Goal: Task Accomplishment & Management: Complete application form

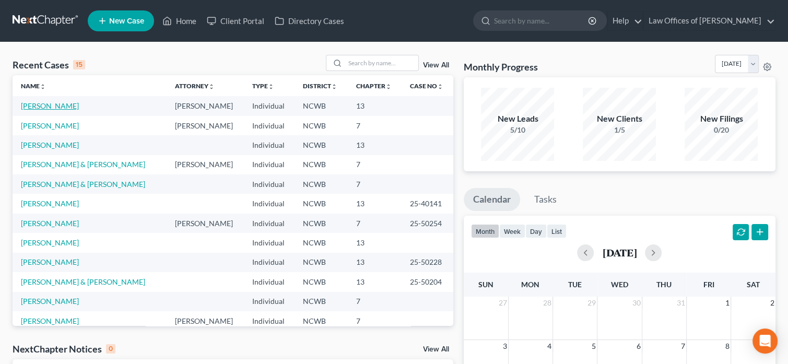
click at [55, 106] on link "[PERSON_NAME]" at bounding box center [50, 105] width 58 height 9
select select "3"
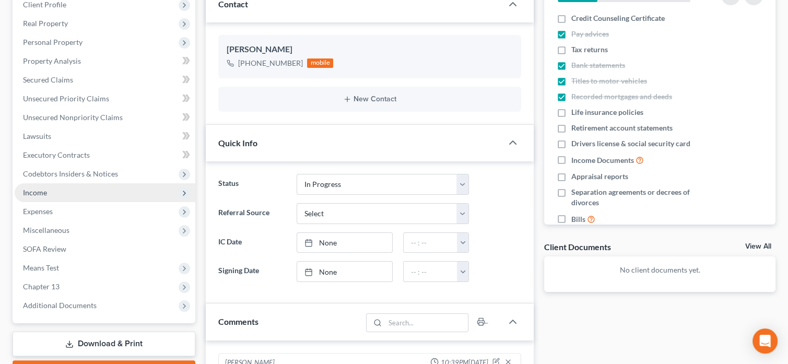
scroll to position [157, 0]
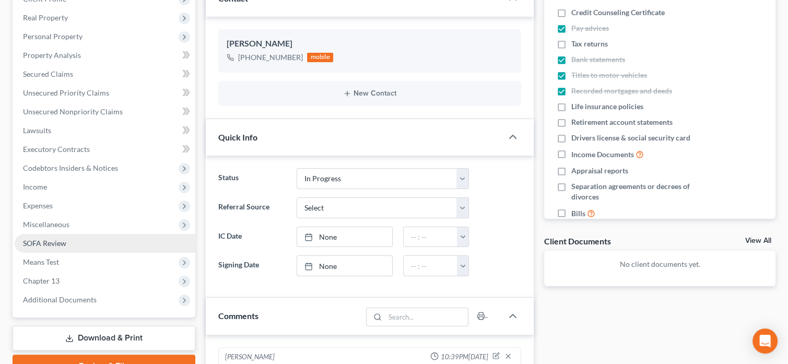
click at [54, 243] on span "SOFA Review" at bounding box center [44, 243] width 43 height 9
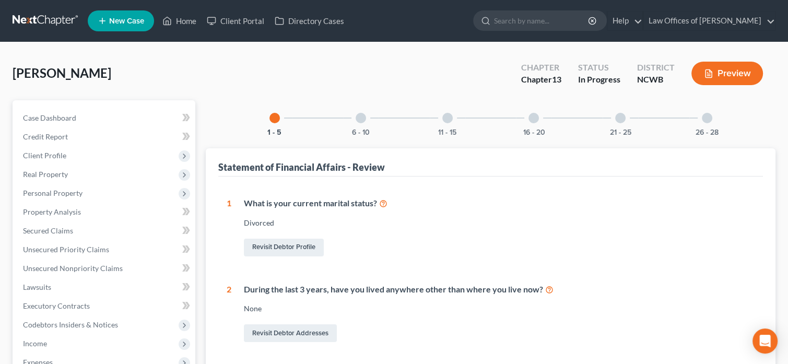
click at [535, 119] on div at bounding box center [534, 118] width 10 height 10
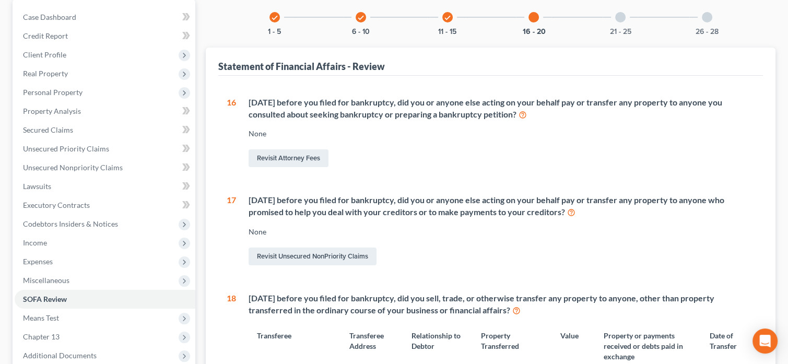
scroll to position [64, 0]
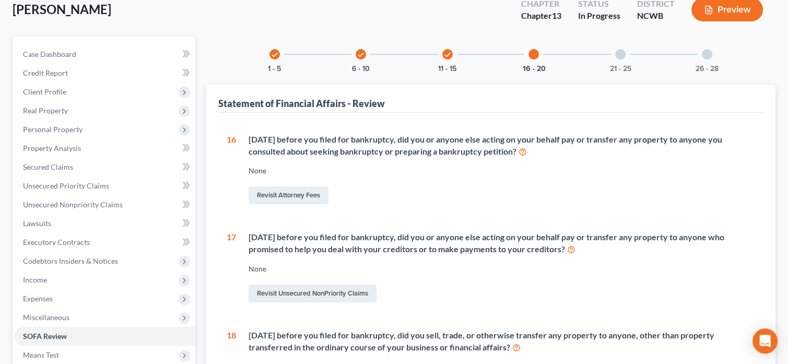
click at [620, 57] on div at bounding box center [620, 54] width 10 height 10
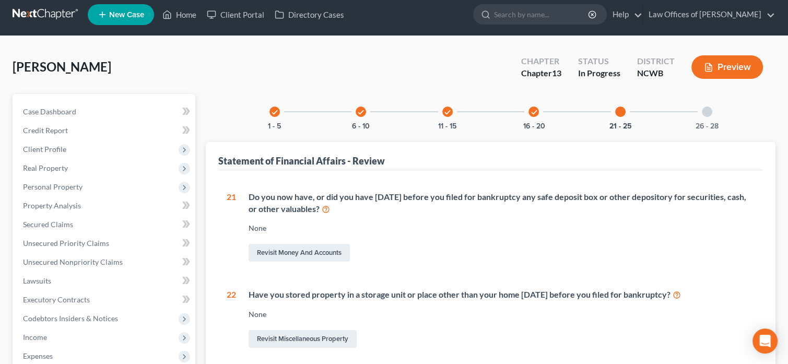
scroll to position [0, 0]
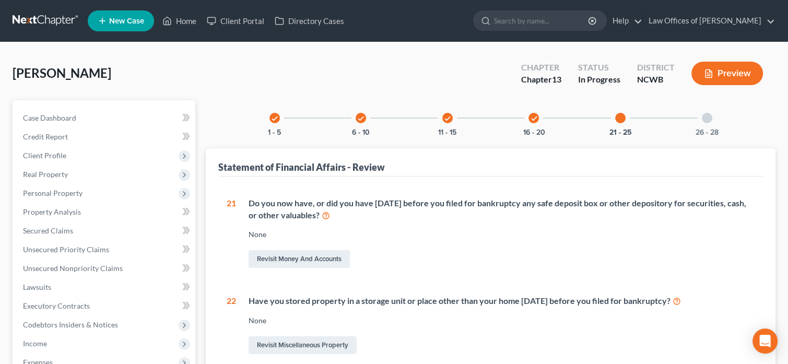
click at [448, 121] on icon "check" at bounding box center [447, 118] width 7 height 7
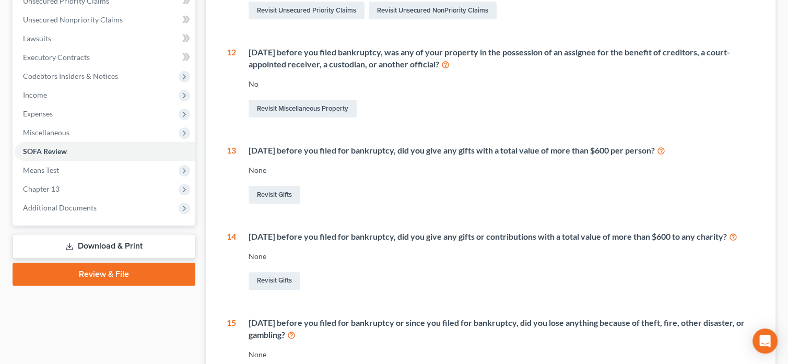
scroll to position [261, 0]
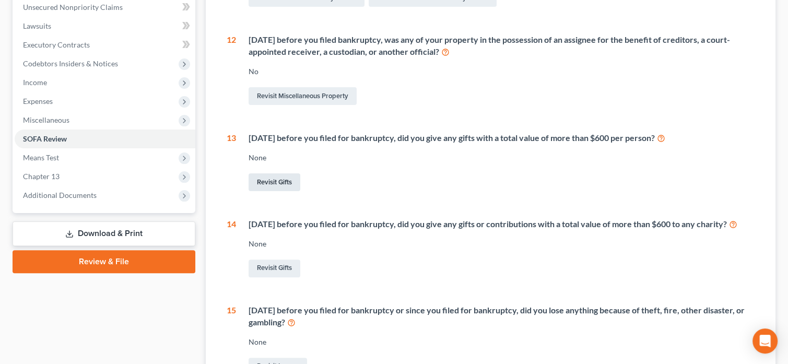
click at [281, 183] on link "Revisit Gifts" at bounding box center [275, 182] width 52 height 18
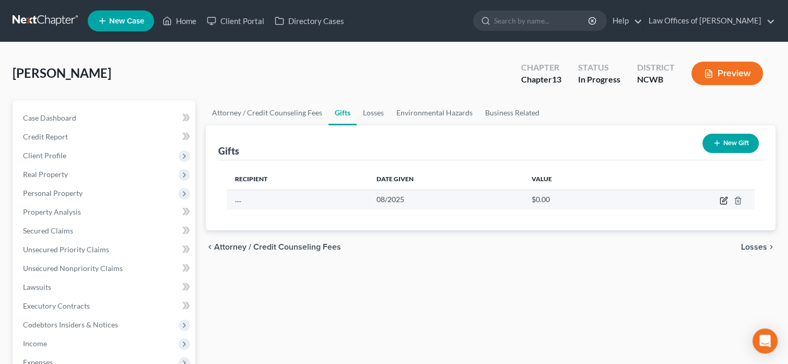
click at [724, 201] on icon "button" at bounding box center [724, 199] width 5 height 5
select select "28"
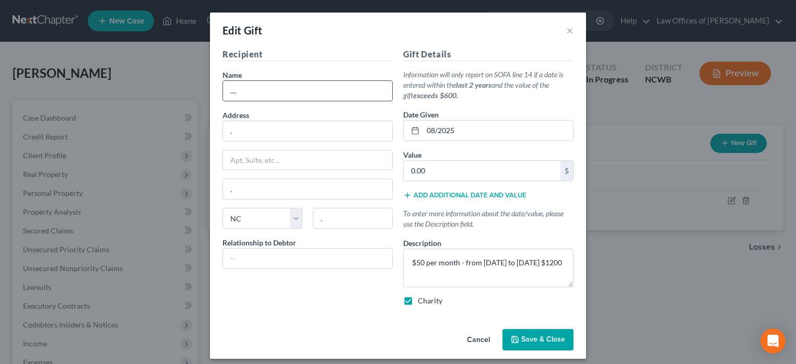
click at [293, 95] on input "...." at bounding box center [307, 91] width 169 height 20
type input "."
type input "Emergency Assistance Fund (deducted from paycheck)"
click at [530, 341] on span "Save & Close" at bounding box center [543, 339] width 44 height 9
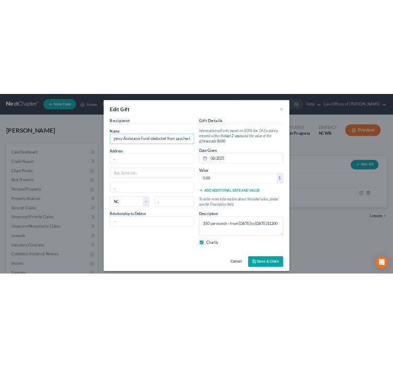
scroll to position [0, 0]
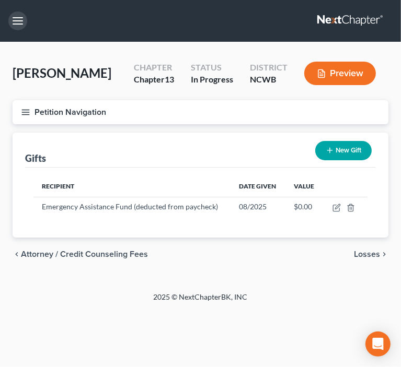
click at [20, 24] on button "button" at bounding box center [17, 20] width 19 height 19
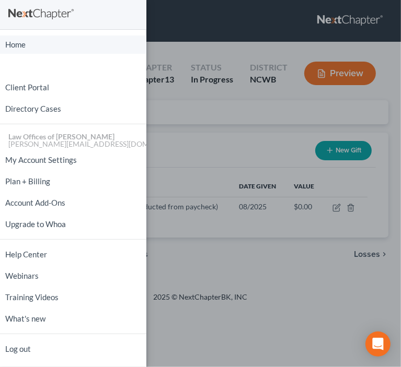
click at [20, 47] on link "Home" at bounding box center [73, 45] width 146 height 18
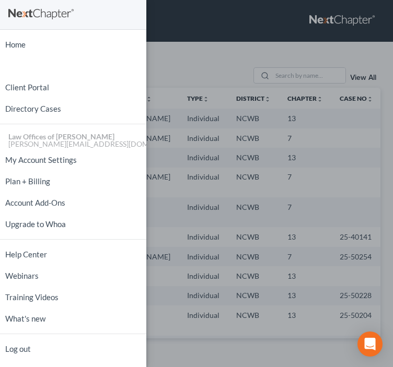
click at [203, 30] on div "Home New Case Client Portal Directory Cases Law Offices of [PERSON_NAME] PA [PE…" at bounding box center [196, 183] width 393 height 367
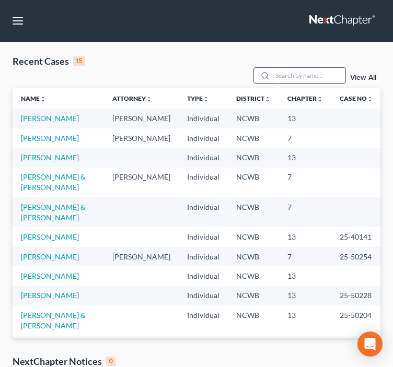
click at [307, 68] on input "search" at bounding box center [308, 75] width 73 height 15
type input "[PERSON_NAME]"
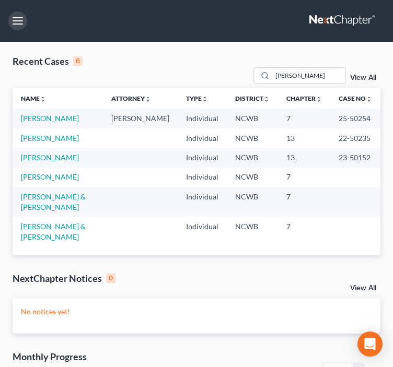
click at [16, 22] on button "button" at bounding box center [17, 20] width 19 height 19
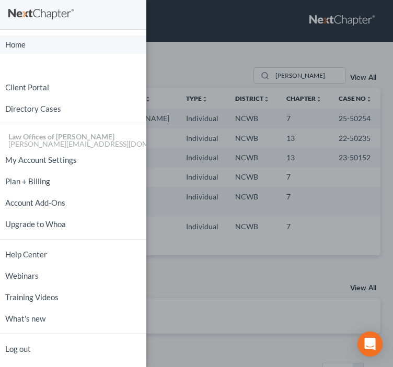
click at [9, 48] on link "Home" at bounding box center [73, 45] width 146 height 18
click at [12, 44] on link "Home" at bounding box center [73, 45] width 146 height 18
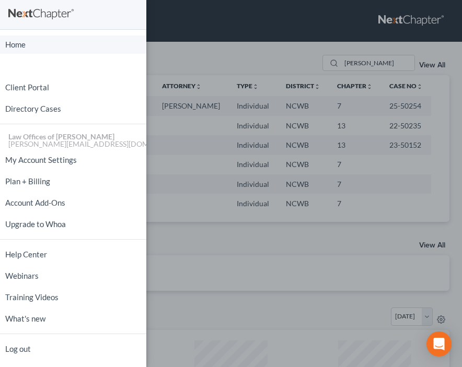
click at [7, 48] on link "Home" at bounding box center [73, 45] width 146 height 18
click at [11, 46] on link "Home" at bounding box center [73, 45] width 146 height 18
click at [190, 255] on div "Home New Case Client Portal Directory Cases Law Offices of [PERSON_NAME] PA [PE…" at bounding box center [231, 183] width 462 height 367
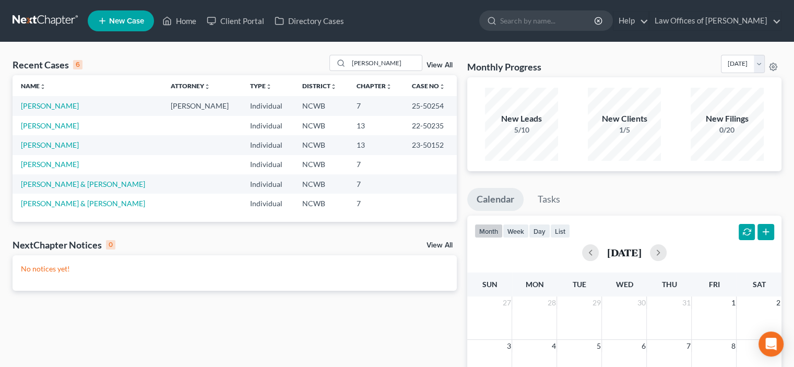
click at [114, 18] on span "New Case" at bounding box center [126, 21] width 35 height 8
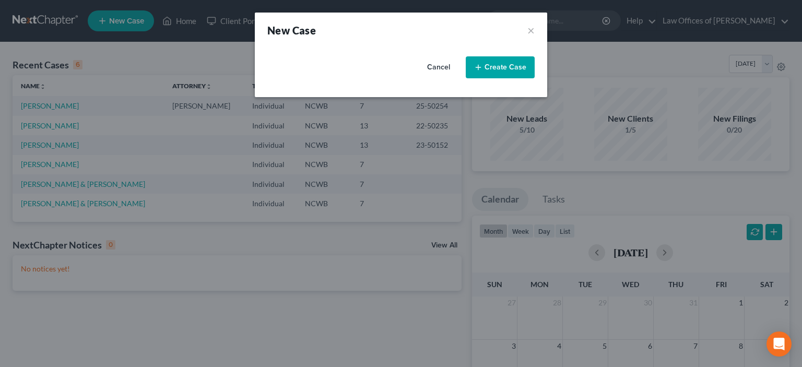
select select "59"
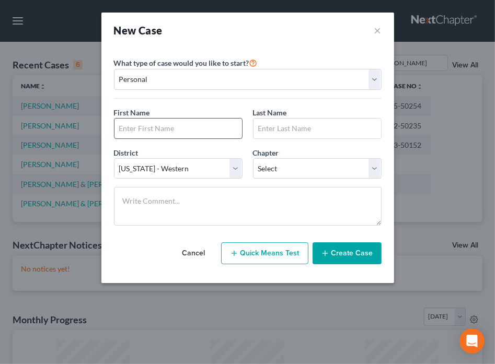
click at [160, 126] on input "text" at bounding box center [177, 129] width 127 height 20
type input "[PERSON_NAME]"
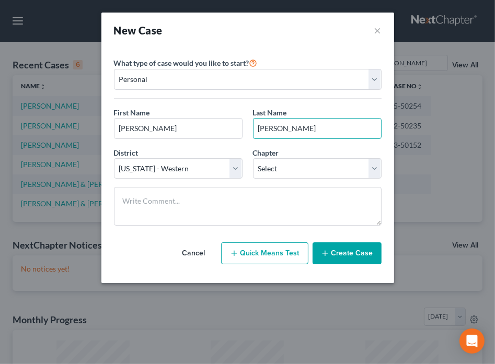
type input "[PERSON_NAME]"
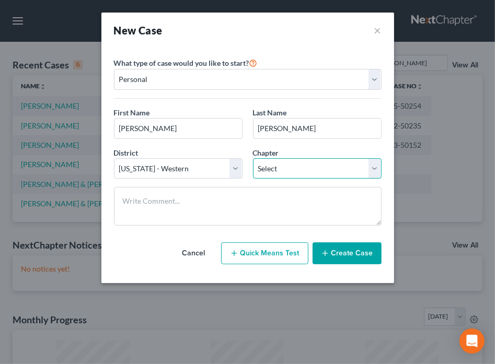
click at [293, 167] on select "Select 7 11 12 13" at bounding box center [317, 168] width 128 height 21
select select "3"
click at [253, 158] on select "Select 7 11 12 13" at bounding box center [317, 168] width 128 height 21
click at [353, 252] on button "Create Case" at bounding box center [346, 253] width 69 height 22
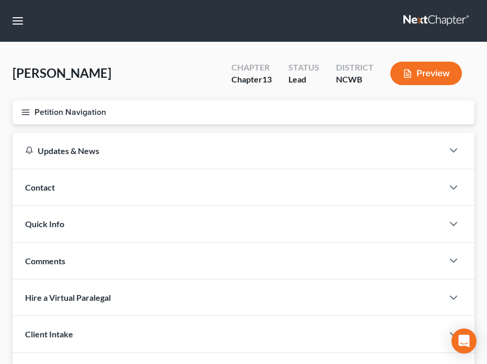
click at [41, 186] on span "Contact" at bounding box center [40, 187] width 30 height 10
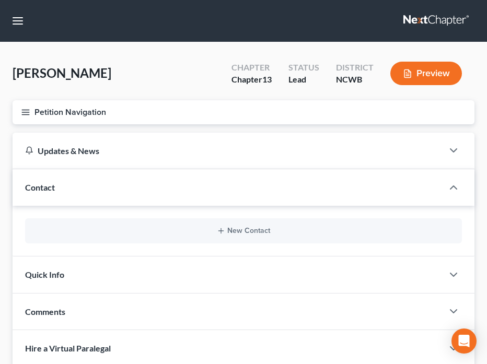
click at [62, 275] on span "Quick Info" at bounding box center [44, 274] width 39 height 10
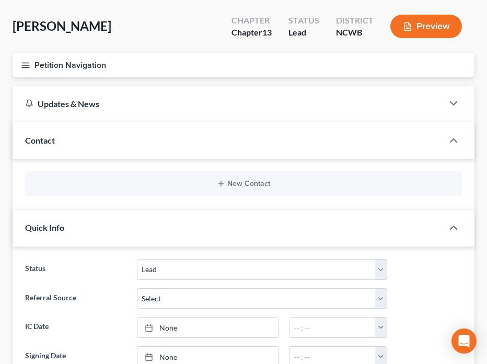
scroll to position [104, 0]
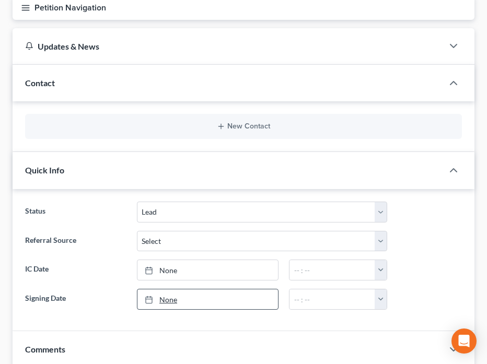
click at [173, 298] on link "None" at bounding box center [207, 299] width 140 height 20
type input "[DATE]"
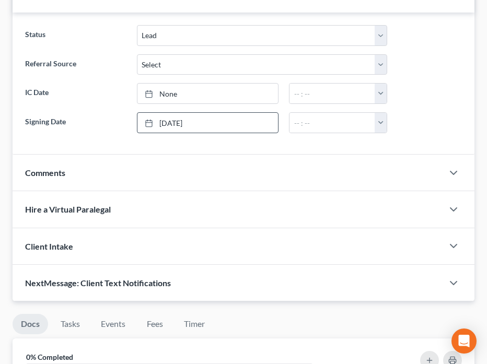
scroll to position [313, 0]
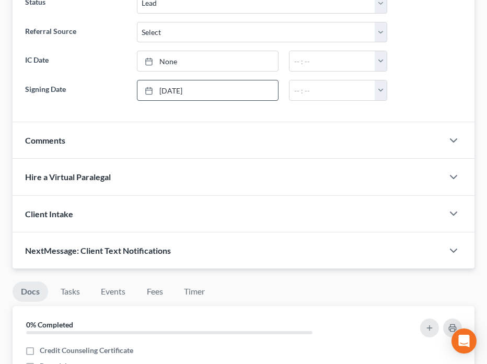
click at [66, 212] on span "Client Intake" at bounding box center [49, 214] width 48 height 10
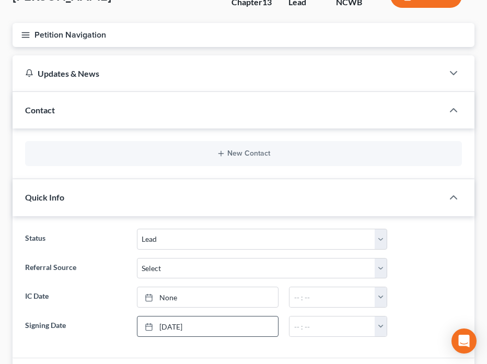
scroll to position [0, 0]
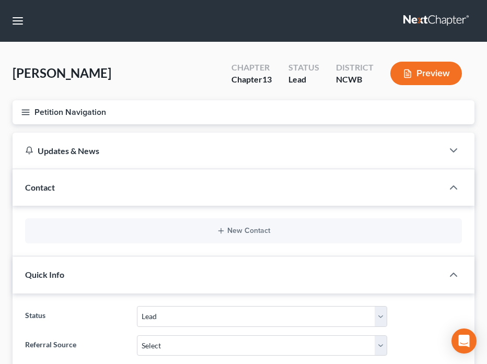
click at [26, 114] on line "button" at bounding box center [25, 114] width 7 height 0
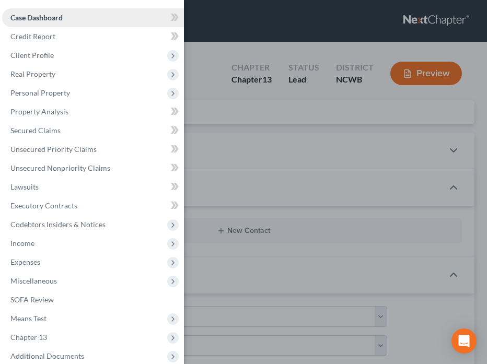
click at [65, 19] on link "Case Dashboard" at bounding box center [93, 17] width 182 height 19
click at [171, 19] on icon at bounding box center [173, 17] width 5 height 7
click at [221, 32] on div "Case Dashboard Payments Invoices Payments Payments Credit Report Client Profile" at bounding box center [243, 182] width 487 height 364
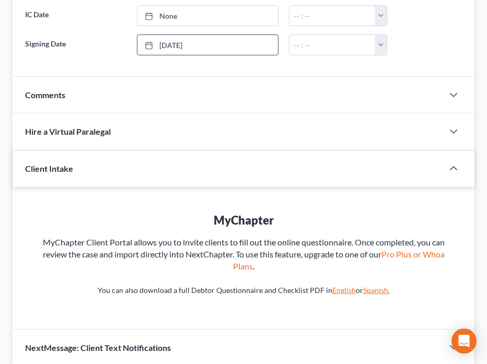
scroll to position [366, 0]
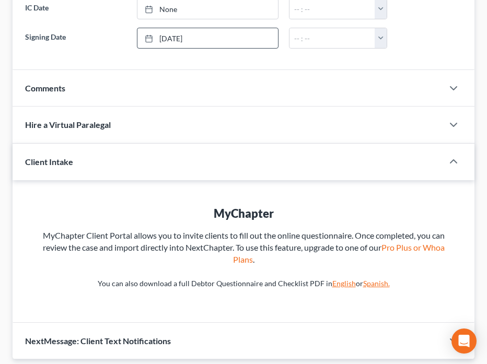
click at [96, 158] on div "Client Intake" at bounding box center [221, 162] width 416 height 36
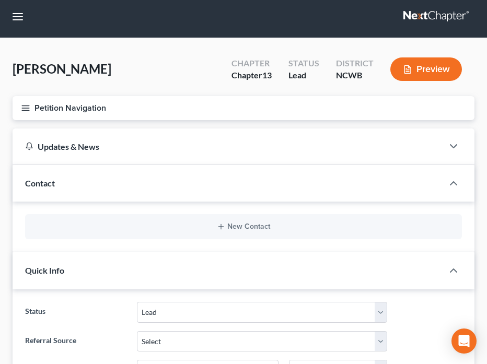
scroll to position [0, 0]
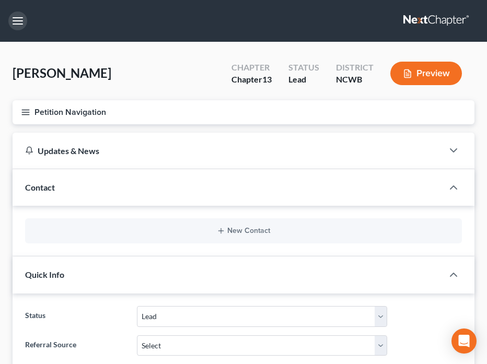
click at [16, 21] on button "button" at bounding box center [17, 20] width 19 height 19
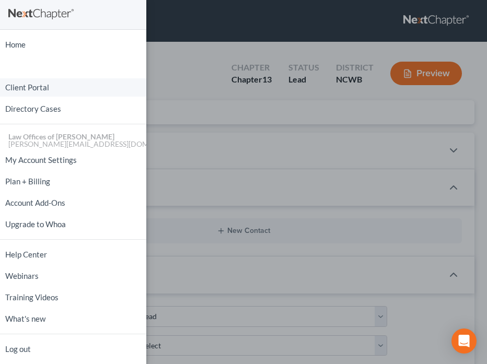
click at [46, 89] on link "Client Portal" at bounding box center [73, 87] width 146 height 18
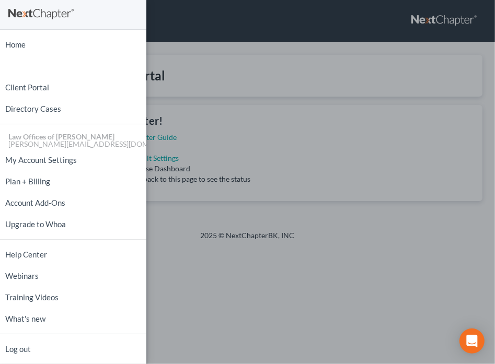
click at [208, 29] on div "Home New Case Client Portal Directory Cases Law Offices of [PERSON_NAME] PA [PE…" at bounding box center [247, 182] width 495 height 364
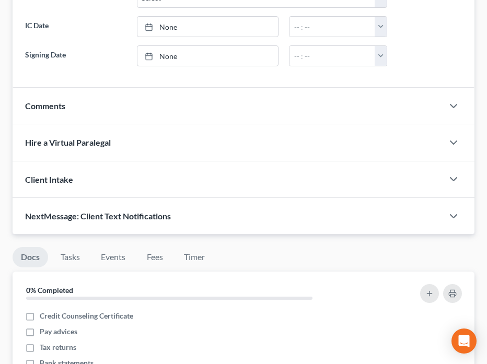
scroll to position [366, 0]
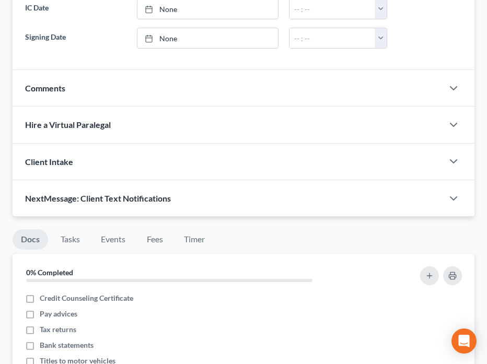
click at [58, 158] on span "Client Intake" at bounding box center [49, 162] width 48 height 10
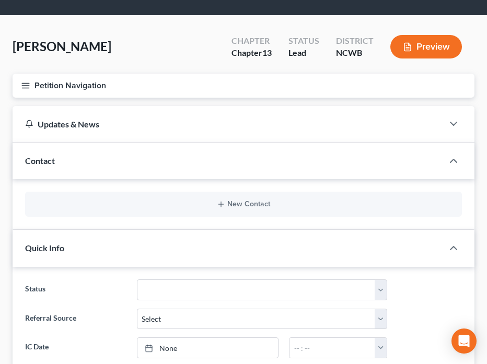
scroll to position [0, 0]
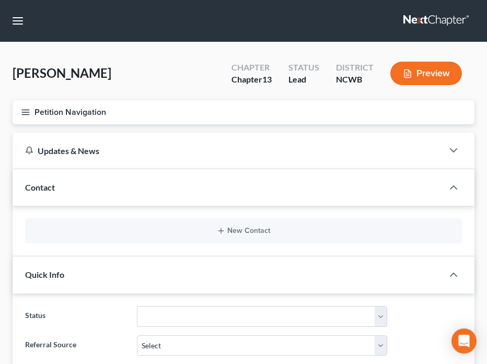
click at [27, 112] on line "button" at bounding box center [25, 112] width 7 height 0
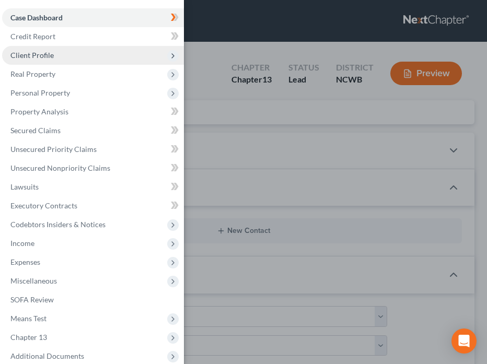
click at [35, 53] on span "Client Profile" at bounding box center [31, 55] width 43 height 9
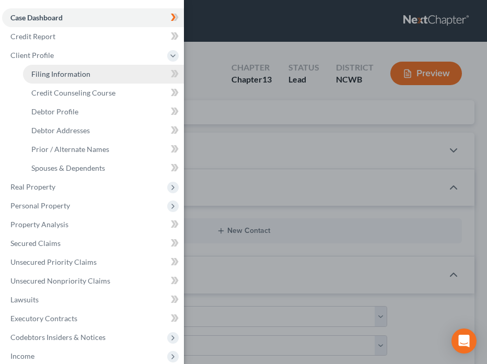
click at [55, 76] on span "Filing Information" at bounding box center [60, 73] width 59 height 9
select select "1"
select select "0"
select select "3"
select select "59"
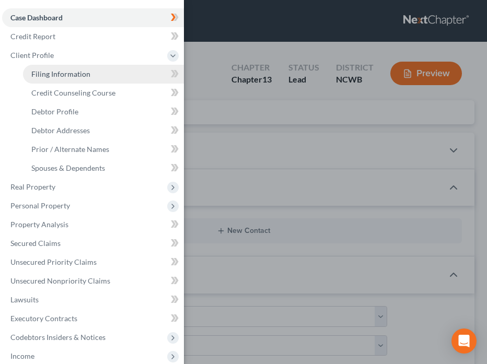
select select "28"
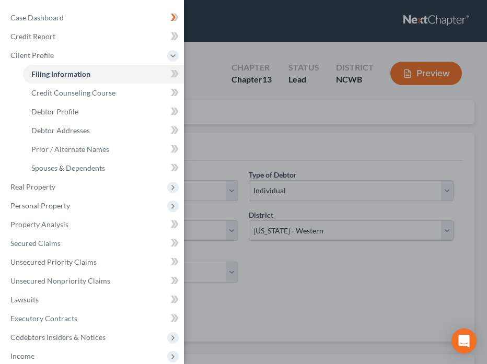
click at [319, 289] on div "Case Dashboard Payments Invoices Payments Payments Credit Report Client Profile" at bounding box center [243, 182] width 487 height 364
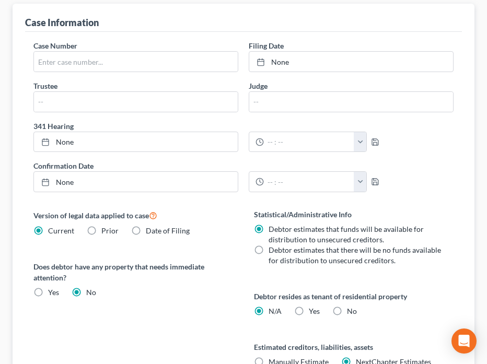
scroll to position [366, 0]
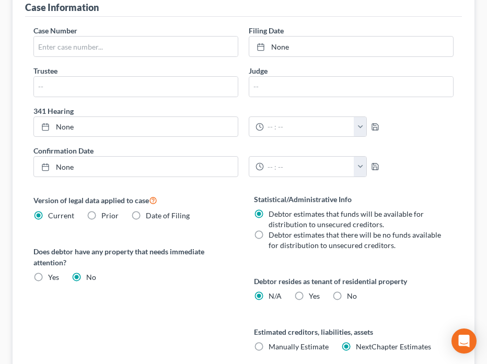
click at [48, 276] on label "Yes Yes" at bounding box center [53, 277] width 11 height 10
click at [52, 276] on input "Yes Yes" at bounding box center [55, 275] width 7 height 7
radio input "true"
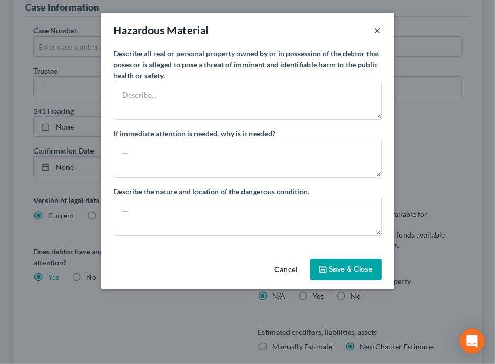
click at [378, 34] on button "×" at bounding box center [377, 30] width 7 height 13
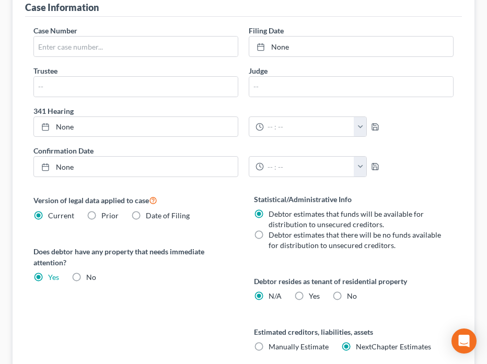
click at [86, 272] on label "No" at bounding box center [91, 277] width 10 height 10
click at [90, 272] on input "No" at bounding box center [93, 275] width 7 height 7
radio input "true"
radio input "false"
click at [347, 294] on label "No" at bounding box center [352, 296] width 10 height 10
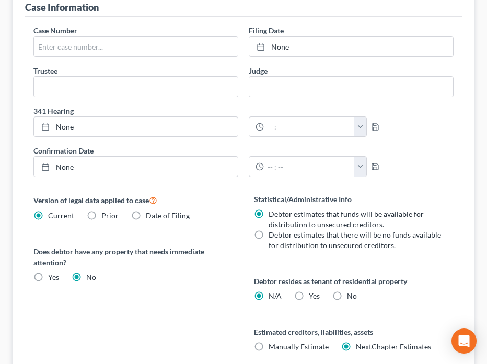
click at [351, 294] on input "No" at bounding box center [354, 294] width 7 height 7
radio input "true"
radio input "false"
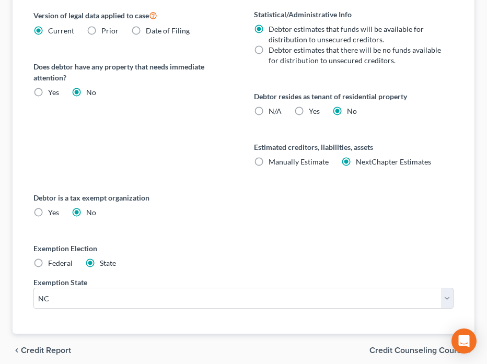
scroll to position [591, 0]
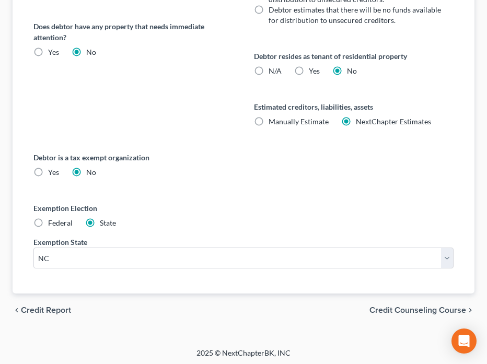
click at [395, 307] on span "Credit Counseling Course" at bounding box center [417, 310] width 97 height 8
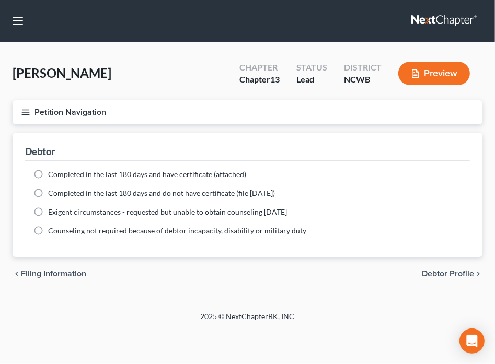
click at [48, 172] on label "Completed in the last 180 days and have certificate (attached)" at bounding box center [147, 174] width 198 height 10
click at [52, 172] on input "Completed in the last 180 days and have certificate (attached)" at bounding box center [55, 172] width 7 height 7
radio input "true"
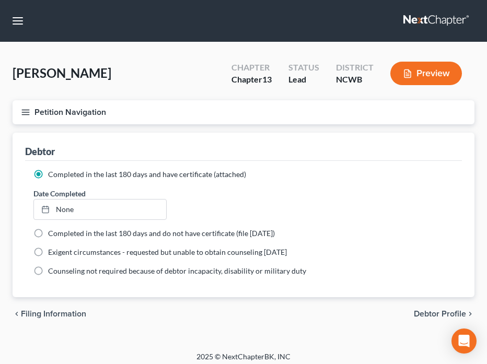
click at [444, 313] on span "Debtor Profile" at bounding box center [440, 314] width 52 height 8
select select "0"
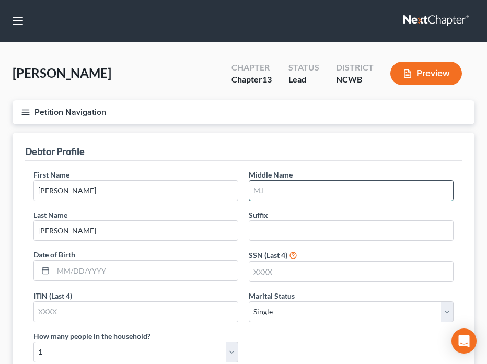
click at [309, 197] on input "text" at bounding box center [351, 191] width 204 height 20
click at [300, 194] on input "text" at bounding box center [351, 191] width 204 height 20
type input "NMN"
click at [89, 276] on input "text" at bounding box center [145, 271] width 184 height 20
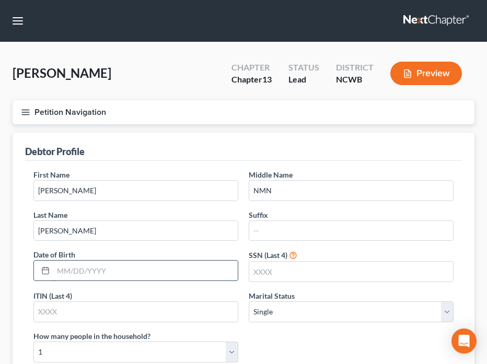
click at [60, 273] on input "text" at bounding box center [145, 271] width 184 height 20
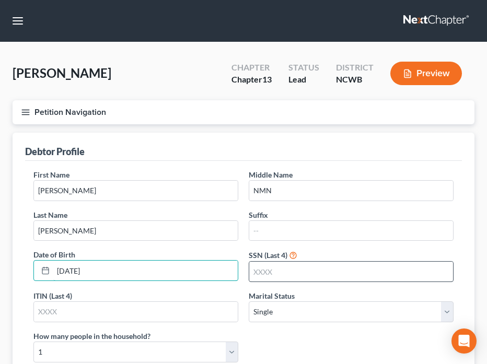
type input "[DATE]"
click at [287, 269] on input "text" at bounding box center [351, 272] width 204 height 20
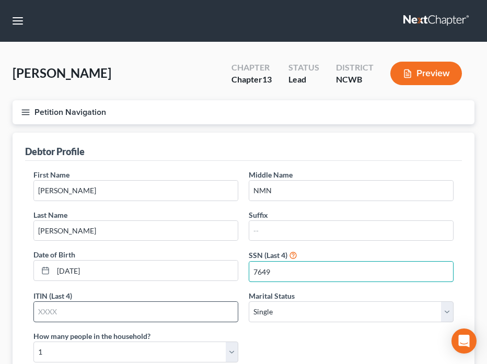
type input "7649"
click at [58, 314] on input "text" at bounding box center [136, 312] width 204 height 20
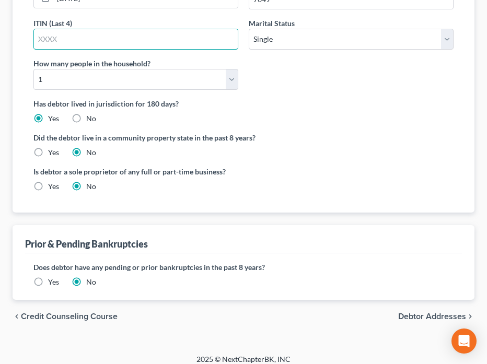
scroll to position [279, 0]
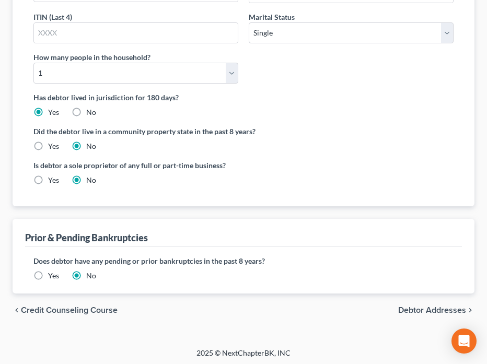
click at [427, 307] on span "Debtor Addresses" at bounding box center [432, 310] width 68 height 8
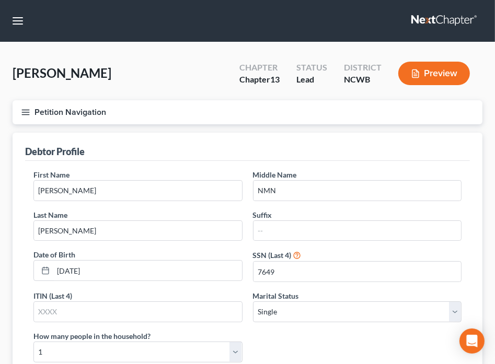
select select "0"
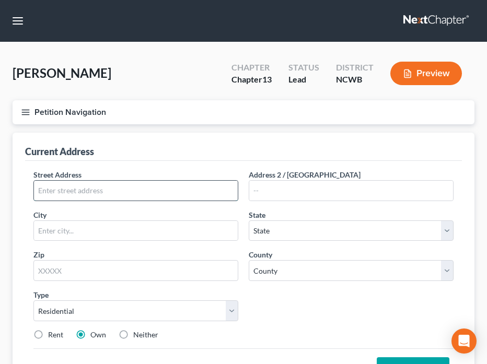
click at [111, 194] on input "text" at bounding box center [136, 191] width 204 height 20
type input "[STREET_ADDRESS]"
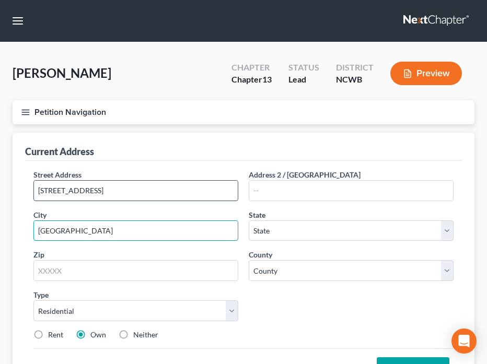
type input "[GEOGRAPHIC_DATA]"
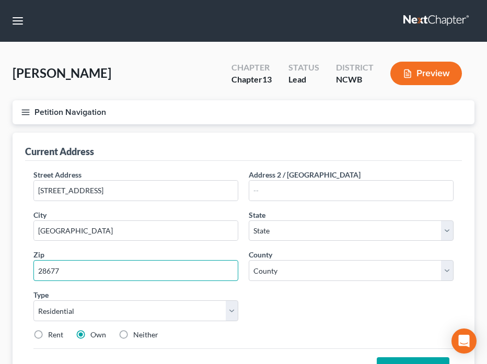
type input "28677"
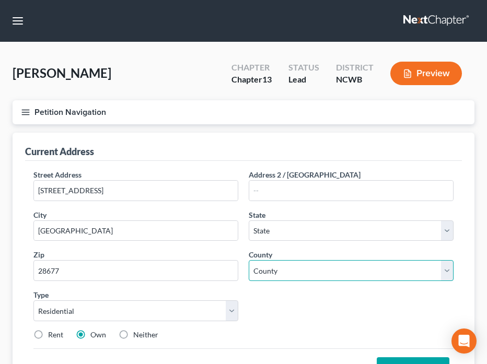
select select "28"
click at [292, 269] on select "County [GEOGRAPHIC_DATA] [GEOGRAPHIC_DATA] [GEOGRAPHIC_DATA] [GEOGRAPHIC_DATA] …" at bounding box center [351, 270] width 205 height 21
select select "48"
click at [249, 260] on select "County [GEOGRAPHIC_DATA] [GEOGRAPHIC_DATA] [GEOGRAPHIC_DATA] [GEOGRAPHIC_DATA] …" at bounding box center [351, 270] width 205 height 21
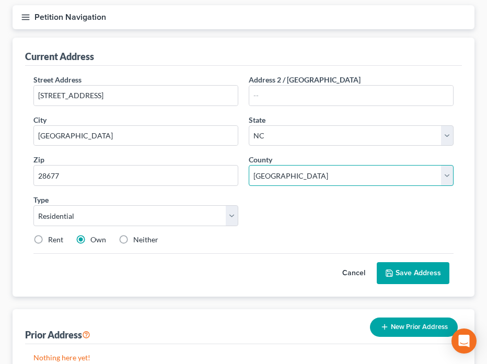
scroll to position [104, 0]
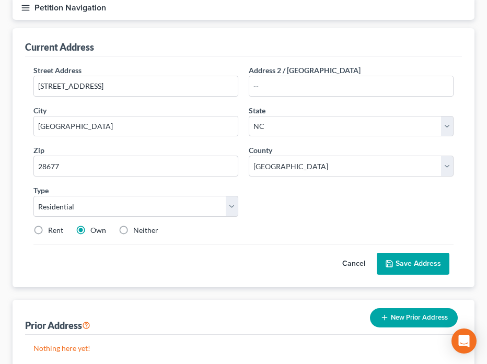
click at [405, 268] on button "Save Address" at bounding box center [413, 264] width 73 height 22
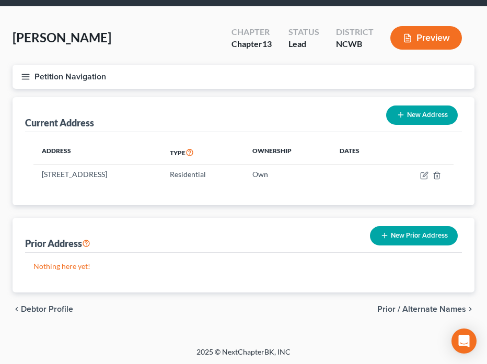
click at [425, 308] on span "Prior / Alternate Names" at bounding box center [421, 309] width 89 height 8
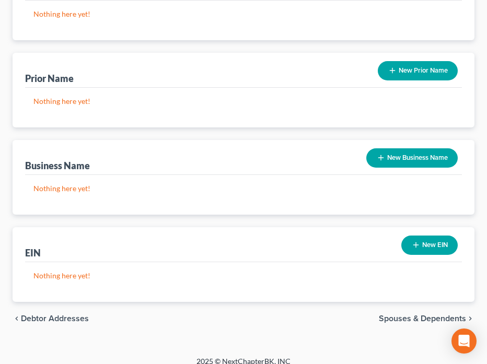
scroll to position [177, 0]
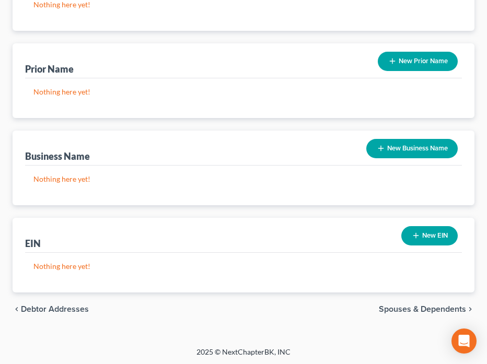
click at [397, 306] on span "Spouses & Dependents" at bounding box center [422, 309] width 87 height 8
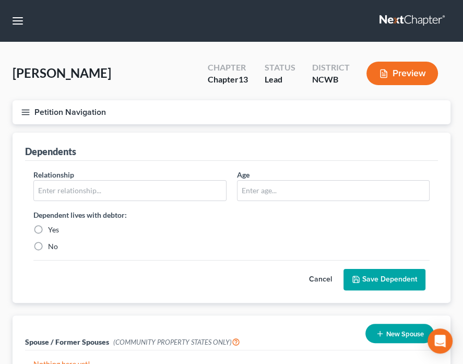
click at [266, 21] on nav "Home New Case Client Portal Directory Cases Law Offices of [PERSON_NAME] PA [PE…" at bounding box center [231, 21] width 463 height 42
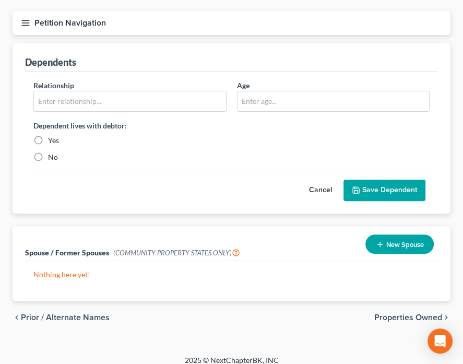
scroll to position [98, 0]
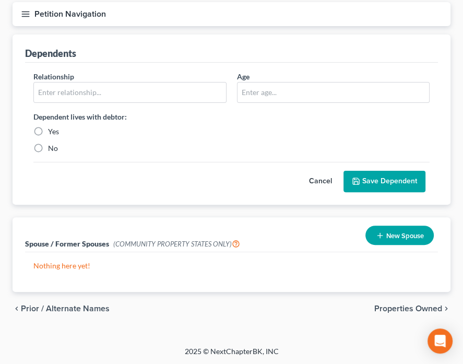
click at [419, 307] on span "Properties Owned" at bounding box center [408, 308] width 68 height 8
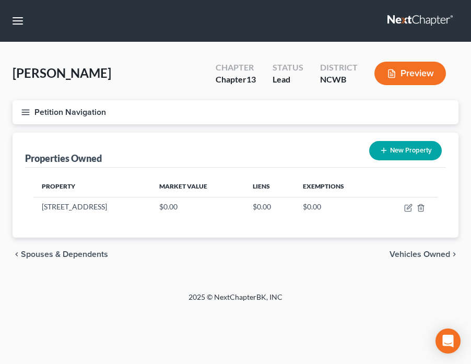
click at [332, 22] on nav "Home New Case Client Portal Directory Cases Law Offices of [PERSON_NAME] PA [PE…" at bounding box center [235, 21] width 471 height 42
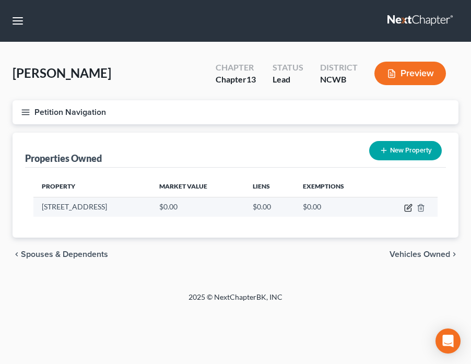
click at [407, 208] on icon "button" at bounding box center [408, 208] width 8 height 8
select select "28"
select select "48"
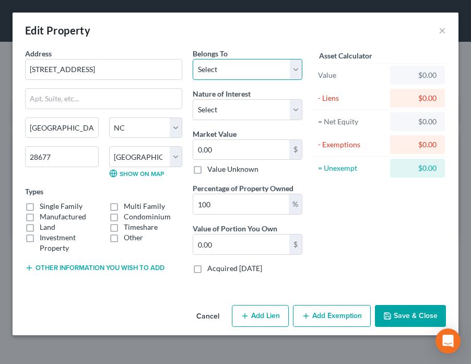
click at [221, 74] on select "Select Debtor 1 Only Debtor 2 Only Debtor 1 And Debtor 2 Only At Least One Of T…" at bounding box center [247, 69] width 109 height 21
select select "0"
click at [193, 59] on select "Select Debtor 1 Only Debtor 2 Only Debtor 1 And Debtor 2 Only At Least One Of T…" at bounding box center [247, 69] width 109 height 21
click at [40, 204] on label "Single Family" at bounding box center [61, 206] width 43 height 10
click at [44, 204] on input "Single Family" at bounding box center [47, 204] width 7 height 7
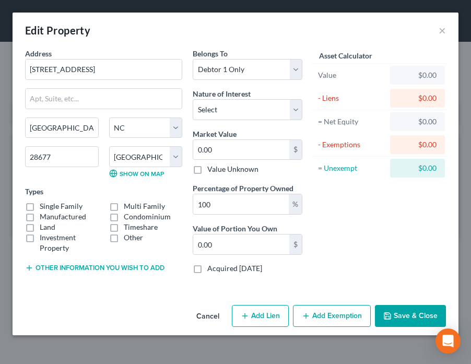
checkbox input "true"
click at [265, 318] on button "Add Lien" at bounding box center [260, 316] width 57 height 22
select select "0"
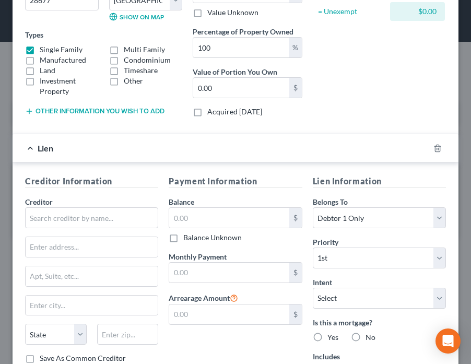
scroll to position [209, 0]
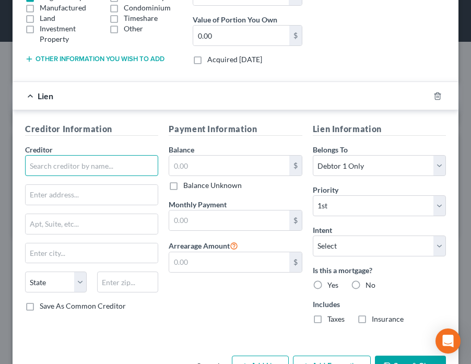
click at [74, 168] on input "text" at bounding box center [91, 165] width 133 height 21
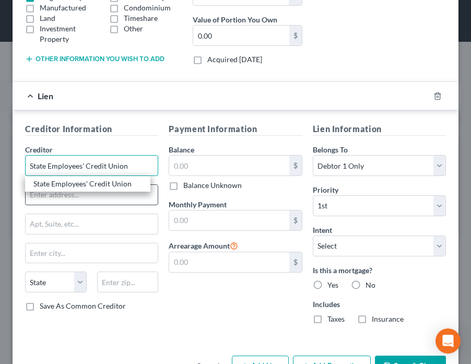
type input "State Employees' Credit Union"
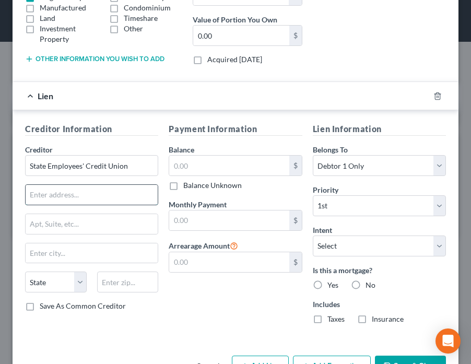
click at [59, 201] on input "text" at bounding box center [92, 195] width 132 height 20
type input "PO Box 29561"
click at [68, 255] on input "text" at bounding box center [92, 253] width 132 height 20
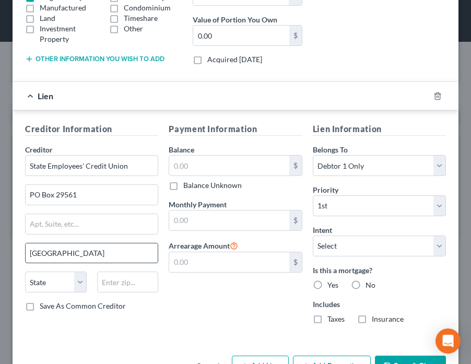
type input "[GEOGRAPHIC_DATA]"
type input "27626-0561"
select select "28"
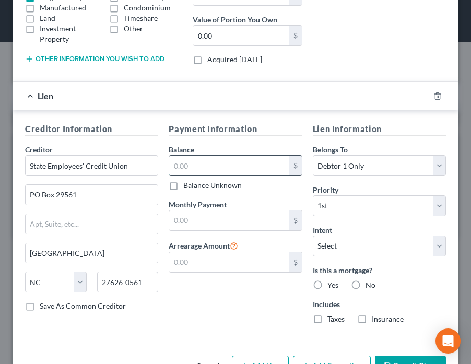
click at [202, 158] on input "text" at bounding box center [229, 166] width 120 height 20
click at [207, 162] on input "text" at bounding box center [229, 166] width 120 height 20
type input "110,805.37"
click at [204, 222] on input "text" at bounding box center [229, 220] width 120 height 20
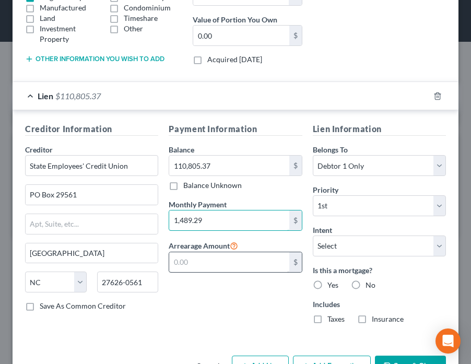
type input "1,489.29"
click at [187, 256] on input "text" at bounding box center [229, 262] width 120 height 20
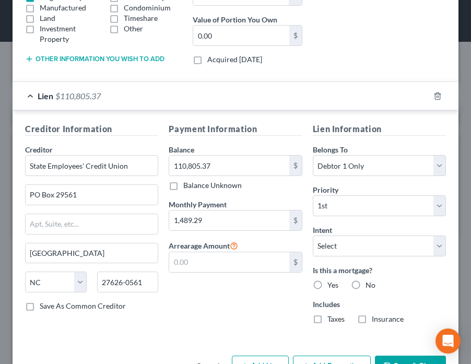
click at [252, 297] on div "Payment Information Balance 110,805.37 $ Balance Unknown Balance Undetermined 1…" at bounding box center [235, 227] width 144 height 209
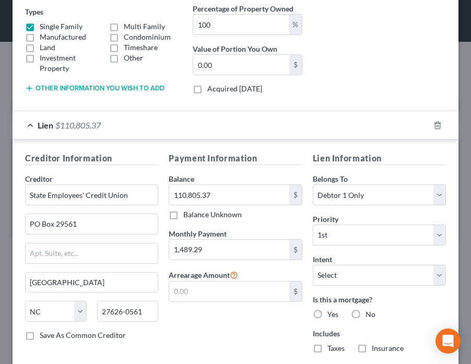
scroll to position [189, 0]
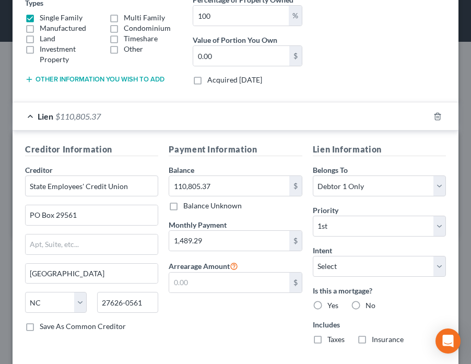
click at [321, 300] on div "Yes" at bounding box center [326, 305] width 26 height 10
click at [327, 301] on label "Yes" at bounding box center [332, 305] width 11 height 10
click at [332, 301] on input "Yes" at bounding box center [335, 303] width 7 height 7
radio input "true"
click at [327, 340] on label "Taxes" at bounding box center [335, 339] width 17 height 10
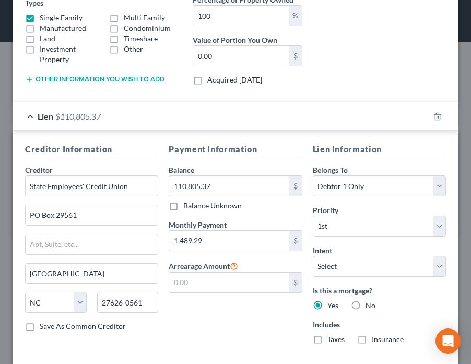
click at [332, 340] on input "Taxes" at bounding box center [335, 337] width 7 height 7
checkbox input "true"
click at [372, 337] on label "Insurance" at bounding box center [388, 339] width 32 height 10
click at [376, 337] on input "Insurance" at bounding box center [379, 337] width 7 height 7
checkbox input "true"
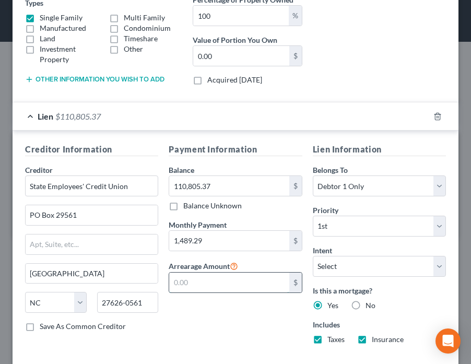
click at [199, 279] on input "text" at bounding box center [229, 283] width 120 height 20
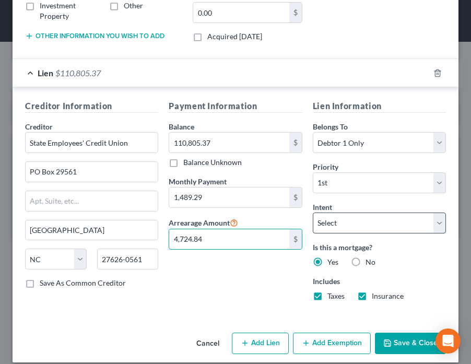
scroll to position [241, 0]
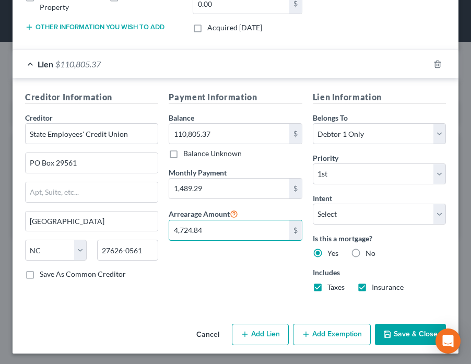
type input "4,724.84"
click at [391, 333] on button "Save & Close" at bounding box center [410, 335] width 71 height 22
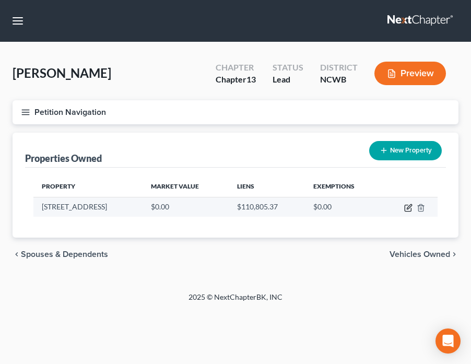
click at [408, 208] on icon "button" at bounding box center [409, 206] width 5 height 5
select select "28"
select select "48"
select select "0"
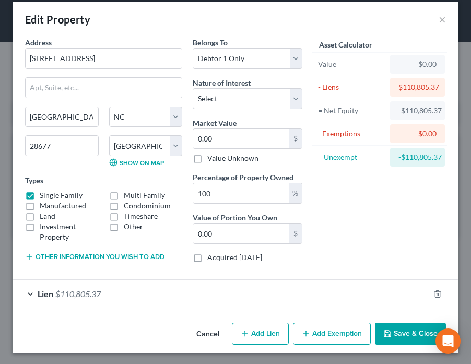
scroll to position [0, 0]
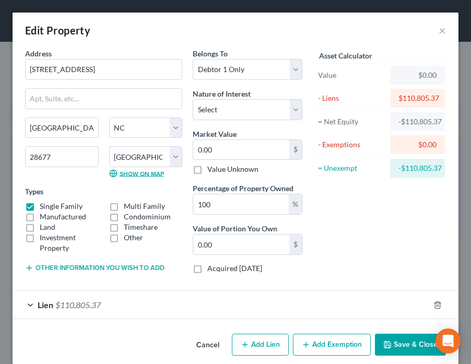
click at [128, 173] on link "Show on Map" at bounding box center [136, 173] width 55 height 8
click at [85, 303] on span "$110,805.37" at bounding box center [77, 305] width 45 height 10
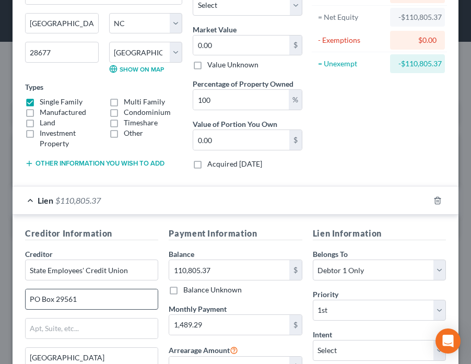
scroll to position [241, 0]
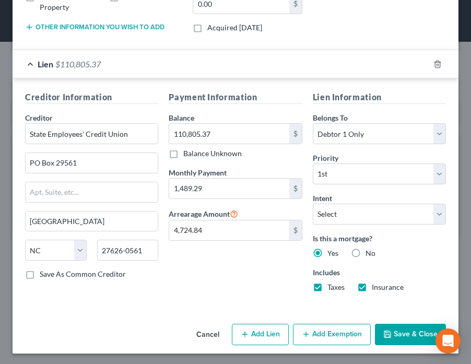
click at [172, 78] on div "Creditor Information Creditor * State Employees' Credit [GEOGRAPHIC_DATA] [GEOG…" at bounding box center [236, 193] width 446 height 230
type input "6,240.30"
click at [405, 334] on button "Save & Close" at bounding box center [410, 335] width 71 height 22
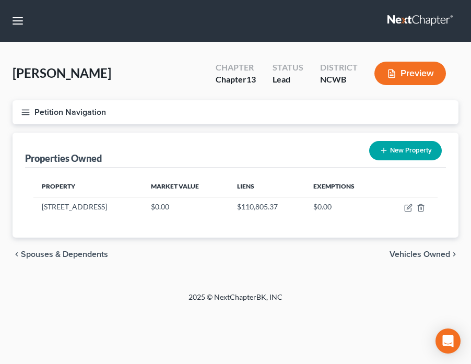
click at [285, 21] on nav "Home New Case Client Portal Directory Cases Law Offices of [PERSON_NAME] PA [PE…" at bounding box center [235, 21] width 471 height 42
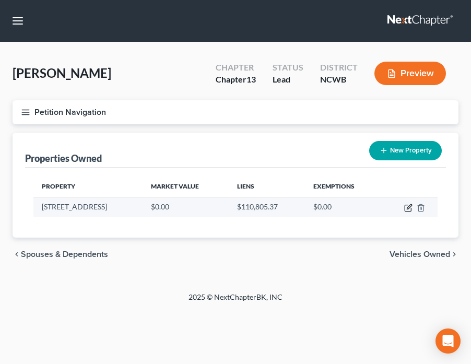
click at [409, 206] on icon "button" at bounding box center [408, 208] width 8 height 8
select select "28"
select select "48"
select select "0"
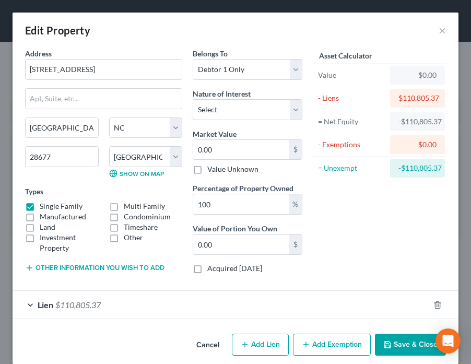
click at [68, 304] on span "$110,805.37" at bounding box center [77, 305] width 45 height 10
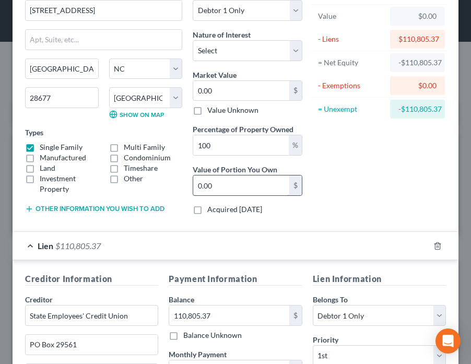
scroll to position [104, 0]
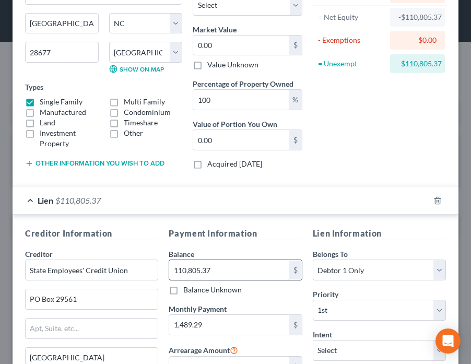
click at [226, 266] on input "110,805.37" at bounding box center [229, 270] width 120 height 20
type input "126,925.98"
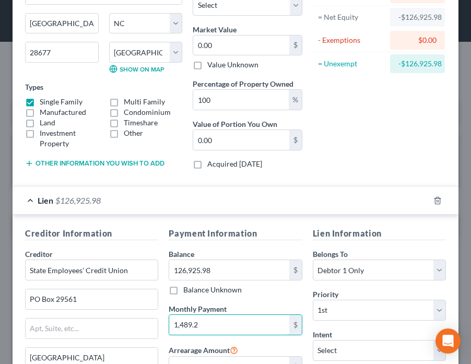
type input "1,489.29"
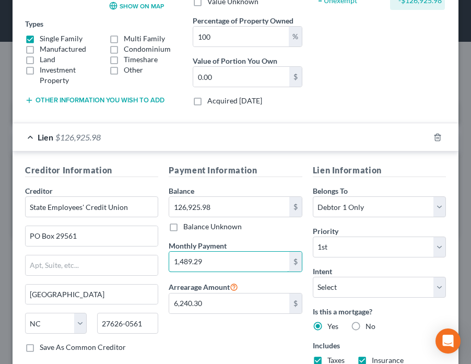
scroll to position [209, 0]
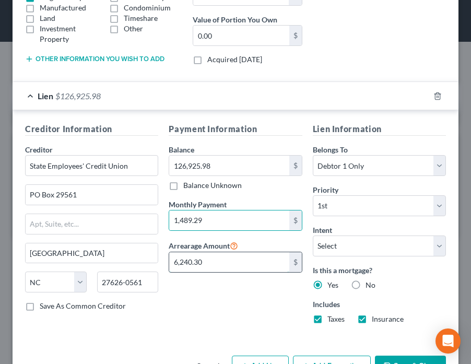
click at [221, 263] on input "6,240.30" at bounding box center [229, 262] width 120 height 20
type input "18,761.75"
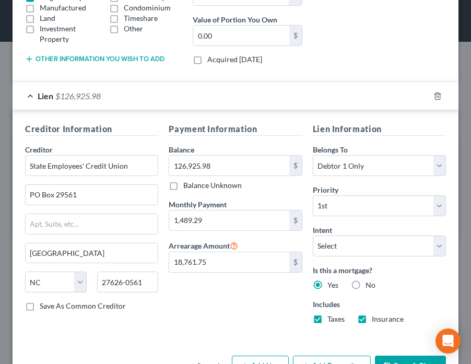
click at [394, 356] on button "Save & Close" at bounding box center [410, 367] width 71 height 22
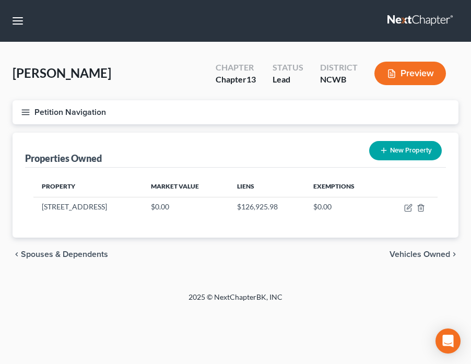
click at [175, 224] on div "Property Market Value Liens Exemptions [STREET_ADDRESS] $0.00 $126,925.98 $0.00" at bounding box center [235, 203] width 421 height 70
click at [17, 19] on button "button" at bounding box center [17, 20] width 19 height 19
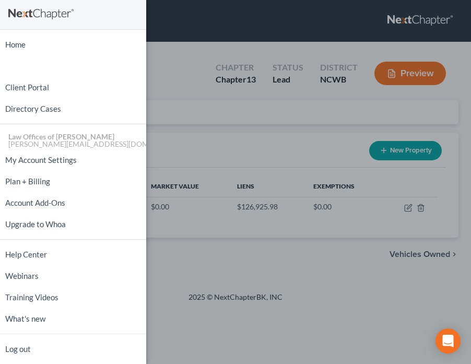
click at [201, 24] on div "Home New Case Client Portal Directory Cases Law Offices of [PERSON_NAME] PA [PE…" at bounding box center [235, 182] width 471 height 364
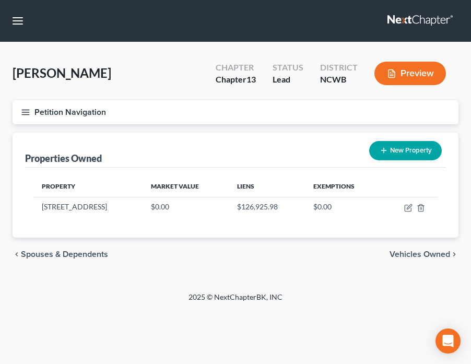
click at [28, 110] on icon "button" at bounding box center [25, 112] width 9 height 9
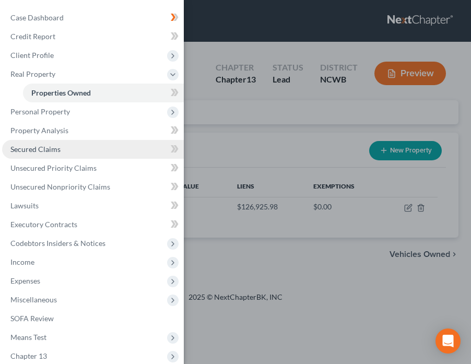
click at [53, 148] on span "Secured Claims" at bounding box center [35, 149] width 50 height 9
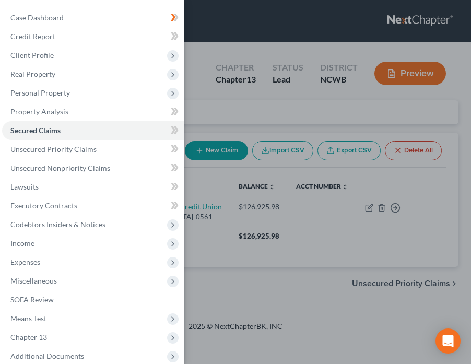
click at [385, 208] on div "Case Dashboard Payments Invoices Payments Payments Credit Report Client Profile" at bounding box center [235, 182] width 471 height 364
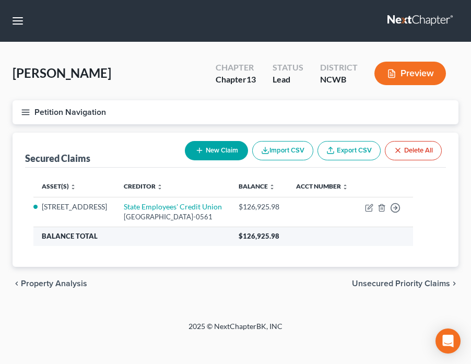
click at [196, 243] on th "Balance Total" at bounding box center [131, 236] width 197 height 19
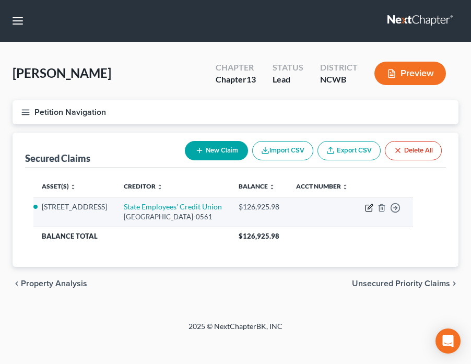
click at [372, 207] on icon "button" at bounding box center [370, 206] width 5 height 5
select select "28"
select select "2"
select select "0"
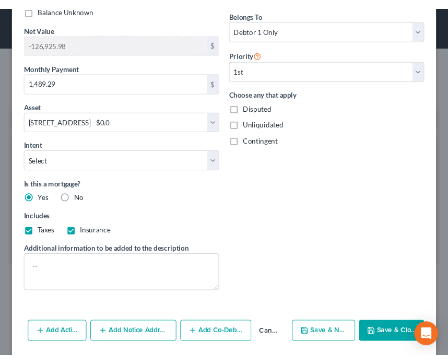
scroll to position [341, 0]
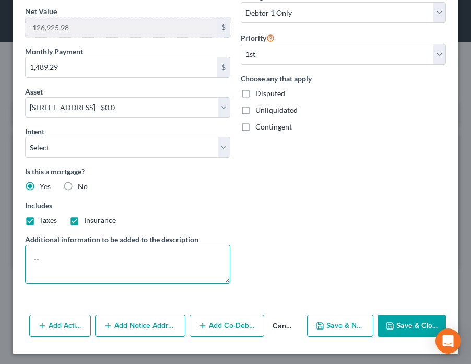
click at [140, 261] on textarea at bounding box center [127, 264] width 205 height 39
type textarea "25SP264"
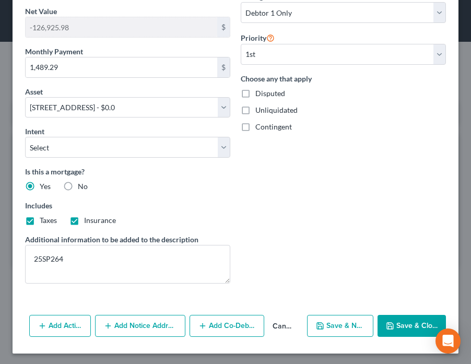
click at [404, 326] on button "Save & Close" at bounding box center [412, 326] width 68 height 22
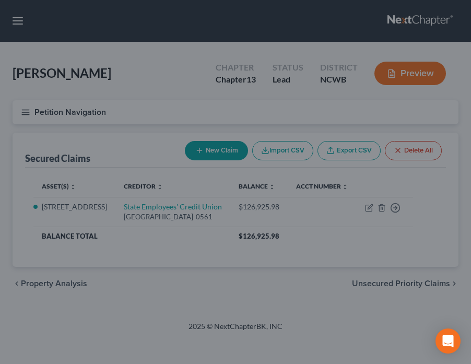
select select "2"
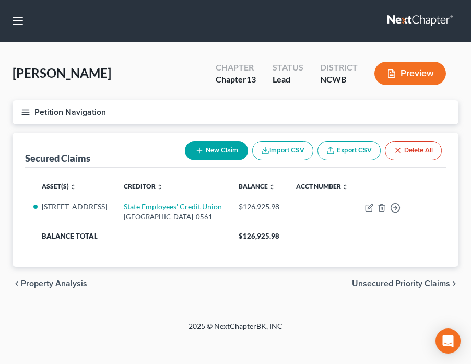
click at [163, 280] on div "chevron_left Property Analysis Unsecured Priority Claims chevron_right" at bounding box center [236, 283] width 446 height 33
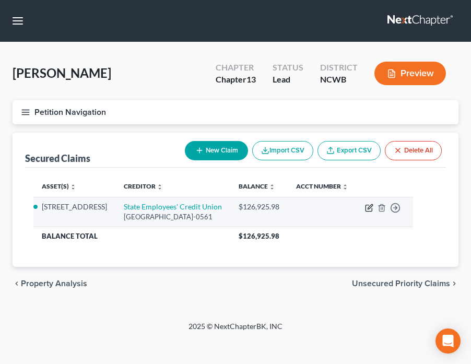
click at [372, 207] on icon "button" at bounding box center [370, 206] width 5 height 5
select select "28"
select select "0"
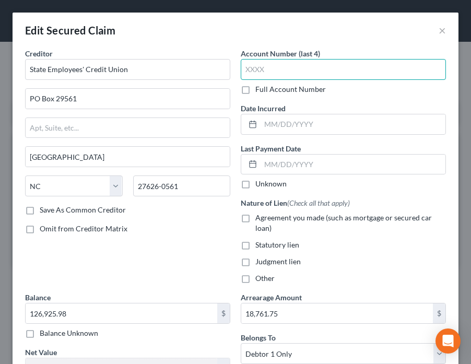
click at [268, 72] on input "text" at bounding box center [343, 69] width 205 height 21
type input "8"
type input "8190"
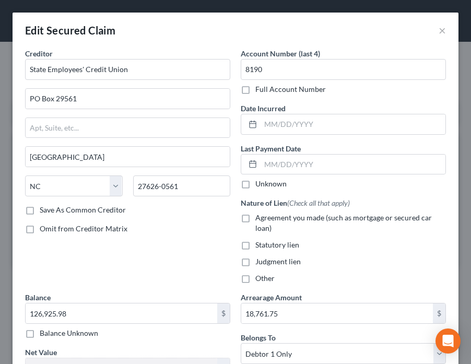
click at [255, 218] on label "Agreement you made (such as mortgage or secured car loan)" at bounding box center [350, 223] width 191 height 21
click at [260, 218] on input "Agreement you made (such as mortgage or secured car loan)" at bounding box center [263, 216] width 7 height 7
checkbox input "true"
click at [272, 126] on input "text" at bounding box center [353, 124] width 185 height 20
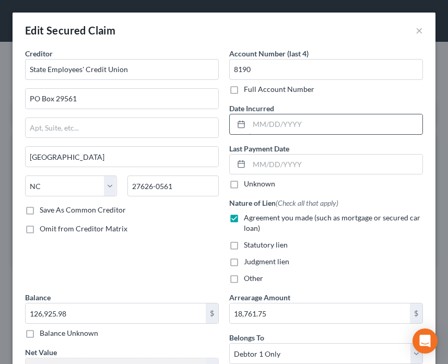
click at [281, 130] on input "text" at bounding box center [335, 124] width 173 height 20
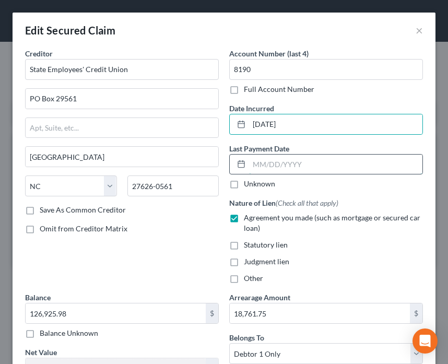
click at [332, 167] on input "text" at bounding box center [335, 165] width 173 height 20
click at [360, 128] on input "[DATE]" at bounding box center [335, 124] width 173 height 20
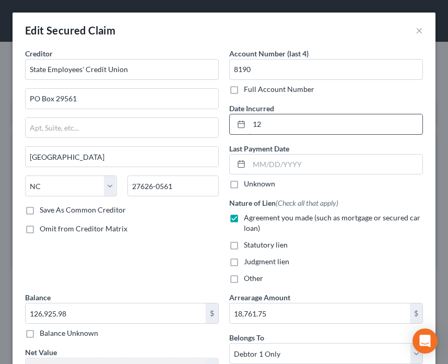
type input "1"
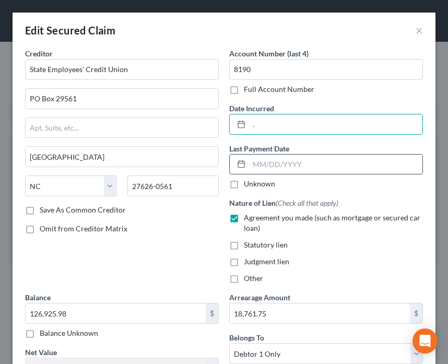
type input "."
click at [309, 160] on input "text" at bounding box center [335, 165] width 173 height 20
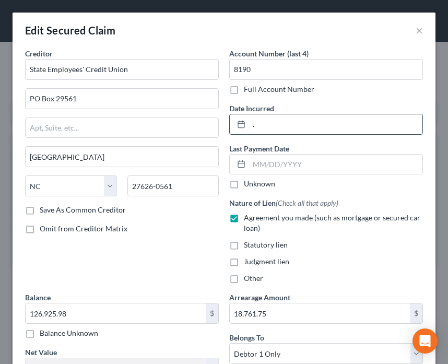
click at [254, 123] on input "." at bounding box center [335, 124] width 173 height 20
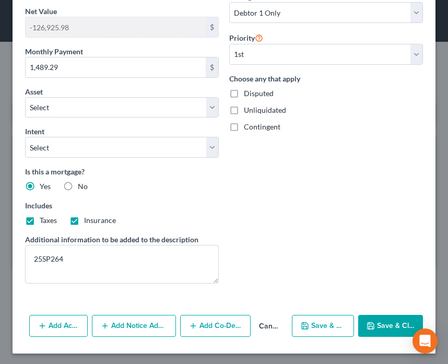
type input "[DATE]"
click at [368, 326] on icon "button" at bounding box center [371, 326] width 6 height 6
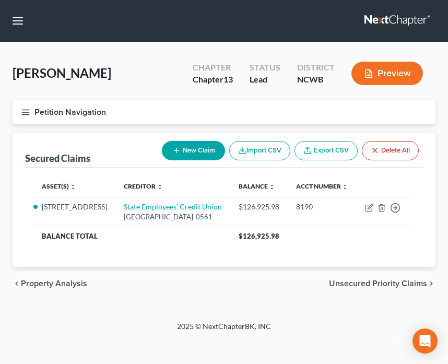
click at [198, 153] on button "New Claim" at bounding box center [193, 150] width 63 height 19
select select "0"
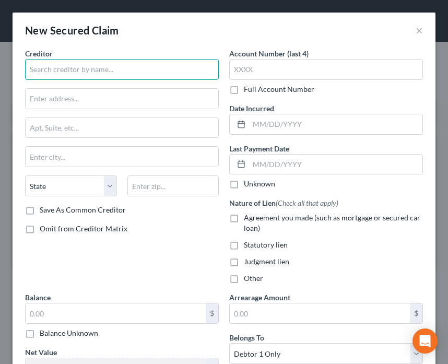
click at [118, 75] on input "text" at bounding box center [122, 69] width 194 height 21
type input "State Employees' Credit Union"
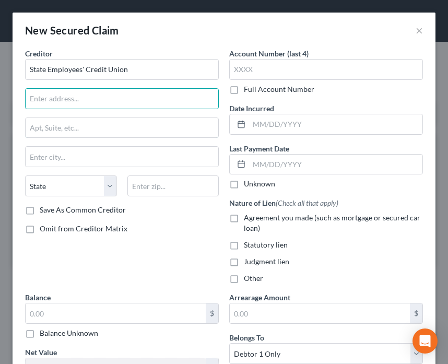
type input "q"
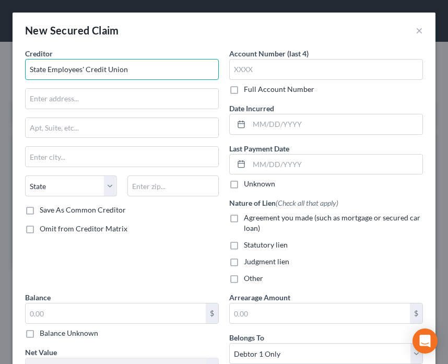
click at [104, 67] on input "State Employees' Credit Union" at bounding box center [122, 69] width 194 height 21
click at [131, 72] on input "State Employees' Credit Union" at bounding box center [122, 69] width 194 height 21
type input "State Employees' Credit Union"
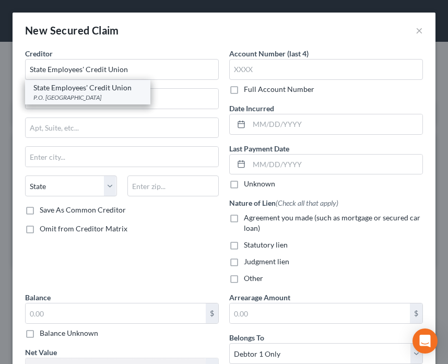
click at [92, 95] on div "P.O. [GEOGRAPHIC_DATA]" at bounding box center [87, 97] width 109 height 9
type input "P.O. Box 25279"
type input "[GEOGRAPHIC_DATA]"
select select "28"
type input "27611"
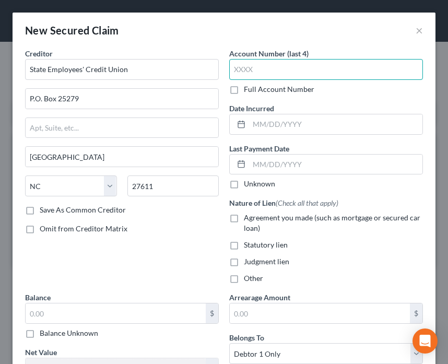
click at [266, 72] on input "text" at bounding box center [326, 69] width 194 height 21
type input "8196"
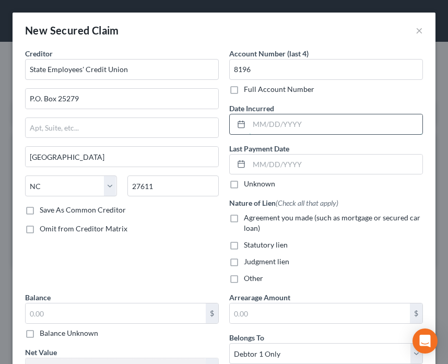
click at [340, 122] on input "text" at bounding box center [335, 124] width 173 height 20
type input "[DATE]"
click at [244, 219] on label "Agreement you made (such as mortgage or secured car loan)" at bounding box center [333, 223] width 179 height 21
click at [248, 219] on input "Agreement you made (such as mortgage or secured car loan)" at bounding box center [251, 216] width 7 height 7
checkbox input "true"
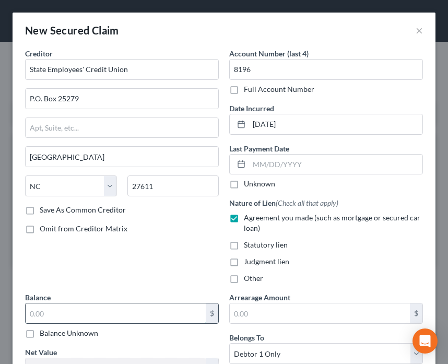
click at [178, 308] on input "text" at bounding box center [116, 313] width 180 height 20
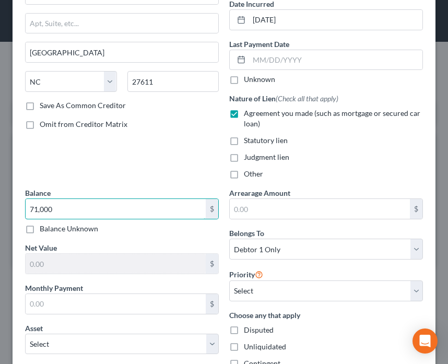
type input "71,000"
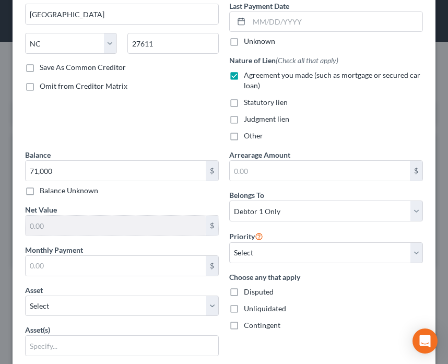
scroll to position [209, 0]
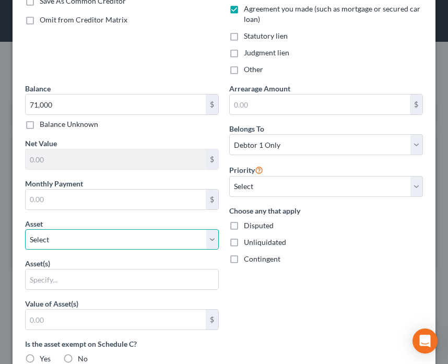
click at [159, 242] on select "Select Other Multiple Assets [STREET_ADDRESS] - $0.0" at bounding box center [122, 239] width 194 height 21
select select "2"
click at [25, 229] on select "Select Other Multiple Assets [STREET_ADDRESS] - $0.0" at bounding box center [122, 239] width 194 height 21
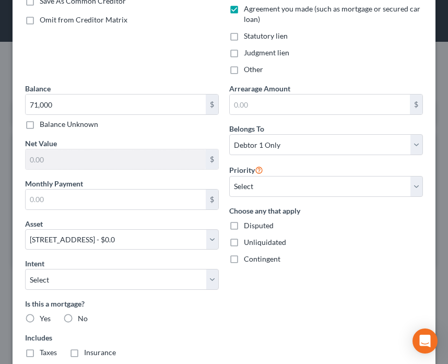
click at [40, 316] on label "Yes" at bounding box center [45, 318] width 11 height 10
click at [44, 316] on input "Yes" at bounding box center [47, 316] width 7 height 7
radio input "true"
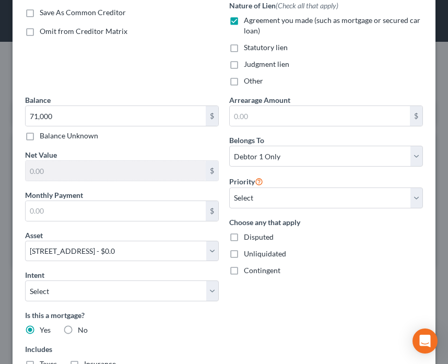
scroll to position [157, 0]
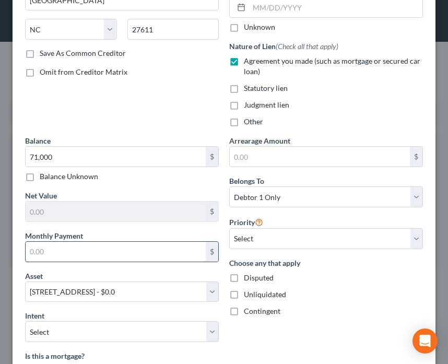
click at [95, 250] on input "text" at bounding box center [116, 252] width 180 height 20
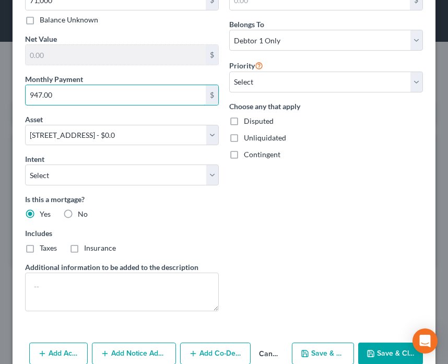
scroll to position [333, 0]
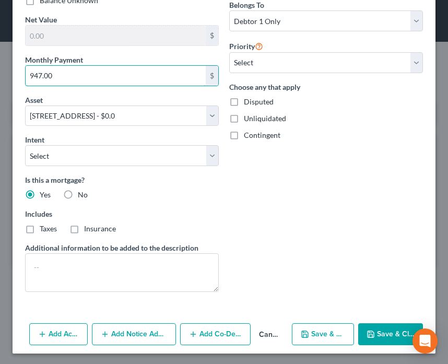
type input "947.00"
click at [367, 332] on icon "button" at bounding box center [371, 334] width 8 height 8
select select
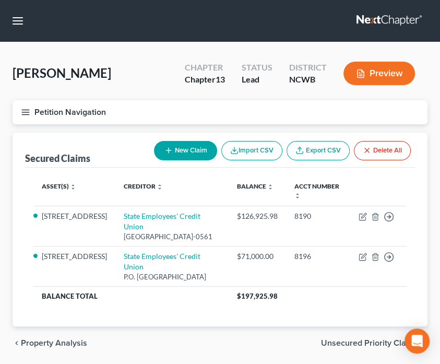
click at [184, 154] on button "New Claim" at bounding box center [185, 150] width 63 height 19
select select "0"
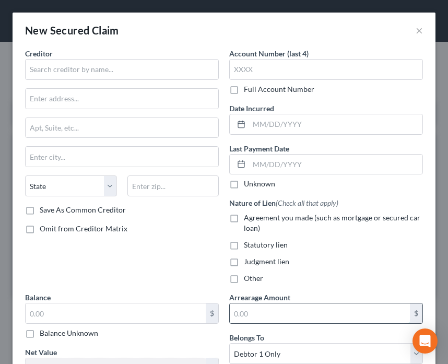
click at [256, 316] on input "text" at bounding box center [320, 313] width 180 height 20
type input "18,761.75"
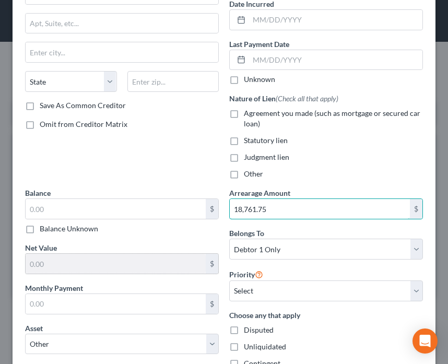
scroll to position [0, 0]
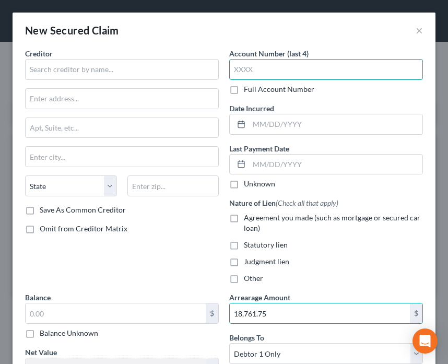
click at [234, 69] on input "text" at bounding box center [326, 69] width 194 height 21
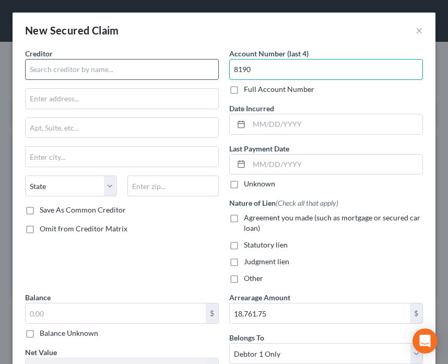
type input "8190"
click at [86, 65] on input "text" at bounding box center [122, 69] width 194 height 21
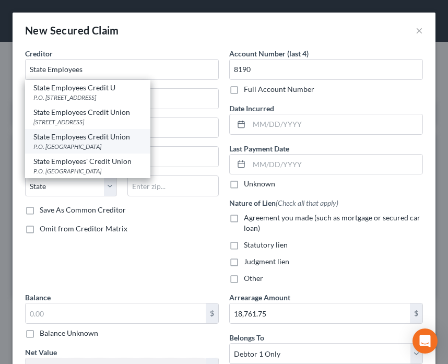
click at [72, 137] on div "State Employees Credit Union" at bounding box center [87, 137] width 109 height 10
type input "State Employees Credit Union"
type input "P.O. Box 25279"
type input "[GEOGRAPHIC_DATA]"
select select "28"
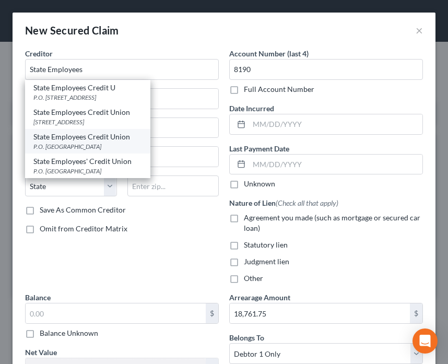
type input "27611"
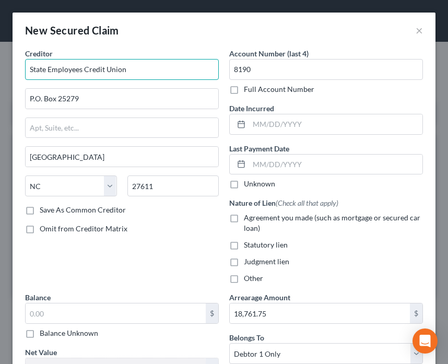
click at [83, 73] on input "State Employees Credit Union" at bounding box center [122, 69] width 194 height 21
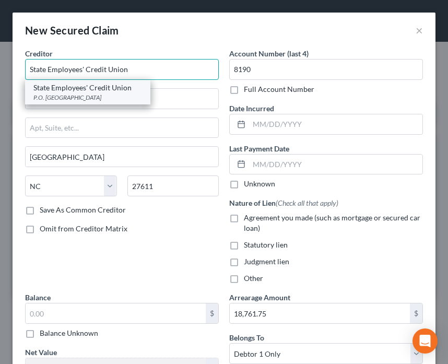
type input "State Employees' Credit Union"
click at [67, 87] on div "State Employees' Credit Union" at bounding box center [87, 88] width 109 height 10
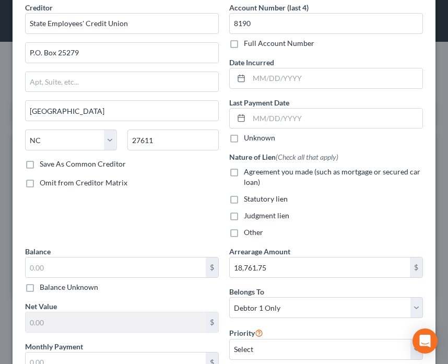
scroll to position [104, 0]
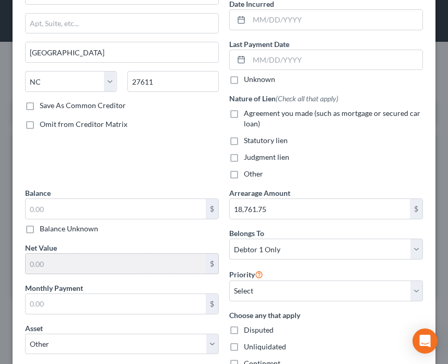
click at [72, 266] on input "text" at bounding box center [116, 264] width 180 height 20
click at [51, 267] on input "text" at bounding box center [116, 264] width 180 height 20
click at [116, 266] on input "text" at bounding box center [116, 264] width 180 height 20
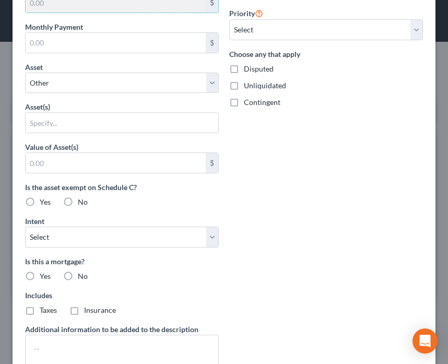
scroll to position [447, 0]
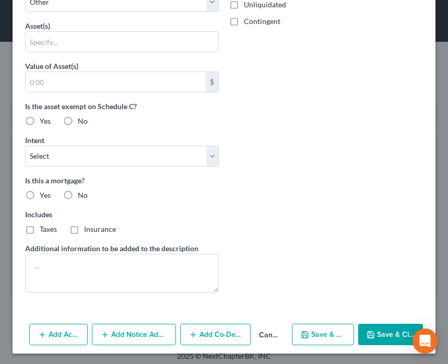
click at [372, 328] on button "Save & Close" at bounding box center [390, 335] width 65 height 22
select select
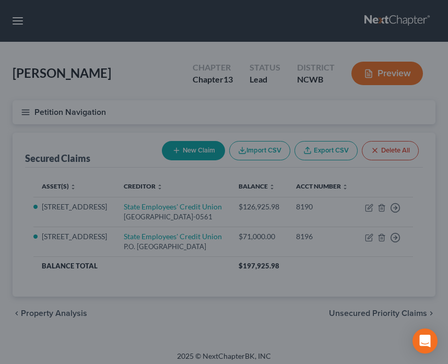
scroll to position [333, 0]
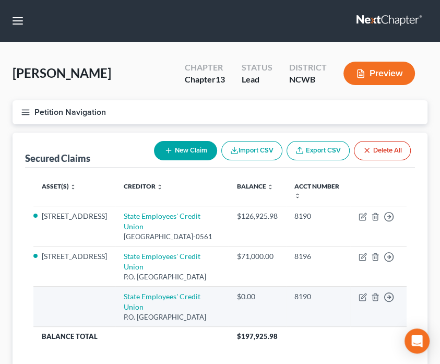
click at [243, 291] on div "$0.00" at bounding box center [257, 296] width 41 height 10
click at [361, 293] on icon "button" at bounding box center [363, 295] width 5 height 5
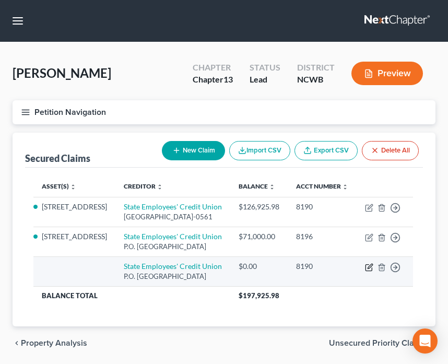
select select "28"
select select "0"
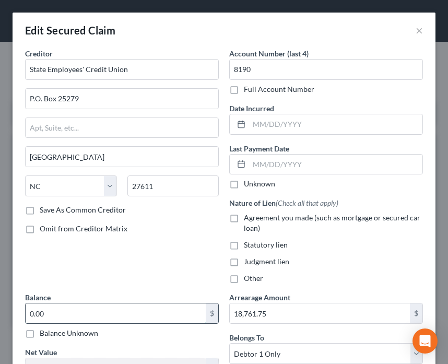
click at [36, 314] on input "0.00" at bounding box center [116, 313] width 180 height 20
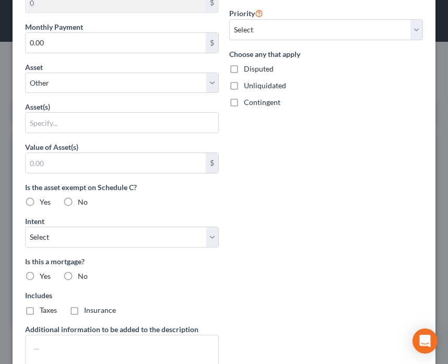
scroll to position [418, 0]
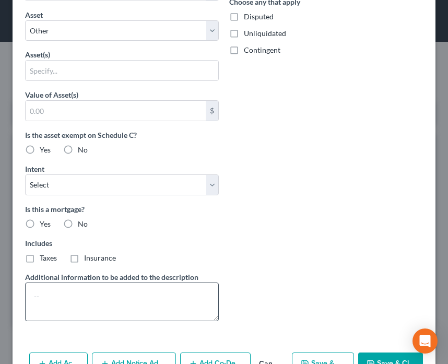
type input "18,761.75"
click at [153, 302] on textarea at bounding box center [122, 302] width 194 height 39
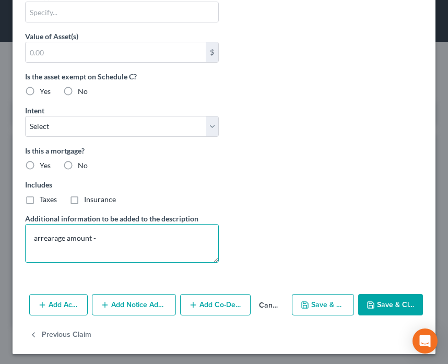
scroll to position [476, 0]
type textarea "arrearage amount -"
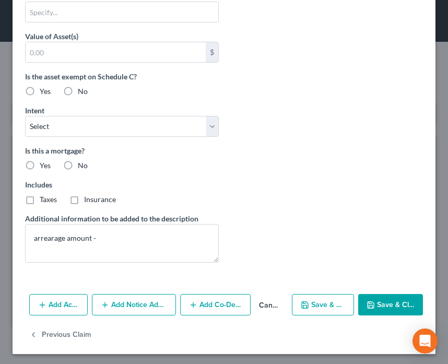
click at [380, 303] on button "Save & Close" at bounding box center [390, 305] width 65 height 22
select select
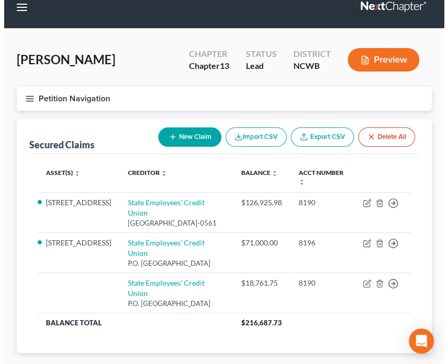
scroll to position [0, 0]
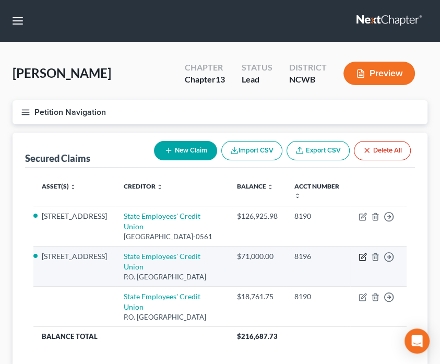
click at [363, 255] on icon "button" at bounding box center [363, 257] width 8 height 8
select select "28"
select select "0"
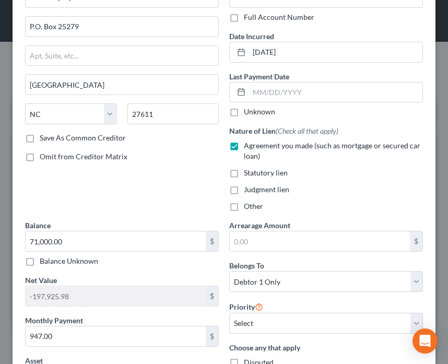
scroll to position [104, 0]
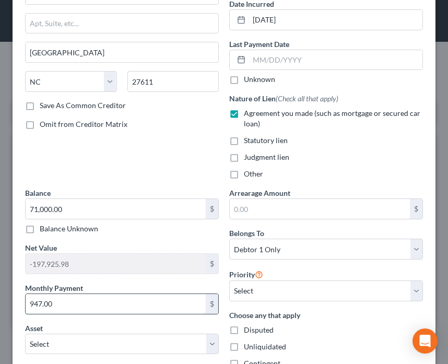
click at [71, 303] on input "947.00" at bounding box center [116, 304] width 180 height 20
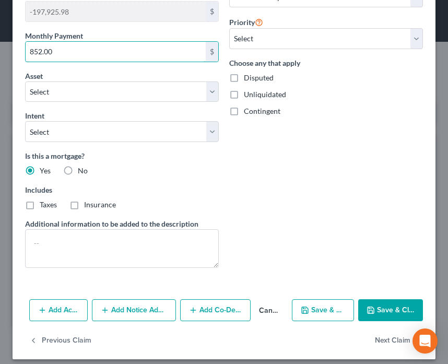
scroll to position [362, 0]
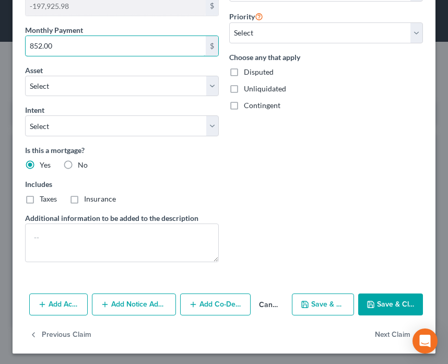
type input "852.00"
click at [382, 306] on button "Save & Close" at bounding box center [390, 304] width 65 height 22
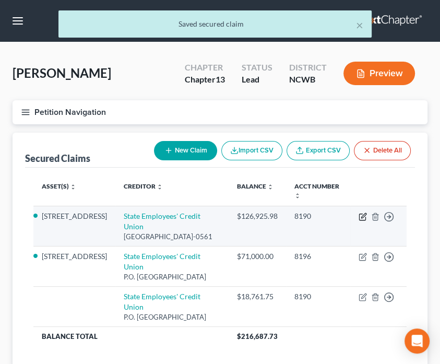
click at [362, 216] on icon "button" at bounding box center [363, 217] width 8 height 8
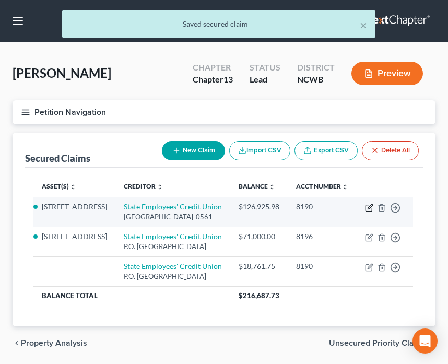
select select "28"
select select "2"
select select "0"
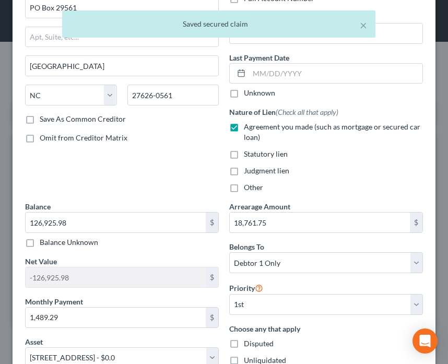
scroll to position [157, 0]
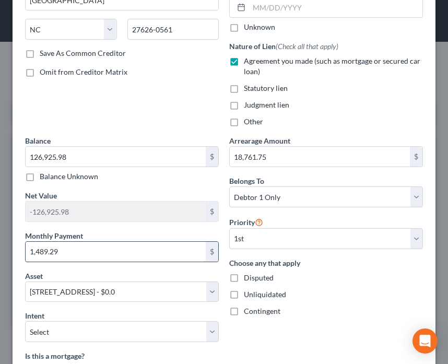
click at [101, 246] on input "1,489.29" at bounding box center [116, 252] width 180 height 20
click at [162, 156] on input "126,925.98" at bounding box center [116, 157] width 180 height 20
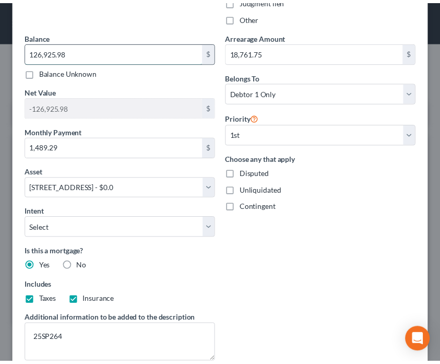
scroll to position [362, 0]
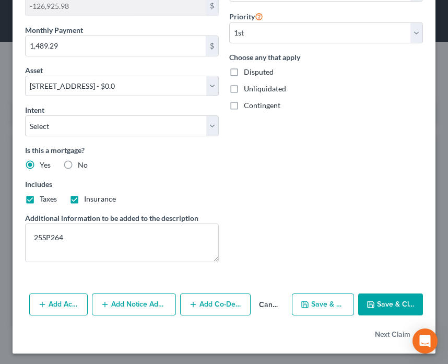
click at [387, 301] on button "Save & Close" at bounding box center [390, 304] width 65 height 22
select select
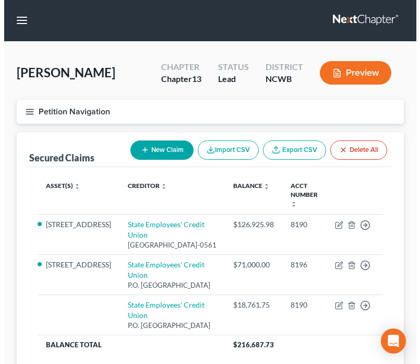
scroll to position [0, 0]
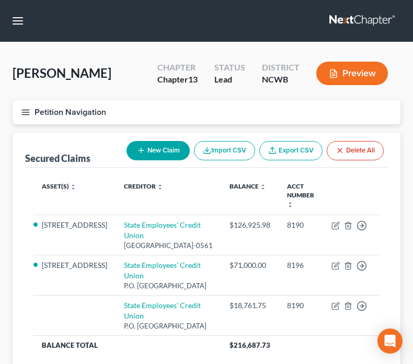
click at [30, 110] on icon "button" at bounding box center [25, 112] width 9 height 9
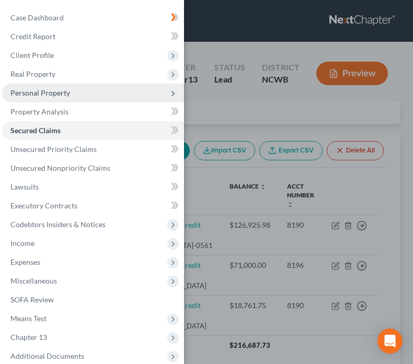
click at [47, 93] on span "Personal Property" at bounding box center [40, 92] width 60 height 9
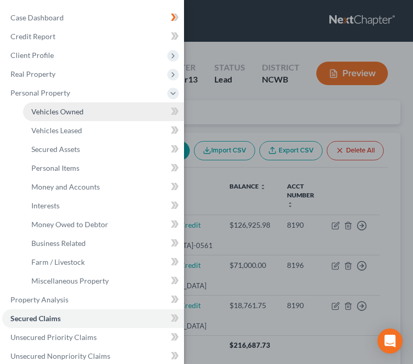
click at [75, 109] on span "Vehicles Owned" at bounding box center [57, 111] width 52 height 9
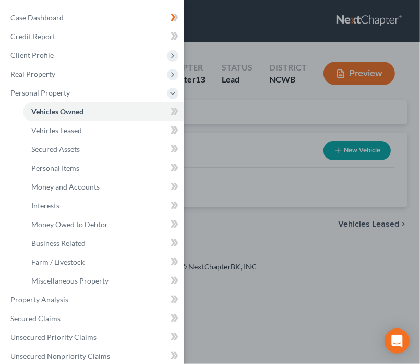
click at [368, 154] on div "Case Dashboard Payments Invoices Payments Payments Credit Report Client Profile" at bounding box center [210, 182] width 420 height 364
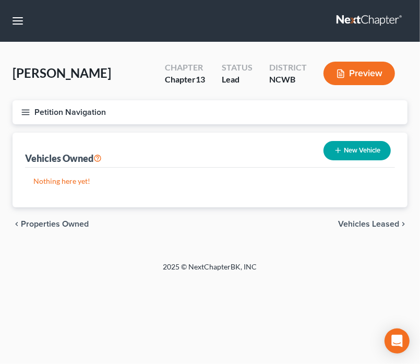
click at [347, 155] on button "New Vehicle" at bounding box center [357, 150] width 67 height 19
select select "0"
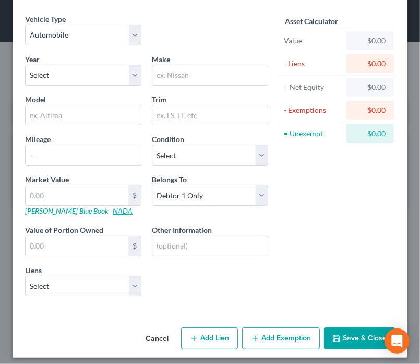
scroll to position [39, 0]
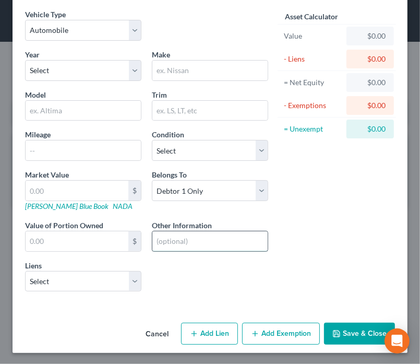
click at [177, 243] on input "text" at bounding box center [209, 241] width 115 height 20
click at [239, 244] on input "Debtor drives vehicle that is in husband's name only - 2014 Ford Focus" at bounding box center [209, 241] width 115 height 20
click at [246, 241] on input "Debtor drives vehicle that is in husband's name only - 2014 Ford Focus" at bounding box center [209, 241] width 115 height 20
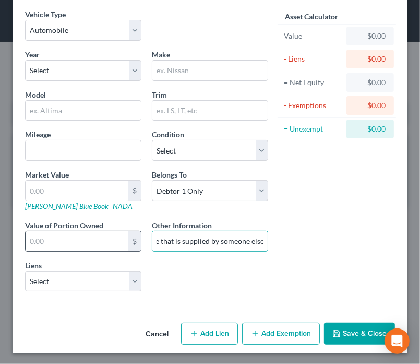
type input "Debtor drives vehicle that is supplied by someone else"
click at [70, 237] on input "text" at bounding box center [77, 241] width 103 height 20
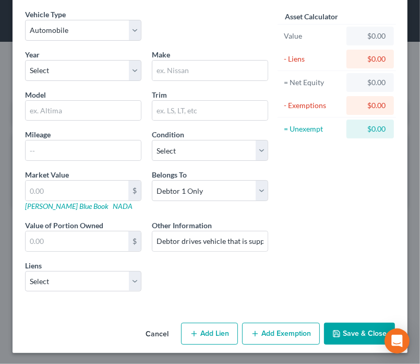
click at [330, 336] on button "Save & Close" at bounding box center [359, 334] width 71 height 22
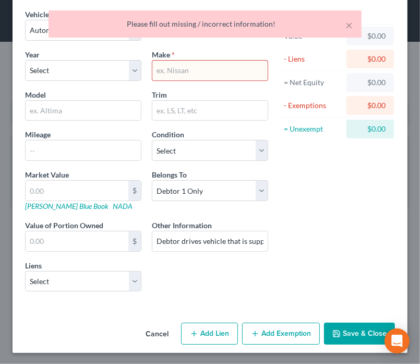
click at [206, 74] on input "text" at bounding box center [209, 71] width 115 height 20
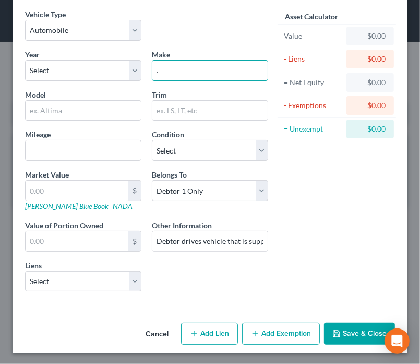
type input "."
click at [357, 330] on button "Save & Close" at bounding box center [359, 334] width 71 height 22
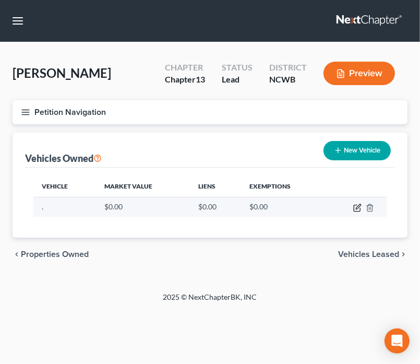
click at [358, 209] on icon "button" at bounding box center [358, 208] width 8 height 8
select select "0"
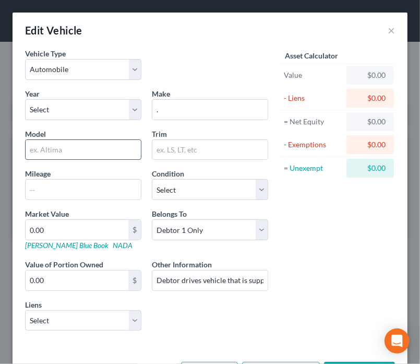
click at [79, 149] on input "text" at bounding box center [83, 150] width 115 height 20
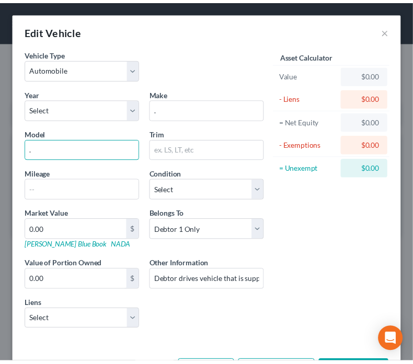
scroll to position [39, 0]
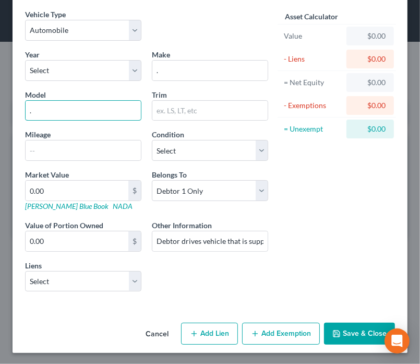
type input "."
click at [333, 331] on icon "button" at bounding box center [337, 334] width 8 height 8
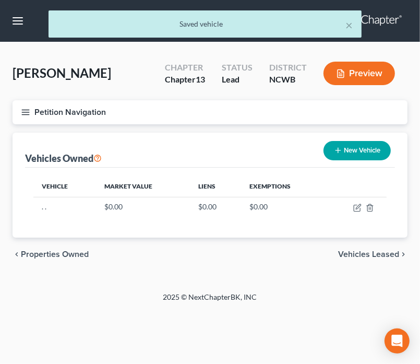
click at [362, 69] on button "Preview" at bounding box center [360, 74] width 72 height 24
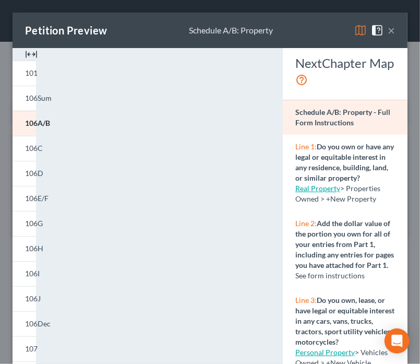
click at [388, 31] on button "×" at bounding box center [391, 30] width 7 height 13
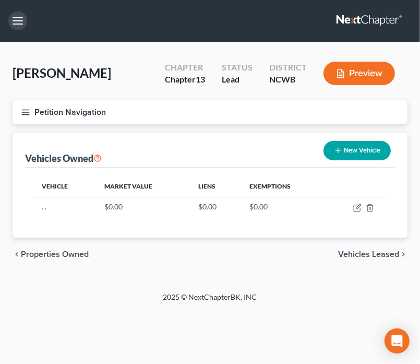
click at [15, 20] on button "button" at bounding box center [17, 20] width 19 height 19
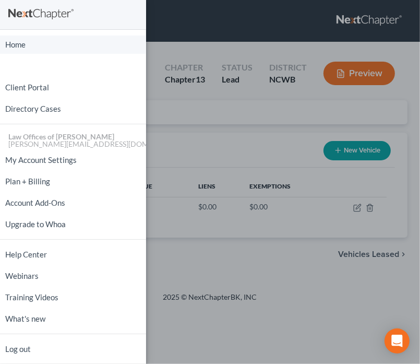
click at [25, 46] on link "Home" at bounding box center [73, 45] width 146 height 18
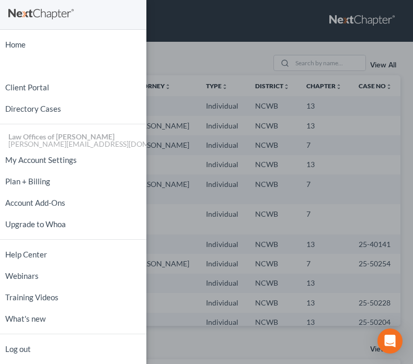
click at [178, 52] on div "Home New Case Client Portal Directory Cases Law Offices of [PERSON_NAME] PA [PE…" at bounding box center [206, 182] width 413 height 364
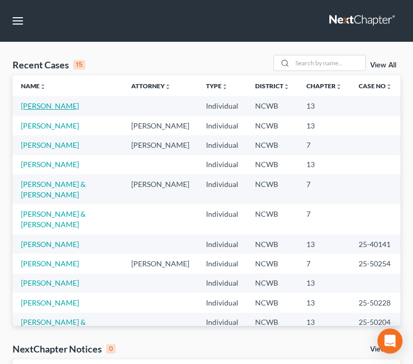
click at [63, 105] on link "[PERSON_NAME]" at bounding box center [50, 105] width 58 height 9
select select "4"
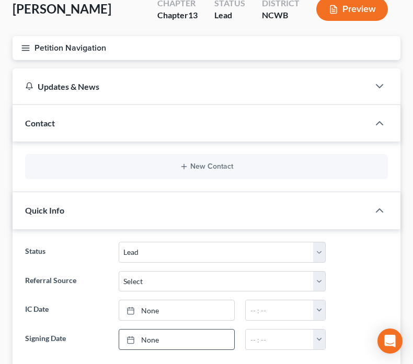
scroll to position [104, 0]
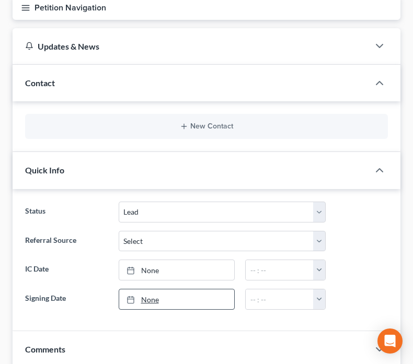
click at [163, 295] on link "None" at bounding box center [176, 299] width 115 height 20
type input "[DATE]"
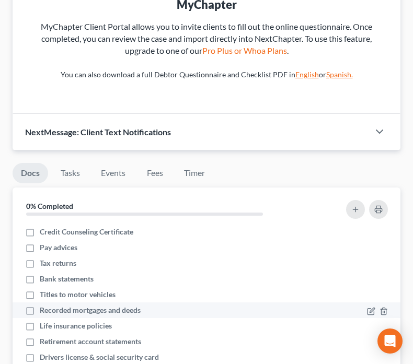
scroll to position [9, 0]
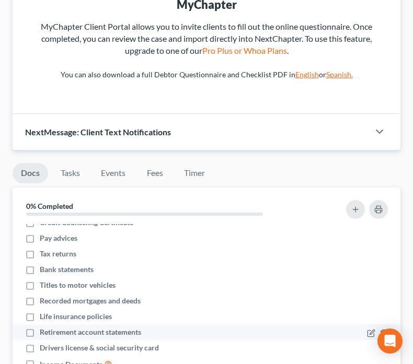
drag, startPoint x: 29, startPoint y: 268, endPoint x: 41, endPoint y: 329, distance: 62.2
click at [40, 266] on label "Bank statements" at bounding box center [67, 269] width 54 height 10
click at [44, 266] on input "Bank statements" at bounding box center [47, 267] width 7 height 7
checkbox input "true"
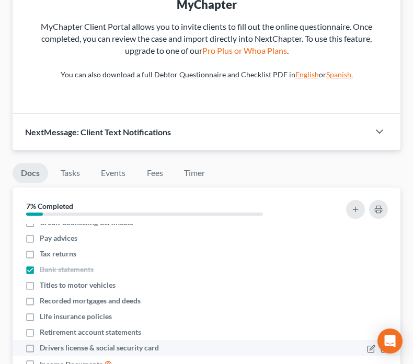
click at [40, 346] on label "Drivers license & social security card" at bounding box center [99, 348] width 119 height 10
click at [44, 346] on input "Drivers license & social security card" at bounding box center [47, 346] width 7 height 7
checkbox input "true"
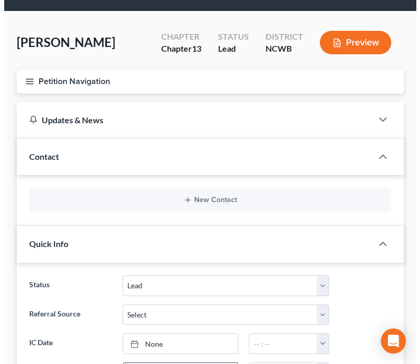
scroll to position [0, 0]
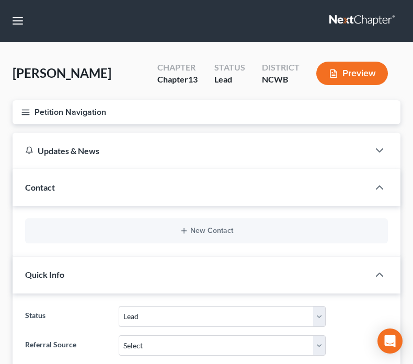
click at [25, 114] on line "button" at bounding box center [25, 114] width 7 height 0
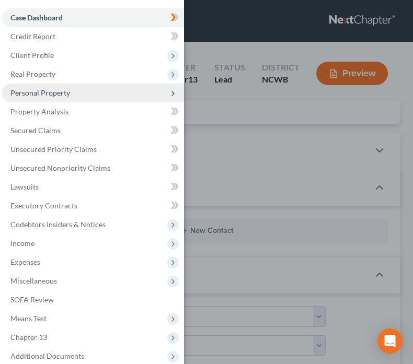
click at [46, 91] on span "Personal Property" at bounding box center [40, 92] width 60 height 9
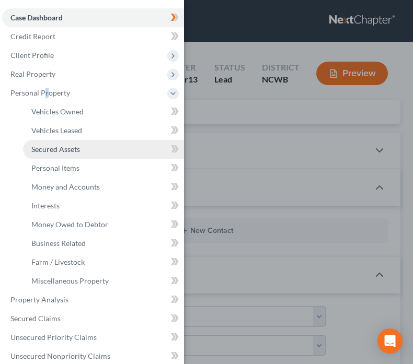
click at [63, 148] on span "Secured Assets" at bounding box center [55, 149] width 49 height 9
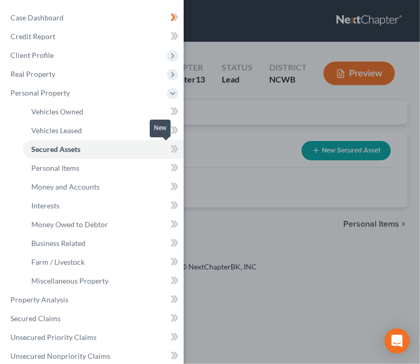
click at [174, 147] on icon at bounding box center [176, 148] width 5 height 7
click at [230, 233] on div "Case Dashboard Payments Invoices Payments Payments Credit Report Client Profile" at bounding box center [210, 182] width 420 height 364
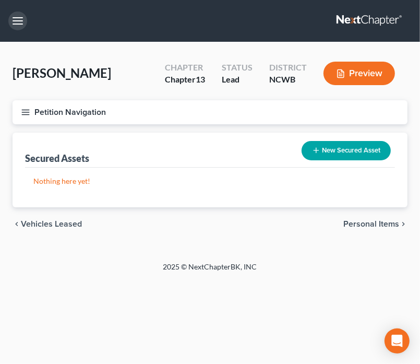
click at [18, 26] on button "button" at bounding box center [17, 20] width 19 height 19
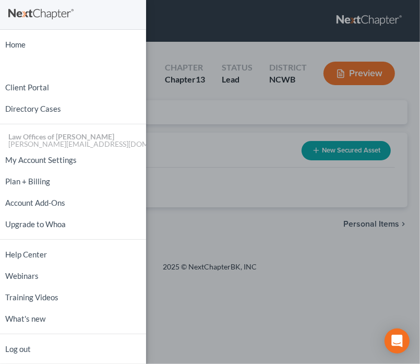
click at [152, 234] on div "Home New Case Client Portal Directory Cases Law Offices of [PERSON_NAME] PA [PE…" at bounding box center [210, 182] width 420 height 364
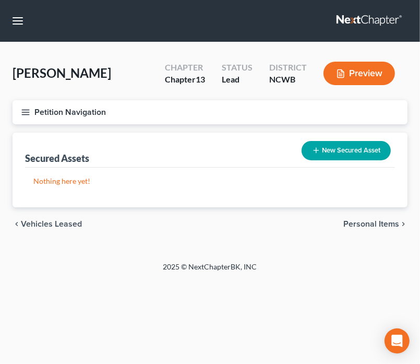
click at [27, 112] on icon "button" at bounding box center [25, 112] width 9 height 9
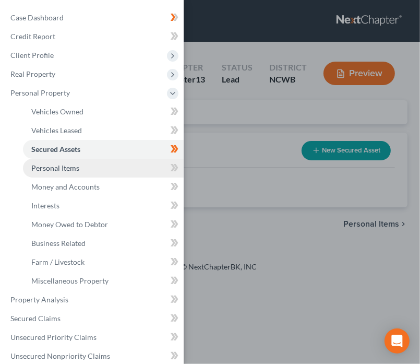
click at [49, 168] on span "Personal Items" at bounding box center [55, 167] width 48 height 9
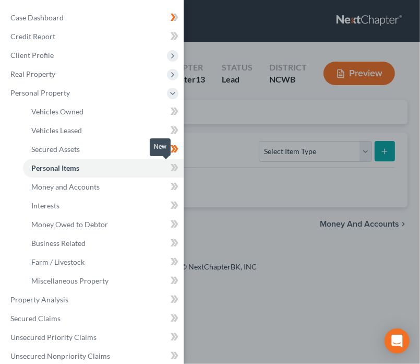
click at [171, 171] on icon at bounding box center [173, 167] width 5 height 7
click at [174, 166] on icon at bounding box center [176, 167] width 5 height 7
click at [60, 169] on span "Personal Items" at bounding box center [55, 167] width 48 height 9
click at [207, 239] on div "Case Dashboard Payments Invoices Payments Payments Credit Report Client Profile" at bounding box center [210, 182] width 420 height 364
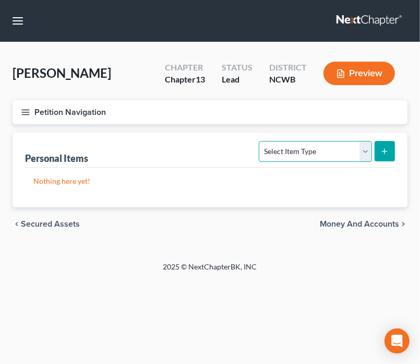
click at [366, 149] on select "Select Item Type Clothing Collectibles Of Value Electronics Firearms Household …" at bounding box center [315, 151] width 113 height 21
select select "household_goods"
click at [261, 141] on select "Select Item Type Clothing Collectibles Of Value Electronics Firearms Household …" at bounding box center [315, 151] width 113 height 21
click at [384, 153] on icon "submit" at bounding box center [385, 151] width 8 height 8
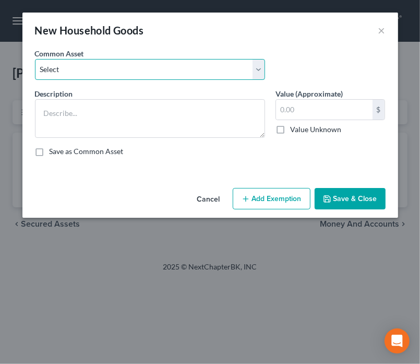
click at [224, 73] on select "Select Bedroom, Dining, Living room, Family room, Patio, Kitchen furniture; Was…" at bounding box center [150, 69] width 230 height 21
select select "0"
click at [35, 59] on select "Select Bedroom, Dining, Living room, Family room, Patio, Kitchen furniture; Was…" at bounding box center [150, 69] width 230 height 21
type textarea "Bedroom, Dining, Living room, Family room, Patio, Kitchen furniture; Washer/dry…"
type input "2,120.00"
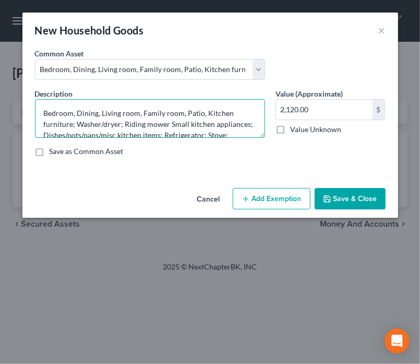
click at [183, 113] on textarea "Bedroom, Dining, Living room, Family room, Patio, Kitchen furniture; Washer/dry…" at bounding box center [150, 118] width 230 height 39
drag, startPoint x: 91, startPoint y: 124, endPoint x: 41, endPoint y: 125, distance: 50.1
click at [41, 125] on textarea "Bedroom, Dining, Living room, Family room, Washer/dryer; Riding mower Small kit…" at bounding box center [150, 118] width 230 height 39
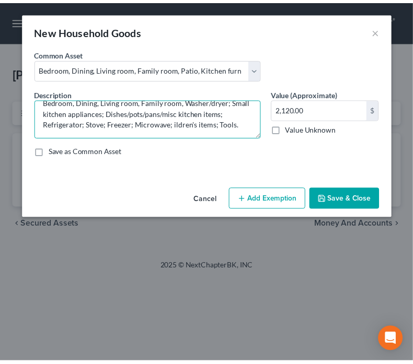
scroll to position [11, 0]
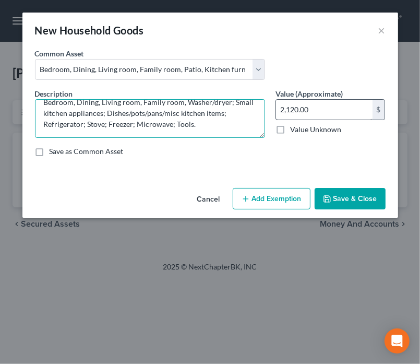
type textarea "Bedroom, Dining, Living room, Family room, Washer/dryer; Small kitchen applianc…"
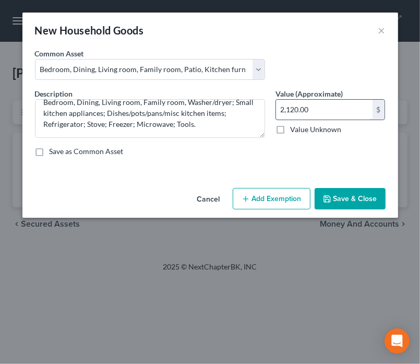
click at [318, 109] on input "2,120.00" at bounding box center [324, 110] width 97 height 20
type input "2,900"
click at [355, 197] on button "Save & Close" at bounding box center [350, 199] width 71 height 22
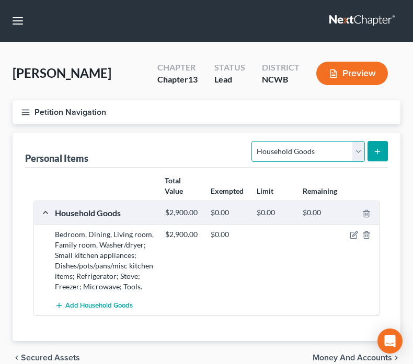
click at [341, 149] on select "Select Item Type Clothing Collectibles Of Value Electronics Firearms Household …" at bounding box center [307, 151] width 113 height 21
select select "electronics"
click at [253, 141] on select "Select Item Type Clothing Collectibles Of Value Electronics Firearms Household …" at bounding box center [307, 151] width 113 height 21
click at [377, 151] on line "submit" at bounding box center [377, 151] width 5 height 0
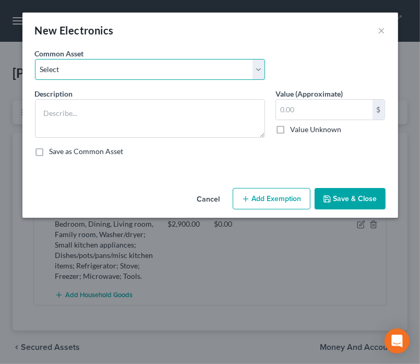
click at [209, 74] on select "Select Tv, DVD Player, Cell Phone, Computer, Printer, , 2 Boom boxes, Tablet, C…" at bounding box center [150, 69] width 230 height 21
select select "0"
click at [35, 59] on select "Select Tv, DVD Player, Cell Phone, Computer, Printer, , 2 Boom boxes, Tablet, C…" at bounding box center [150, 69] width 230 height 21
type textarea "Tv, DVD Player, Cell Phone, Computer, Printer, , 2 Boom boxes, Tablet, CDs, DVDs"
type input "2,000.00"
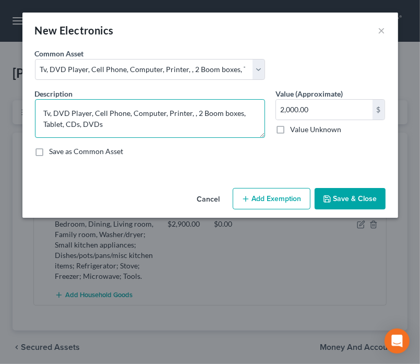
click at [57, 115] on textarea "Tv, DVD Player, Cell Phone, Computer, Printer, , 2 Boom boxes, Tablet, CDs, DVDs" at bounding box center [150, 118] width 230 height 39
drag, startPoint x: 191, startPoint y: 112, endPoint x: 86, endPoint y: 124, distance: 105.1
click at [86, 124] on textarea "Tvs (2), VCRs (2), DVD Players (2), Cell Phone, Computer, Printer, , 2 Boom box…" at bounding box center [150, 118] width 230 height 39
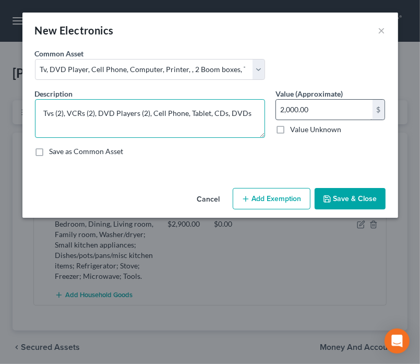
type textarea "Tvs (2), VCRs (2), DVD Players (2), Cell Phone, Tablet, CDs, DVDs"
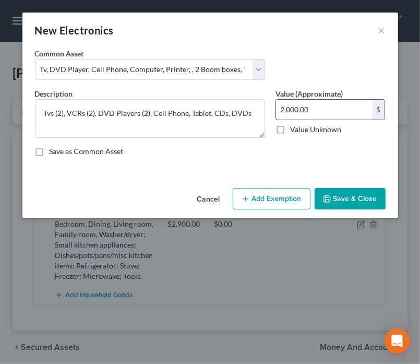
click at [319, 110] on input "2,000.00" at bounding box center [324, 110] width 97 height 20
type input "960"
click at [345, 199] on button "Save & Close" at bounding box center [350, 199] width 71 height 22
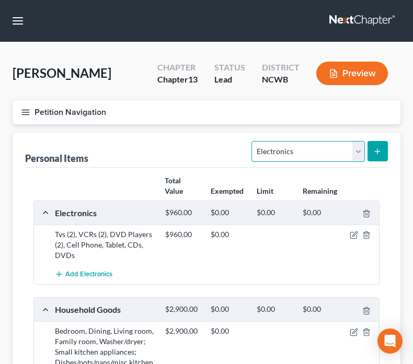
click at [356, 151] on select "Select Item Type Clothing Collectibles Of Value Electronics Firearms Household …" at bounding box center [307, 151] width 113 height 21
select select "collectibles_of_value"
click at [253, 141] on select "Select Item Type Clothing Collectibles Of Value Electronics Firearms Household …" at bounding box center [307, 151] width 113 height 21
click at [381, 150] on button "submit" at bounding box center [377, 151] width 20 height 20
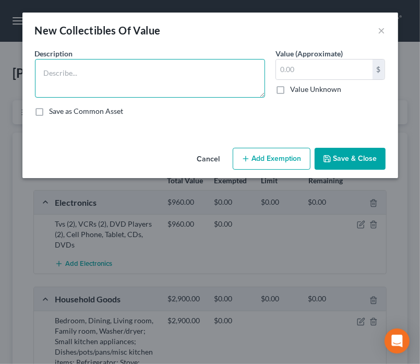
click at [232, 76] on textarea at bounding box center [150, 78] width 230 height 39
type textarea "figurines"
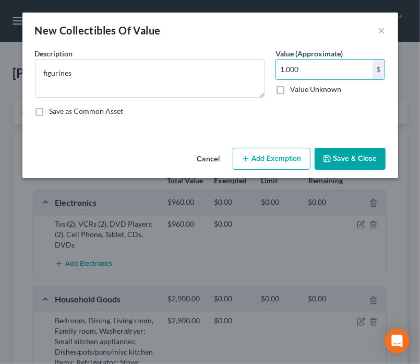
type input "1,000"
click at [359, 158] on button "Save & Close" at bounding box center [350, 159] width 71 height 22
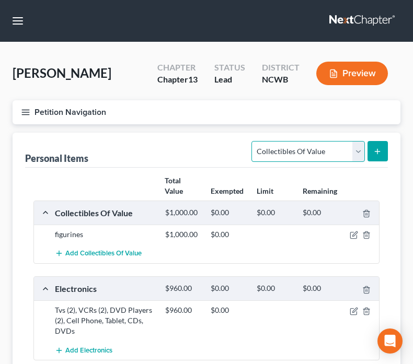
click at [359, 153] on select "Select Item Type Clothing Collectibles Of Value Electronics Firearms Household …" at bounding box center [307, 151] width 113 height 21
select select "sports_and_hobby_equipment"
click at [253, 141] on select "Select Item Type Clothing Collectibles Of Value Electronics Firearms Household …" at bounding box center [307, 151] width 113 height 21
click at [376, 148] on icon "submit" at bounding box center [377, 151] width 8 height 8
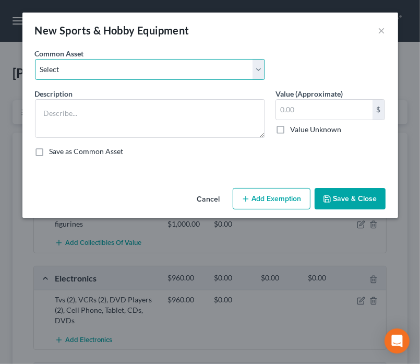
click at [162, 74] on select "Select Golf clubs, 3 kayaks (inflatable), 10 in 1 game table, camping gear, bin…" at bounding box center [150, 69] width 230 height 21
select select "0"
click at [35, 59] on select "Select Golf clubs, 3 kayaks (inflatable), 10 in 1 game table, camping gear, bin…" at bounding box center [150, 69] width 230 height 21
type textarea "Golf clubs, 3 kayaks (inflatable), 10 in 1 game table, camping gear, binoculars…"
type input "615.00"
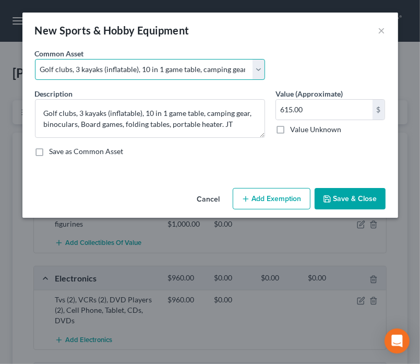
click at [44, 67] on select "Select Golf clubs, 3 kayaks (inflatable), 10 in 1 game table, camping gear, bin…" at bounding box center [150, 69] width 230 height 21
click at [95, 65] on select "Select Golf clubs, 3 kayaks (inflatable), 10 in 1 game table, camping gear, bin…" at bounding box center [150, 69] width 230 height 21
click at [99, 69] on select "Select Golf clubs, 3 kayaks (inflatable), 10 in 1 game table, camping gear, bin…" at bounding box center [150, 69] width 230 height 21
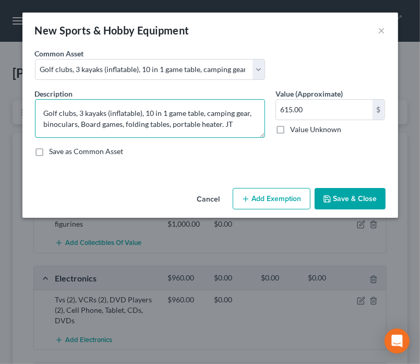
click at [245, 130] on textarea "Golf clubs, 3 kayaks (inflatable), 10 in 1 game table, camping gear, binoculars…" at bounding box center [150, 118] width 230 height 39
click at [261, 136] on textarea "Golf clubs, 3 kayaks (inflatable), 10 in 1 game table, camping gear, binoculars…" at bounding box center [150, 118] width 230 height 39
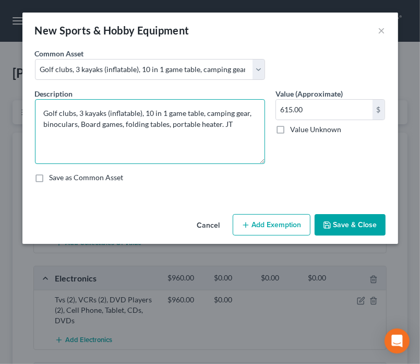
drag, startPoint x: 261, startPoint y: 136, endPoint x: 268, endPoint y: 162, distance: 27.6
click at [268, 162] on div "Description * Golf clubs, 3 kayaks (inflatable), 10 in 1 game table, camping ge…" at bounding box center [150, 126] width 241 height 76
drag, startPoint x: 245, startPoint y: 130, endPoint x: 27, endPoint y: 103, distance: 220.0
click at [27, 103] on div "An exemption set must first be selected from the Filing Information section. Co…" at bounding box center [210, 129] width 376 height 162
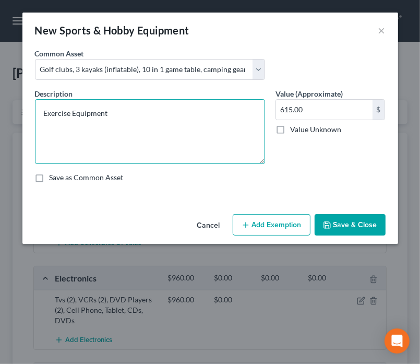
type textarea "Exercise Equipment"
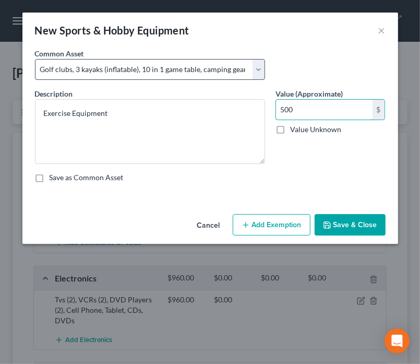
type input "500"
click at [257, 73] on select "Select Golf clubs, 3 kayaks (inflatable), 10 in 1 game table, camping gear, bin…" at bounding box center [150, 69] width 230 height 21
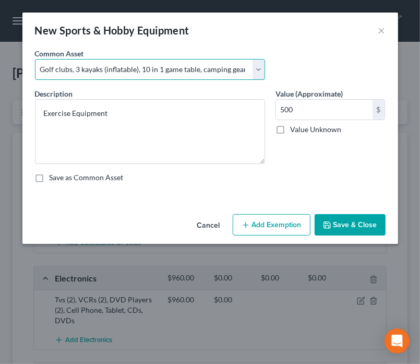
select select
click at [35, 59] on select "Select Golf clubs, 3 kayaks (inflatable), 10 in 1 game table, camping gear, bin…" at bounding box center [150, 69] width 230 height 21
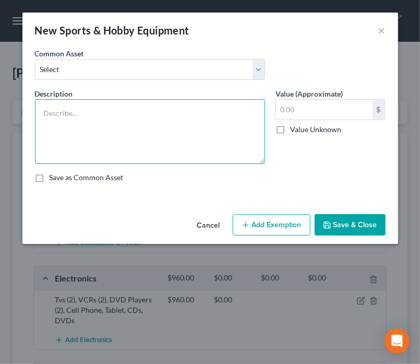
click at [189, 109] on textarea at bounding box center [150, 131] width 230 height 65
type textarea "Exercise Equipment"
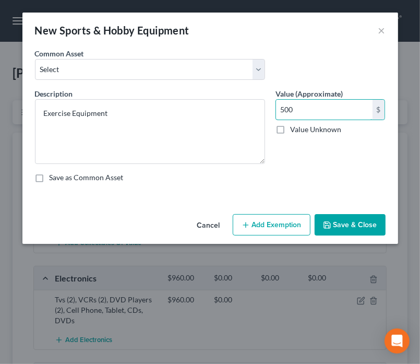
type input "500"
click at [350, 224] on button "Save & Close" at bounding box center [350, 225] width 71 height 22
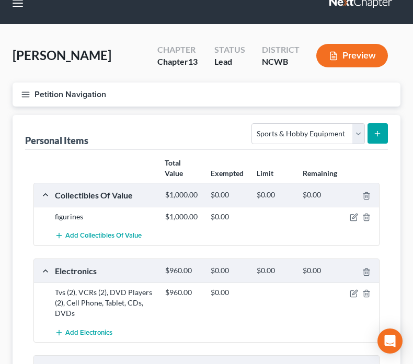
scroll to position [0, 0]
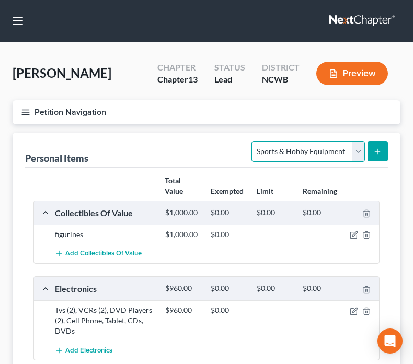
click at [337, 152] on select "Select Item Type Clothing Collectibles Of Value Electronics Firearms Household …" at bounding box center [307, 151] width 113 height 21
select select "other"
click at [253, 141] on select "Select Item Type Clothing Collectibles Of Value Electronics Firearms Household …" at bounding box center [307, 151] width 113 height 21
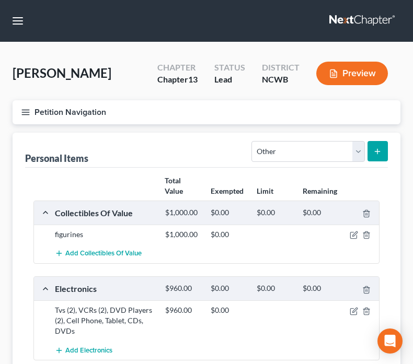
click at [375, 155] on button "submit" at bounding box center [377, 151] width 20 height 20
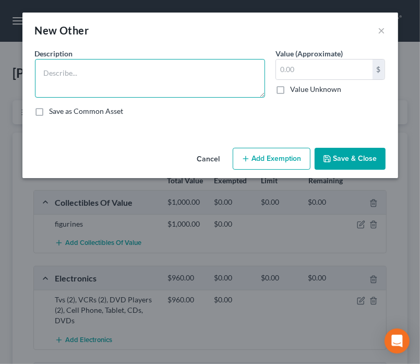
click at [228, 78] on textarea at bounding box center [150, 78] width 230 height 39
type textarea "Carpentry Tools"
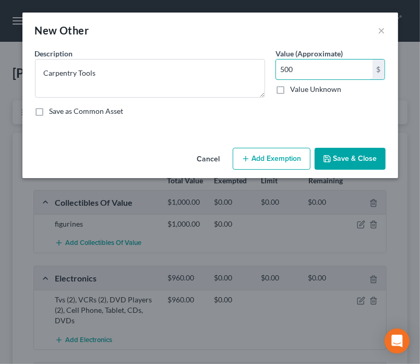
type input "500"
click at [357, 157] on button "Save & Close" at bounding box center [350, 159] width 71 height 22
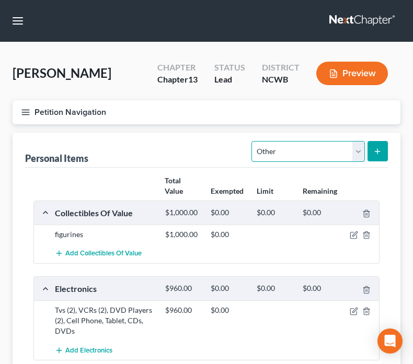
click at [337, 153] on select "Select Item Type Clothing Collectibles Of Value Electronics Firearms Household …" at bounding box center [307, 151] width 113 height 21
select select "clothing"
click at [253, 141] on select "Select Item Type Clothing Collectibles Of Value Electronics Firearms Household …" at bounding box center [307, 151] width 113 height 21
click at [377, 154] on icon "submit" at bounding box center [377, 151] width 8 height 8
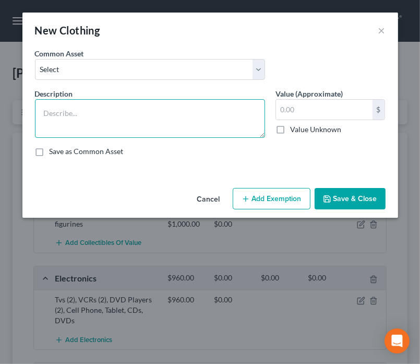
click at [192, 108] on textarea at bounding box center [150, 118] width 230 height 39
type textarea "Clothing"
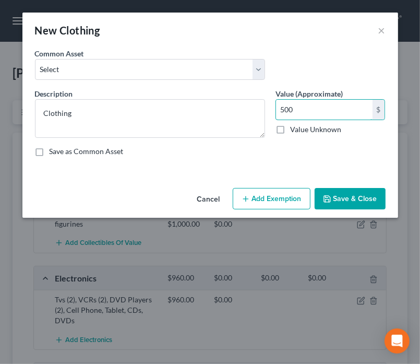
type input "500"
click at [336, 197] on button "Save & Close" at bounding box center [350, 199] width 71 height 22
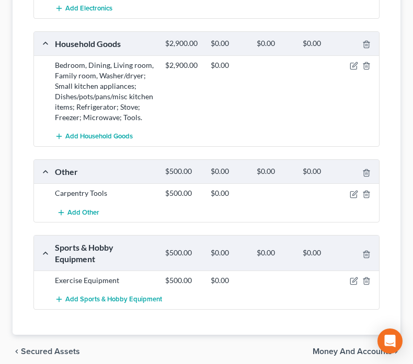
scroll to position [459, 0]
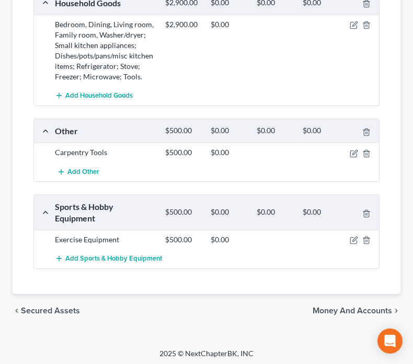
click at [339, 310] on span "Money and Accounts" at bounding box center [351, 311] width 79 height 8
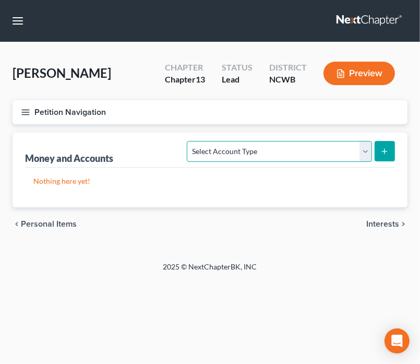
click at [282, 152] on select "Select Account Type Brokerage Cash on Hand Certificates of Deposit Checking Acc…" at bounding box center [279, 151] width 185 height 21
select select "cash_on_hand"
click at [190, 141] on select "Select Account Type Brokerage Cash on Hand Certificates of Deposit Checking Acc…" at bounding box center [279, 151] width 185 height 21
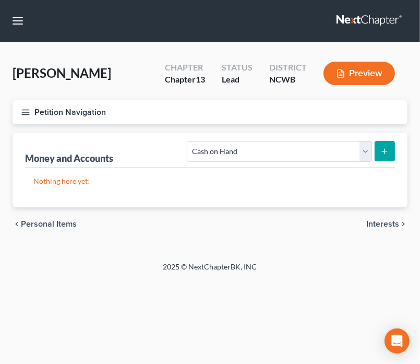
click at [382, 152] on icon "submit" at bounding box center [385, 151] width 8 height 8
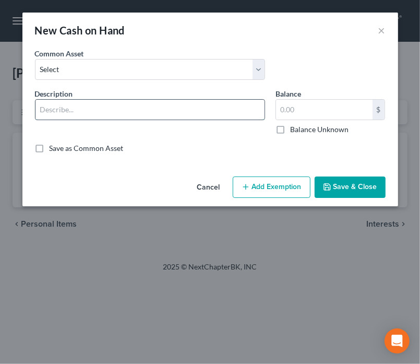
click at [128, 112] on input "text" at bounding box center [150, 110] width 229 height 20
type input "X"
type input "Cash"
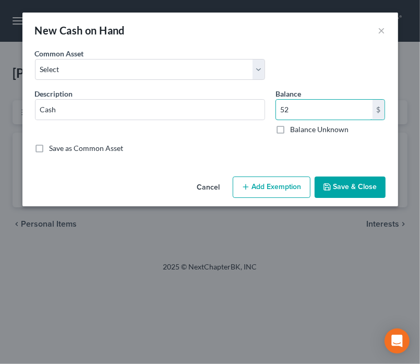
type input "52"
click at [355, 184] on button "Save & Close" at bounding box center [350, 188] width 71 height 22
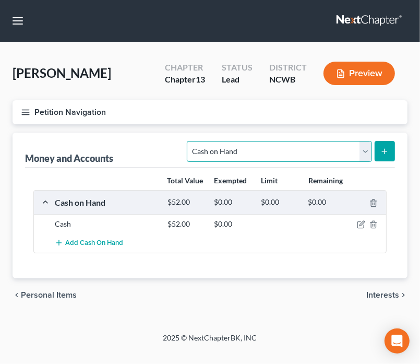
click at [366, 153] on select "Select Account Type Brokerage Cash on Hand Certificates of Deposit Checking Acc…" at bounding box center [279, 151] width 185 height 21
select select "checking"
click at [190, 141] on select "Select Account Type Brokerage Cash on Hand Certificates of Deposit Checking Acc…" at bounding box center [279, 151] width 185 height 21
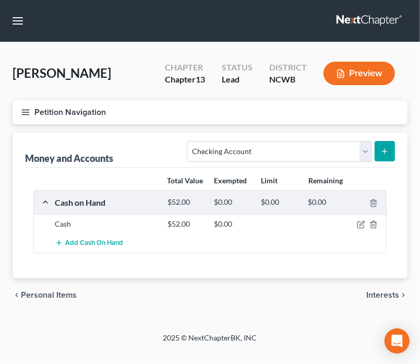
click at [383, 151] on icon "submit" at bounding box center [385, 151] width 8 height 8
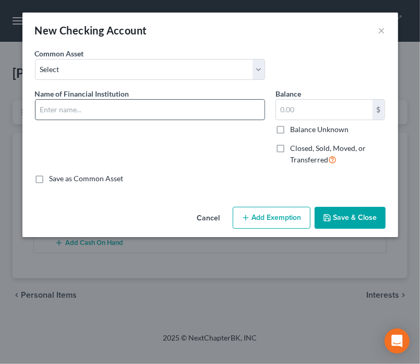
click at [104, 108] on input "text" at bounding box center [150, 110] width 229 height 20
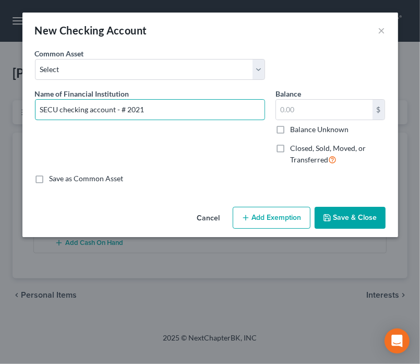
type input "SECU checking account - # 2021"
click at [362, 220] on button "Save & Close" at bounding box center [350, 218] width 71 height 22
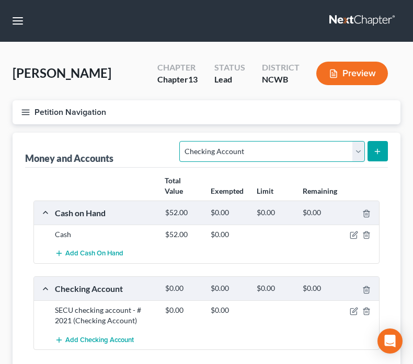
click at [327, 154] on select "Select Account Type Brokerage Cash on Hand Certificates of Deposit Checking Acc…" at bounding box center [271, 151] width 185 height 21
select select "savings"
click at [182, 141] on select "Select Account Type Brokerage Cash on Hand Certificates of Deposit Checking Acc…" at bounding box center [271, 151] width 185 height 21
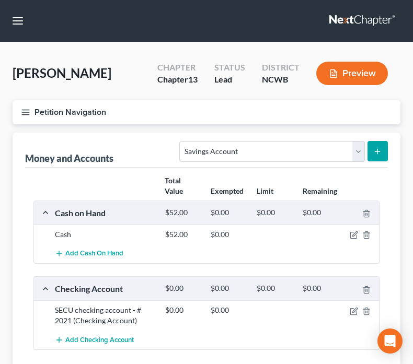
click at [376, 151] on line "submit" at bounding box center [377, 151] width 5 height 0
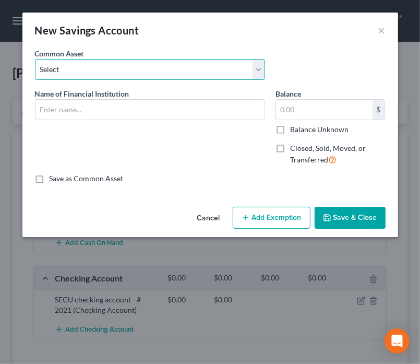
click at [197, 71] on select "Select Acorn svgs (UTMA) Truist savings account ending -1461 [PERSON_NAME] Farg…" at bounding box center [150, 69] width 230 height 21
select select "4"
click at [35, 59] on select "Select Acorn svgs (UTMA) Truist savings account ending -1461 [PERSON_NAME] Farg…" at bounding box center [150, 69] width 230 height 21
type input "SECU"
type input "25.02"
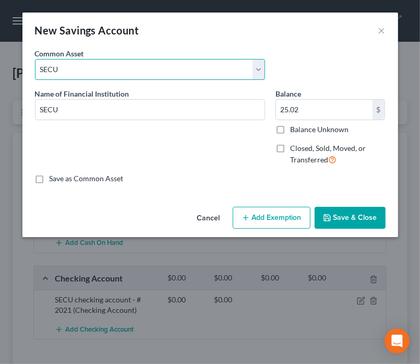
click at [125, 69] on select "Select Acorn svgs (UTMA) Truist savings account ending -1461 [PERSON_NAME] Farg…" at bounding box center [150, 69] width 230 height 21
click at [62, 67] on select "Select Acorn svgs (UTMA) Truist savings account ending -1461 [PERSON_NAME] Farg…" at bounding box center [150, 69] width 230 height 21
click at [63, 72] on select "Select Acorn svgs (UTMA) Truist savings account ending -1461 [PERSON_NAME] Farg…" at bounding box center [150, 69] width 230 height 21
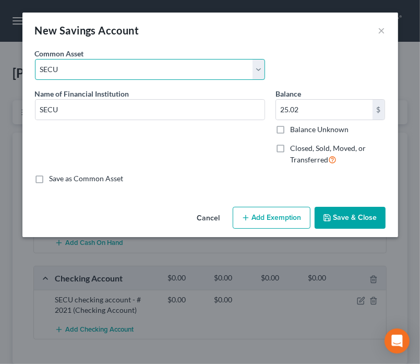
click at [74, 67] on select "Select Acorn svgs (UTMA) Truist savings account ending -1461 [PERSON_NAME] Farg…" at bounding box center [150, 69] width 230 height 21
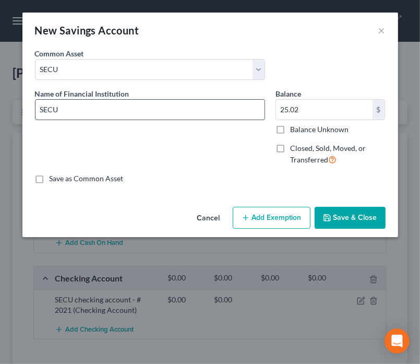
click at [77, 116] on input "SECU" at bounding box center [150, 110] width 229 height 20
click at [86, 108] on input "SECU checking account -" at bounding box center [150, 110] width 229 height 20
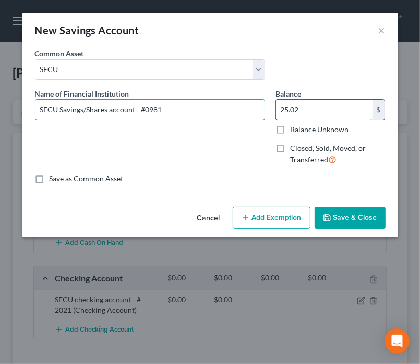
type input "SECU Savings/Shares account - #0981"
click at [301, 113] on input "25.02" at bounding box center [324, 110] width 97 height 20
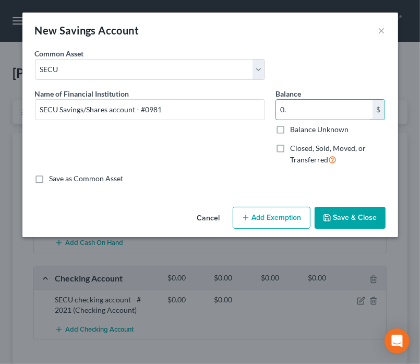
type input "0."
click at [358, 219] on button "Save & Close" at bounding box center [350, 218] width 71 height 22
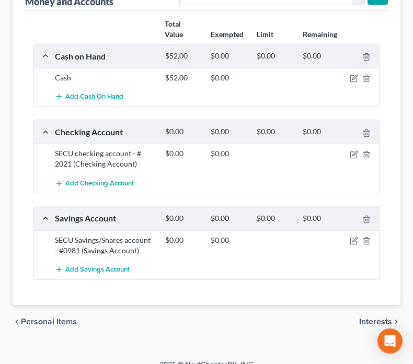
scroll to position [52, 0]
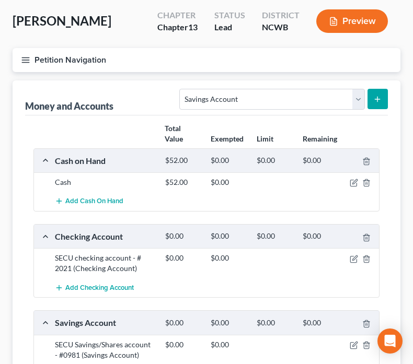
click at [377, 97] on icon "submit" at bounding box center [377, 99] width 8 height 8
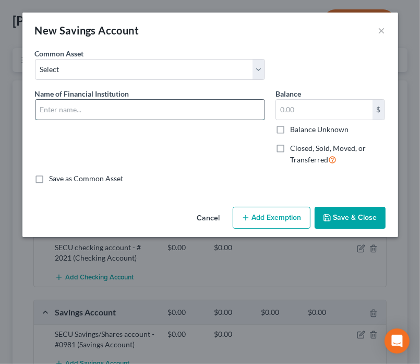
click at [168, 115] on input "text" at bounding box center [150, 110] width 229 height 20
click at [129, 114] on input "SECU" at bounding box center [150, 110] width 229 height 20
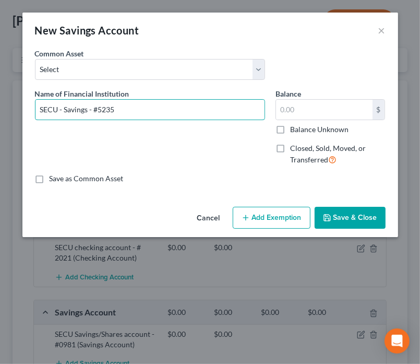
type input "SECU - Savings - #5235"
click at [344, 122] on div "$ Balance Unknown" at bounding box center [331, 117] width 110 height 36
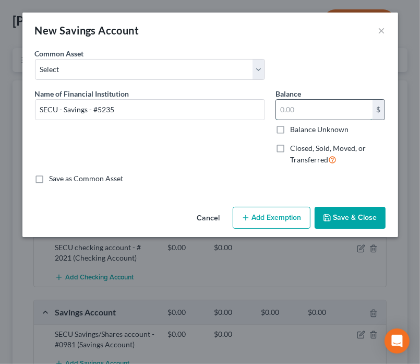
click at [345, 118] on input "text" at bounding box center [324, 110] width 97 height 20
type input "0"
click at [346, 218] on button "Save & Close" at bounding box center [350, 218] width 71 height 22
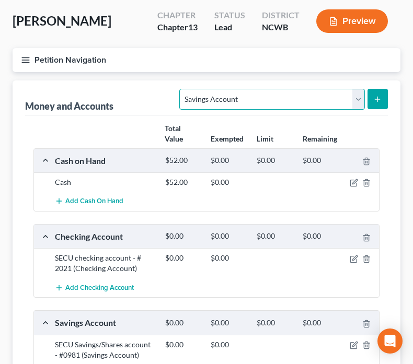
click at [213, 97] on select "Select Account Type Brokerage Cash on Hand Certificates of Deposit Checking Acc…" at bounding box center [271, 99] width 185 height 21
click at [182, 89] on select "Select Account Type Brokerage Cash on Hand Certificates of Deposit Checking Acc…" at bounding box center [271, 99] width 185 height 21
click at [380, 99] on icon "submit" at bounding box center [377, 99] width 8 height 8
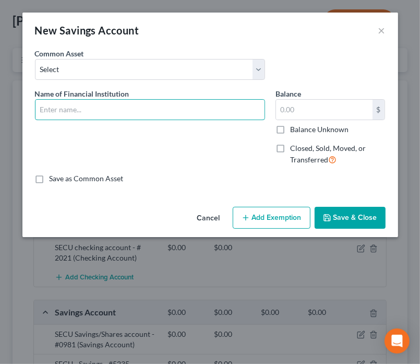
drag, startPoint x: 155, startPoint y: 105, endPoint x: 162, endPoint y: 94, distance: 13.3
click at [155, 105] on input "text" at bounding box center [150, 110] width 229 height 20
type input "SECU - Cash App"
click at [280, 99] on div "Balance $ Balance Unknown Balance Undetermined $ Balance Unknown" at bounding box center [331, 111] width 110 height 46
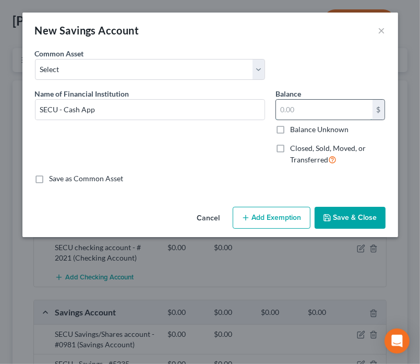
click at [292, 109] on input "text" at bounding box center [324, 110] width 97 height 20
type input "0"
click at [348, 208] on button "Save & Close" at bounding box center [350, 218] width 71 height 22
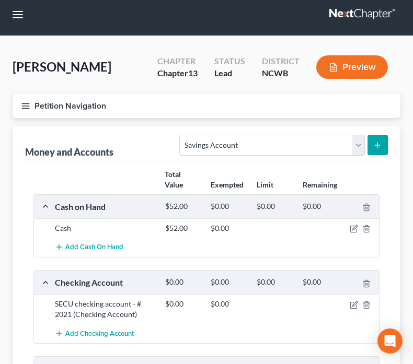
scroll to position [0, 0]
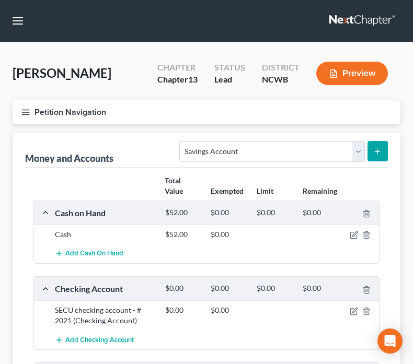
click at [25, 112] on line "button" at bounding box center [25, 112] width 7 height 0
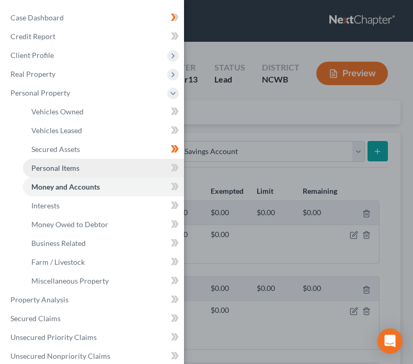
click at [84, 170] on link "Personal Items" at bounding box center [103, 168] width 161 height 19
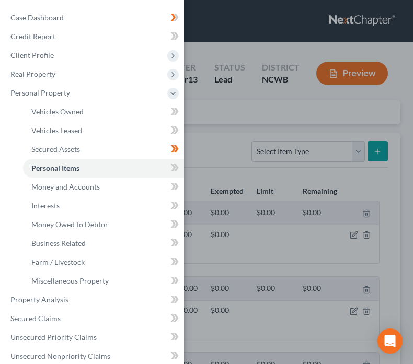
click at [216, 143] on div "Case Dashboard Payments Invoices Payments Payments Credit Report Client Profile" at bounding box center [206, 182] width 413 height 364
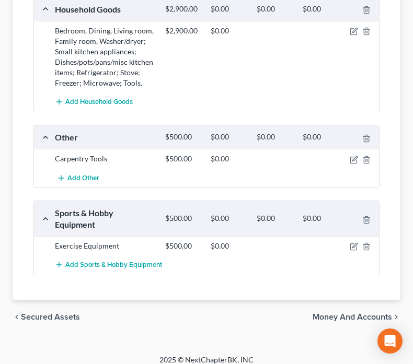
scroll to position [459, 0]
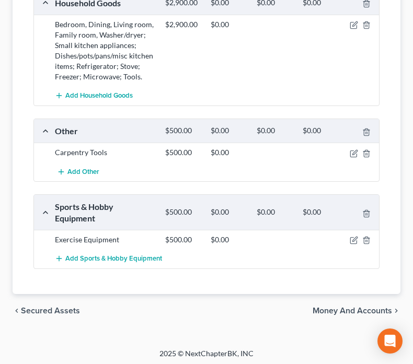
click at [365, 309] on span "Money and Accounts" at bounding box center [351, 311] width 79 height 8
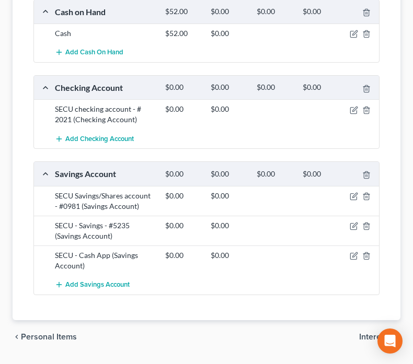
scroll to position [209, 0]
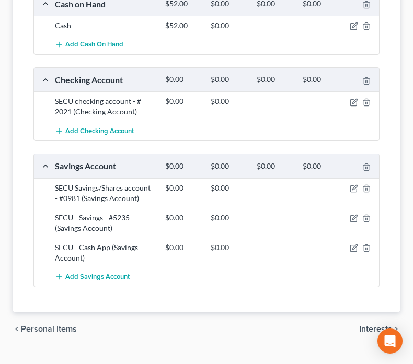
click at [365, 325] on span "Interests" at bounding box center [375, 329] width 33 height 8
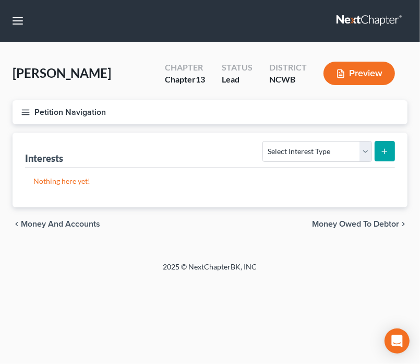
click at [358, 224] on span "Money Owed to Debtor" at bounding box center [355, 224] width 87 height 8
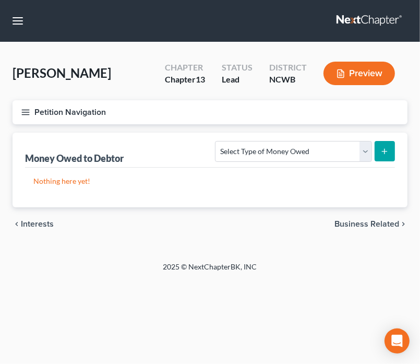
click at [354, 223] on span "Business Related" at bounding box center [367, 224] width 65 height 8
click at [354, 223] on span "Farm / Livestock" at bounding box center [368, 224] width 61 height 8
click at [354, 223] on span "Miscellaneous Property" at bounding box center [355, 224] width 88 height 8
click at [354, 223] on span "Property Analysis" at bounding box center [366, 224] width 66 height 8
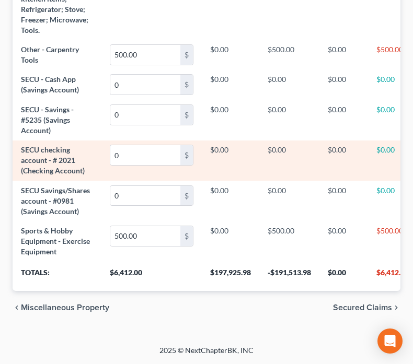
scroll to position [600, 0]
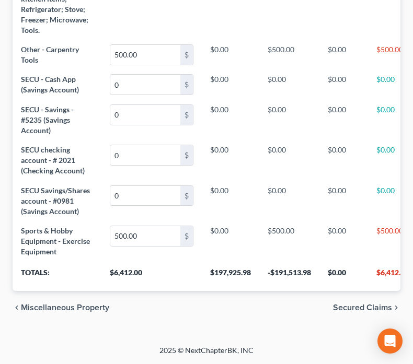
click at [347, 310] on span "Secured Claims" at bounding box center [362, 307] width 59 height 8
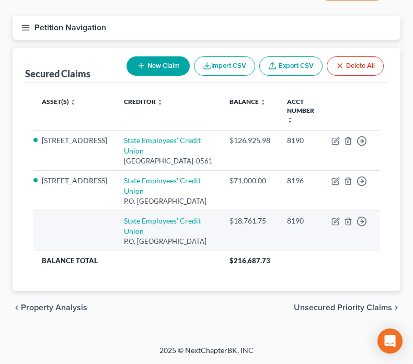
scroll to position [103, 0]
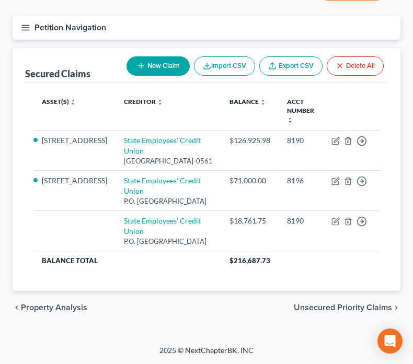
click at [347, 306] on span "Unsecured Priority Claims" at bounding box center [342, 307] width 98 height 8
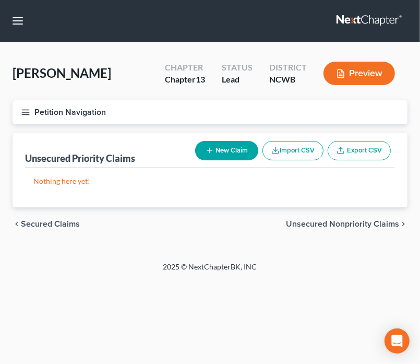
click at [327, 225] on span "Unsecured Nonpriority Claims" at bounding box center [342, 224] width 113 height 8
click at [228, 153] on button "New Claim" at bounding box center [226, 150] width 63 height 19
select select "0"
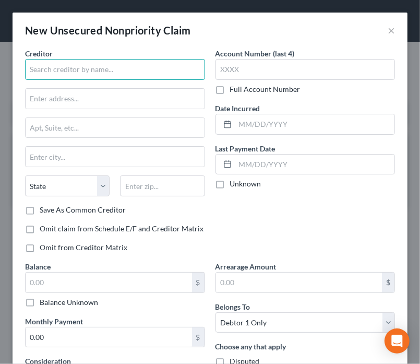
click at [75, 76] on input "text" at bounding box center [115, 69] width 180 height 21
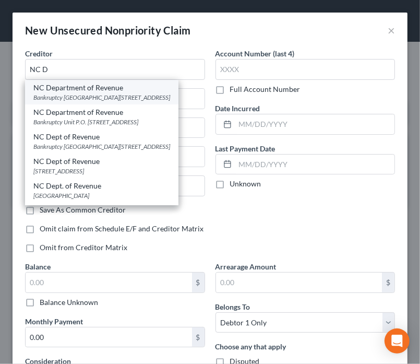
click at [48, 90] on div "NC Department of Revenue" at bounding box center [101, 88] width 137 height 10
type input "NC Department of Revenue"
type input "Bankruptcy Unit"
type input "PO Box 1168"
type input "[GEOGRAPHIC_DATA]"
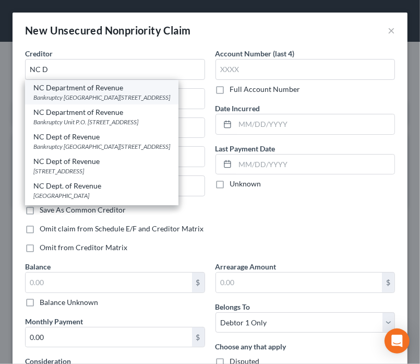
select select "28"
type input "27602-1168"
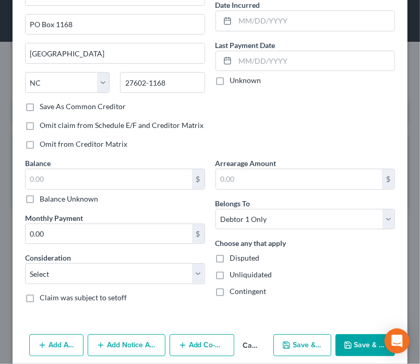
scroll to position [104, 0]
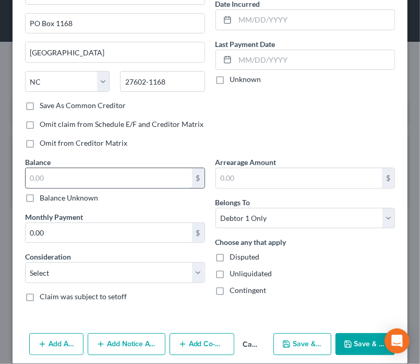
click at [143, 181] on input "text" at bounding box center [109, 178] width 167 height 20
type input "0."
click at [369, 343] on button "Save & Close" at bounding box center [366, 344] width 60 height 22
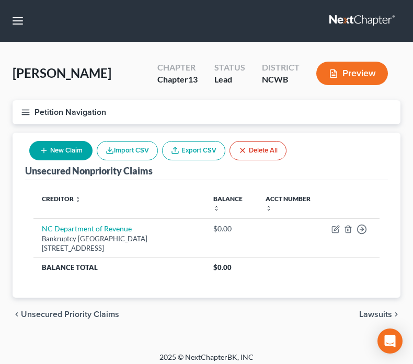
click at [56, 150] on button "New Claim" at bounding box center [60, 150] width 63 height 19
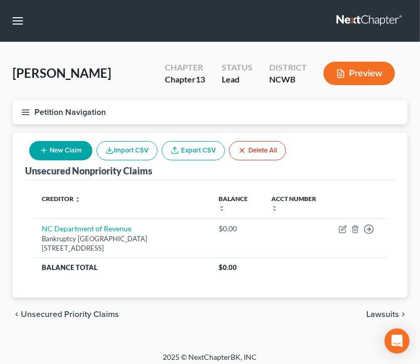
select select "0"
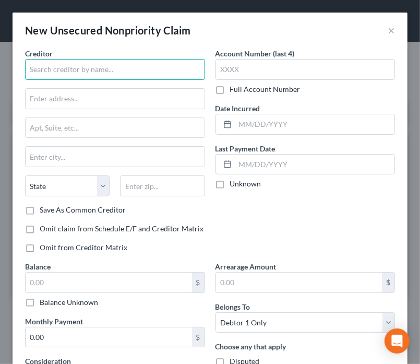
click at [67, 69] on input "text" at bounding box center [115, 69] width 180 height 21
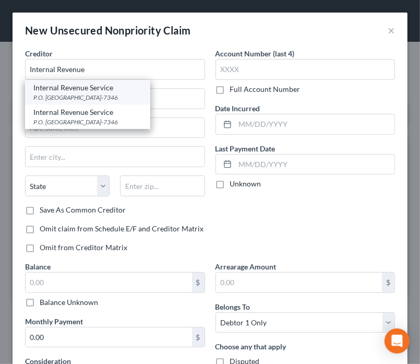
click at [70, 96] on div "P.O. [GEOGRAPHIC_DATA]-7346" at bounding box center [87, 97] width 109 height 9
type input "Internal Revenue Service"
type input "P.O. Box 7346"
type input "[GEOGRAPHIC_DATA]"
select select "39"
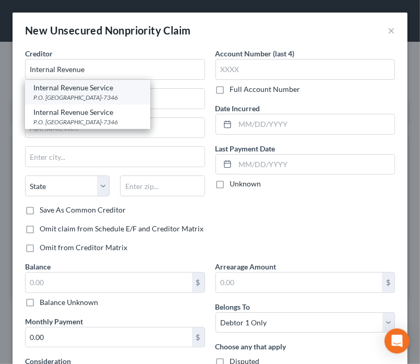
type input "19101-7346"
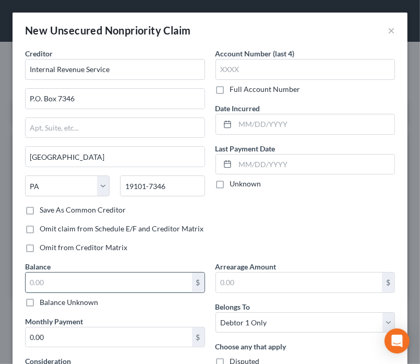
click at [137, 289] on input "text" at bounding box center [109, 283] width 167 height 20
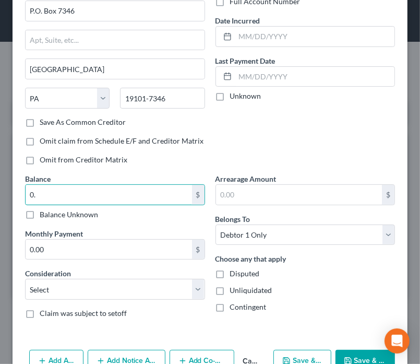
scroll to position [114, 0]
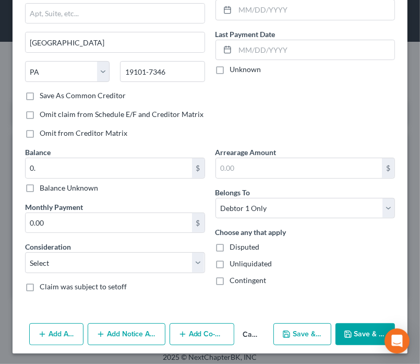
click at [347, 334] on button "Save & Close" at bounding box center [366, 334] width 60 height 22
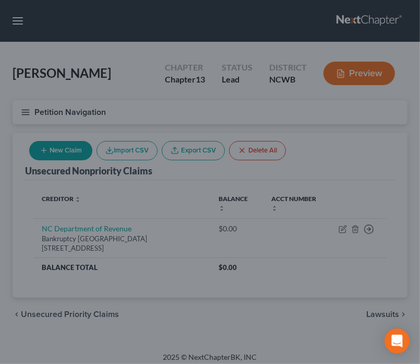
type input "0.00"
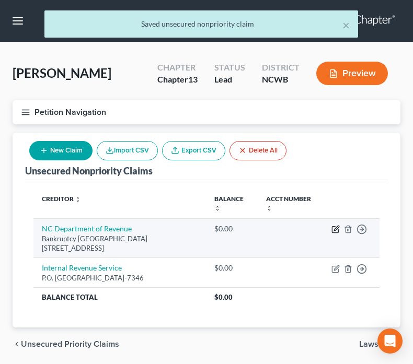
click at [336, 230] on icon "button" at bounding box center [335, 229] width 8 height 8
select select "28"
select select "0"
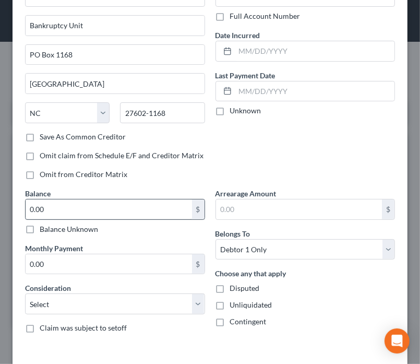
scroll to position [145, 0]
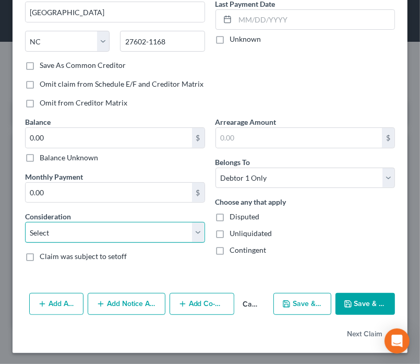
click at [98, 222] on select "Select Cable / Satellite Services Collection Agency Credit Card Debt Debt Couns…" at bounding box center [115, 232] width 180 height 21
click at [349, 190] on div "Arrearage Amount $ Belongs To * Select Debtor 1 Only Debtor 2 Only Debtor 1 And…" at bounding box center [305, 193] width 191 height 154
click at [359, 331] on button "Next Claim" at bounding box center [371, 334] width 48 height 22
select select "39"
select select "0"
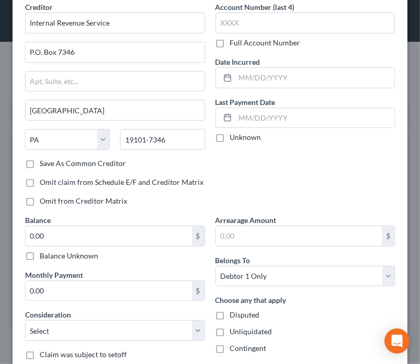
scroll to position [0, 0]
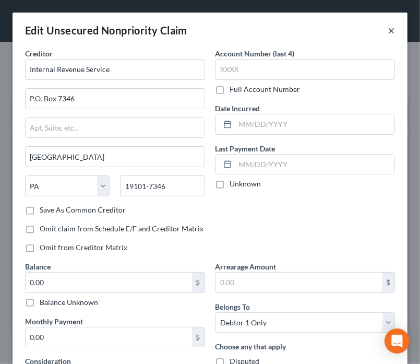
click at [388, 35] on button "×" at bounding box center [391, 30] width 7 height 13
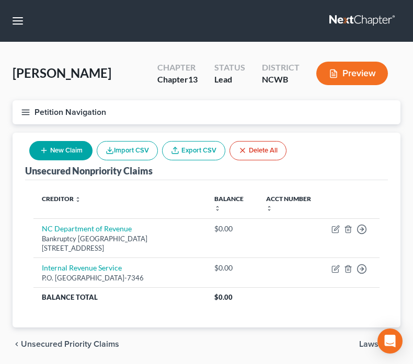
click at [67, 146] on button "New Claim" at bounding box center [60, 150] width 63 height 19
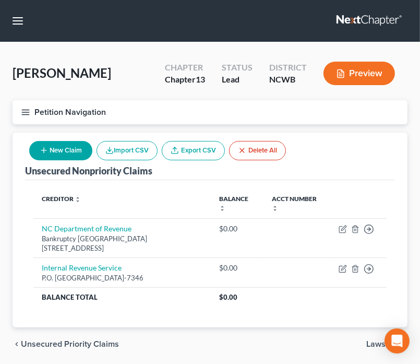
select select "0"
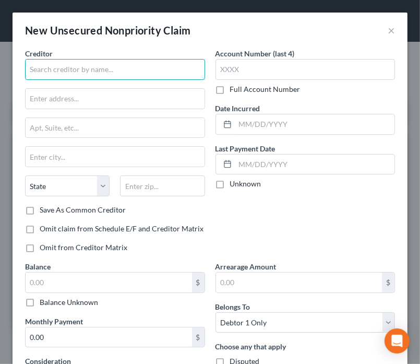
click at [119, 74] on input "text" at bounding box center [115, 69] width 180 height 21
type input "Service Finance"
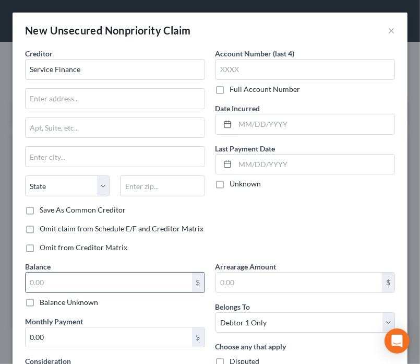
click at [59, 288] on input "text" at bounding box center [109, 283] width 167 height 20
type input "19,704.23"
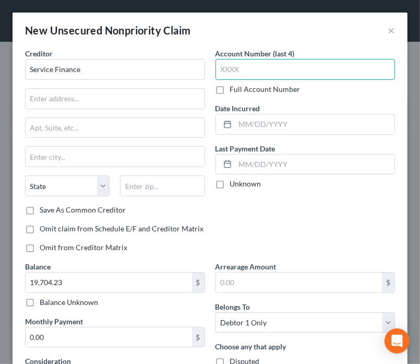
click at [232, 68] on input "text" at bounding box center [306, 69] width 180 height 21
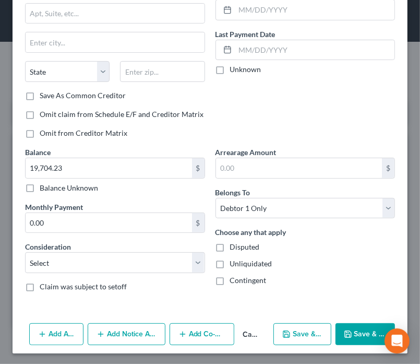
type input "2494"
click at [356, 333] on button "Save & Close" at bounding box center [366, 334] width 60 height 22
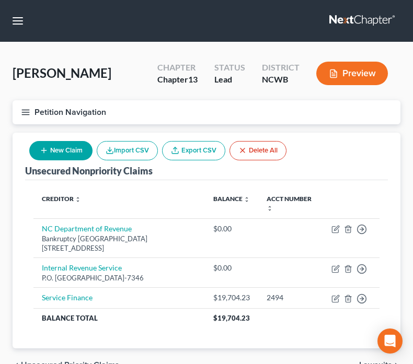
click at [51, 154] on button "New Claim" at bounding box center [60, 150] width 63 height 19
select select "0"
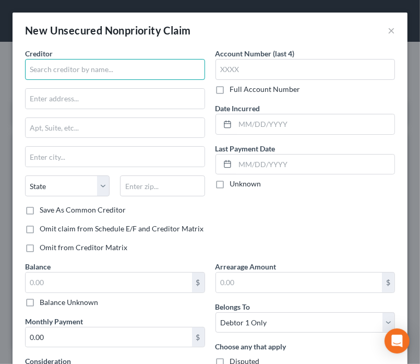
click at [95, 70] on input "text" at bounding box center [115, 69] width 180 height 21
type input "Basic Finance"
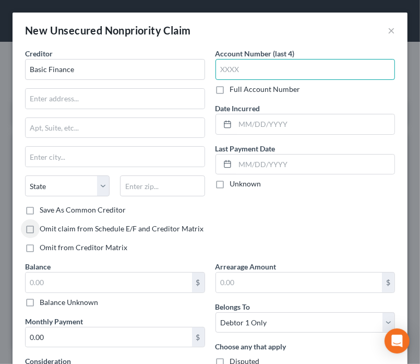
click at [262, 66] on input "text" at bounding box center [306, 69] width 180 height 21
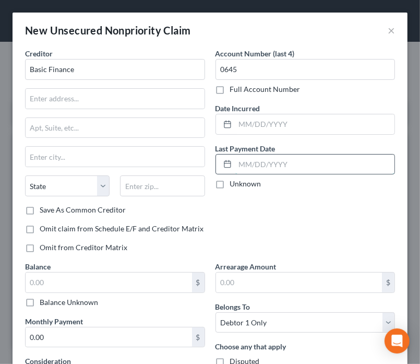
click at [244, 170] on input "text" at bounding box center [316, 165] width 160 height 20
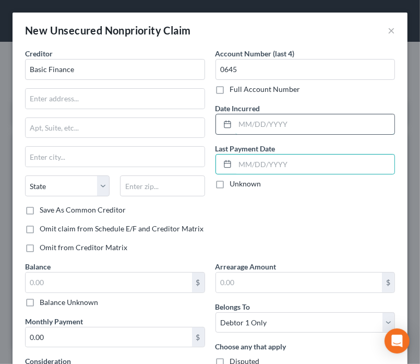
click at [294, 128] on input "text" at bounding box center [316, 124] width 160 height 20
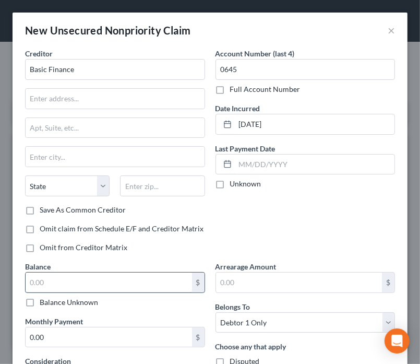
click at [139, 275] on input "text" at bounding box center [109, 283] width 167 height 20
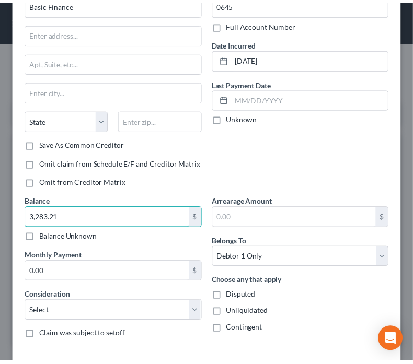
scroll to position [104, 0]
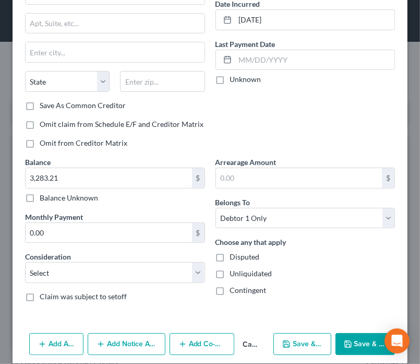
click at [345, 343] on icon "button" at bounding box center [348, 344] width 6 height 6
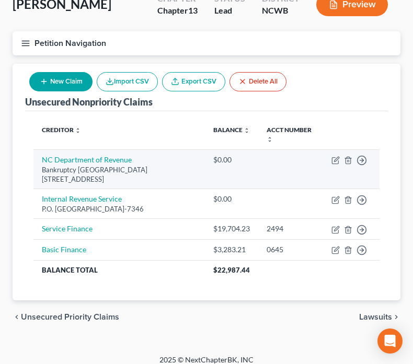
scroll to position [77, 0]
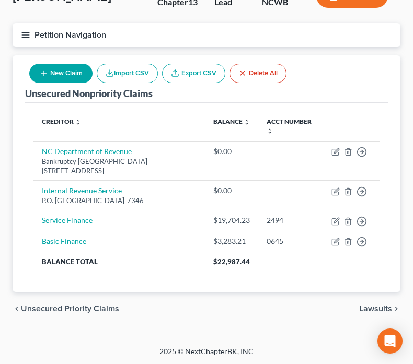
click at [371, 308] on span "Lawsuits" at bounding box center [375, 308] width 33 height 8
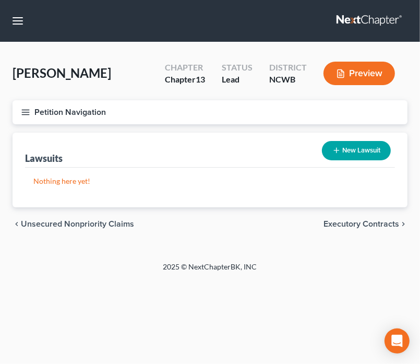
click at [347, 151] on button "New Lawsuit" at bounding box center [356, 150] width 69 height 19
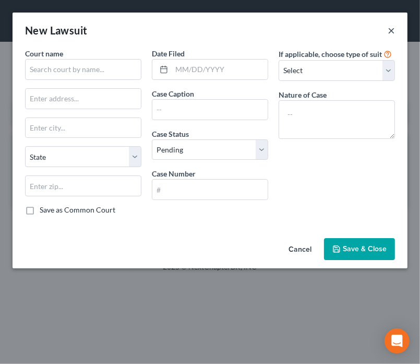
click at [393, 30] on button "×" at bounding box center [391, 30] width 7 height 13
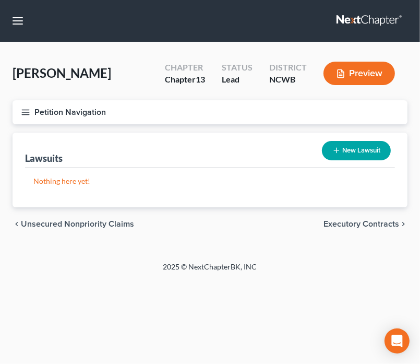
click at [332, 222] on span "Executory Contracts" at bounding box center [362, 224] width 76 height 8
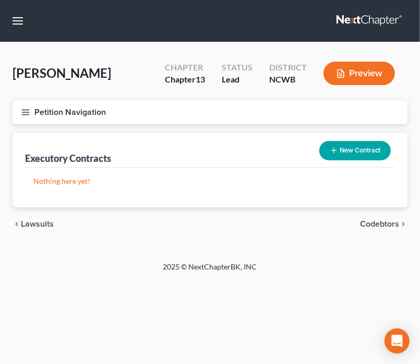
click at [382, 221] on span "Codebtors" at bounding box center [379, 224] width 39 height 8
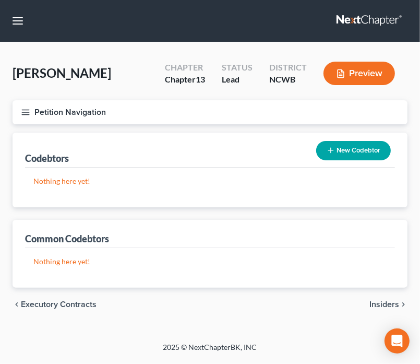
click at [378, 303] on span "Insiders" at bounding box center [385, 304] width 30 height 8
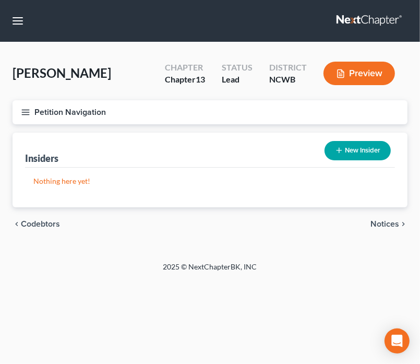
click at [394, 223] on span "Notices" at bounding box center [385, 224] width 29 height 8
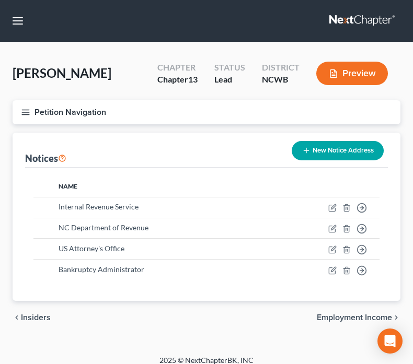
click at [357, 316] on span "Employment Income" at bounding box center [353, 317] width 75 height 8
click at [368, 317] on span "Employment Income" at bounding box center [353, 317] width 75 height 8
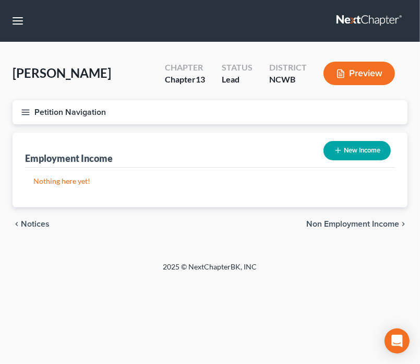
click at [360, 154] on button "New Income" at bounding box center [357, 150] width 67 height 19
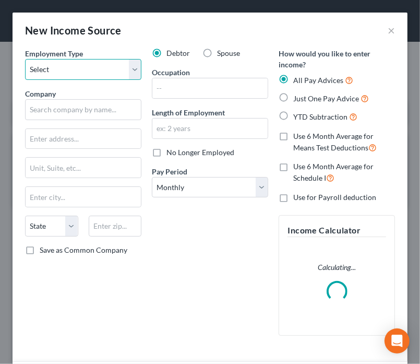
click at [89, 70] on select "Select Full or [DEMOGRAPHIC_DATA] Employment Self Employment" at bounding box center [83, 69] width 116 height 21
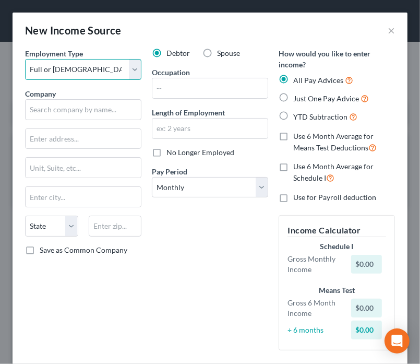
click at [25, 59] on select "Select Full or [DEMOGRAPHIC_DATA] Employment Self Employment" at bounding box center [83, 69] width 116 height 21
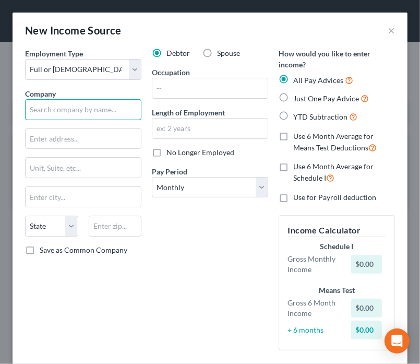
click at [96, 107] on input "text" at bounding box center [83, 109] width 116 height 21
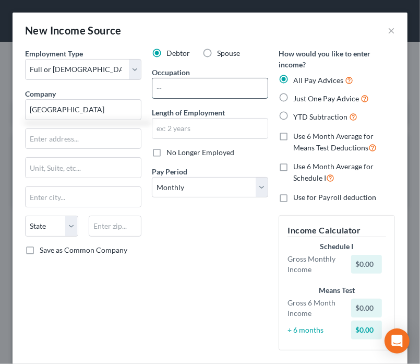
click at [249, 92] on input "text" at bounding box center [209, 88] width 115 height 20
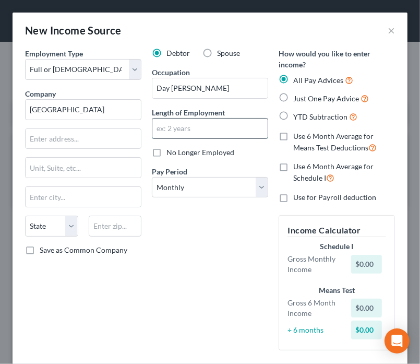
click at [208, 131] on input "text" at bounding box center [209, 129] width 115 height 20
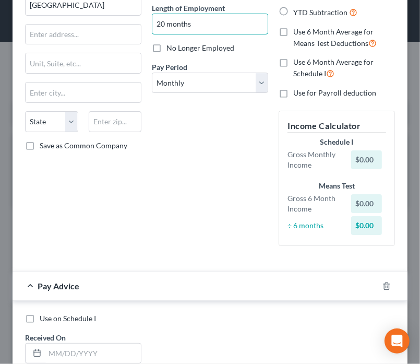
scroll to position [261, 0]
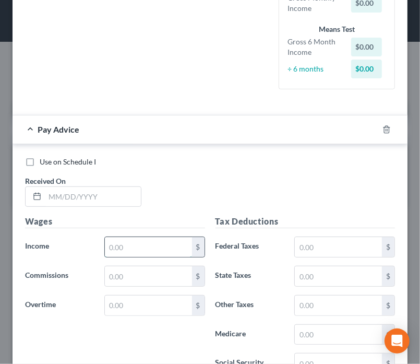
click at [156, 247] on input "text" at bounding box center [148, 247] width 87 height 20
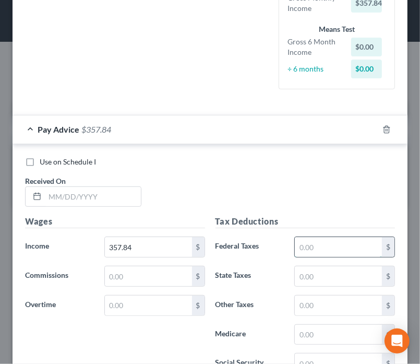
click at [305, 246] on input "text" at bounding box center [338, 247] width 87 height 20
click at [304, 278] on input "text" at bounding box center [338, 276] width 87 height 20
click at [308, 335] on input "text" at bounding box center [338, 335] width 87 height 20
click at [306, 310] on input "text" at bounding box center [338, 306] width 87 height 20
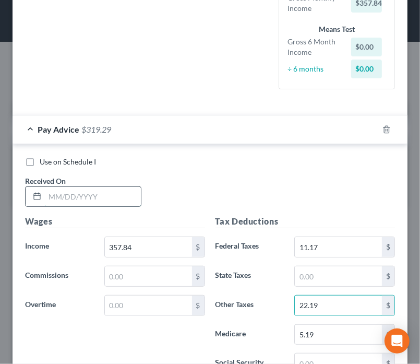
click at [70, 193] on input "text" at bounding box center [93, 197] width 96 height 20
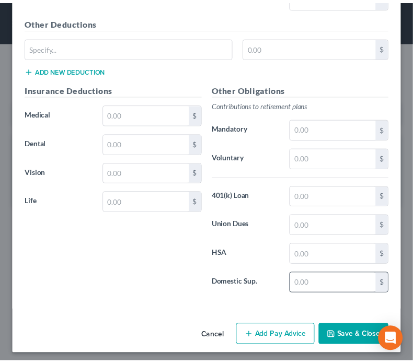
scroll to position [628, 0]
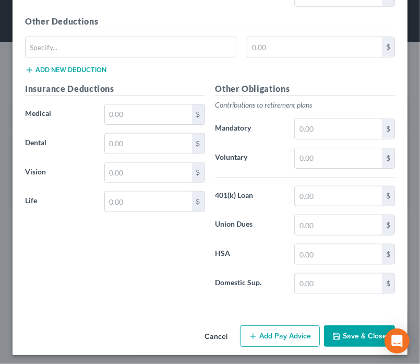
click at [340, 334] on button "Save & Close" at bounding box center [359, 336] width 71 height 22
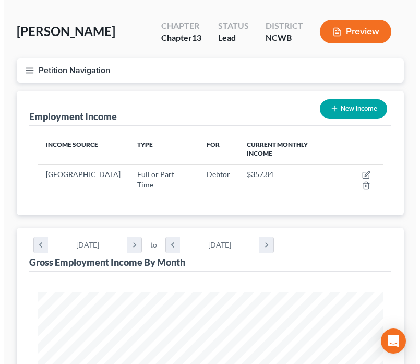
scroll to position [0, 0]
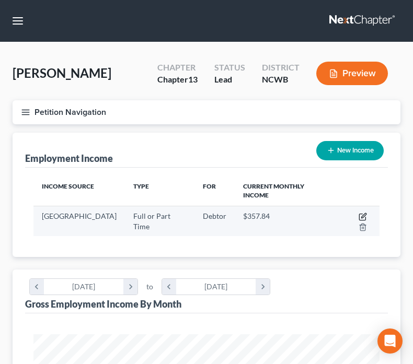
click at [358, 213] on icon "button" at bounding box center [362, 217] width 8 height 8
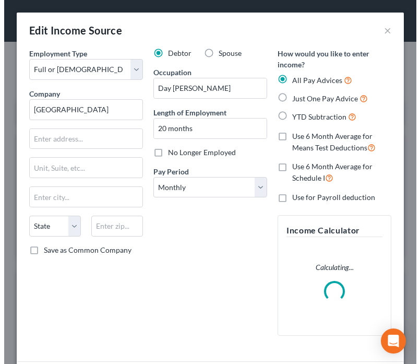
scroll to position [177, 374]
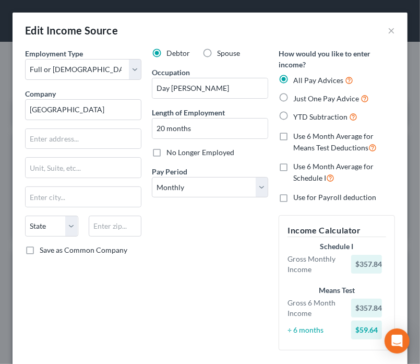
click at [293, 96] on label "Just One Pay Advice" at bounding box center [331, 98] width 76 height 12
click at [298, 96] on input "Just One Pay Advice" at bounding box center [301, 95] width 7 height 7
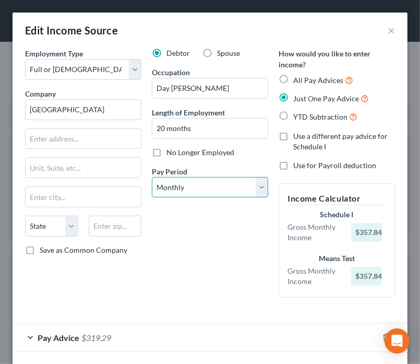
click at [190, 184] on select "Select Monthly Twice Monthly Every Other Week Weekly" at bounding box center [210, 187] width 116 height 21
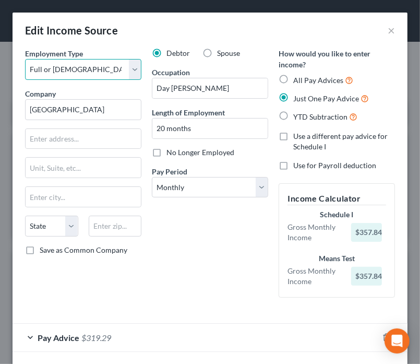
click at [102, 65] on select "Select Full or [DEMOGRAPHIC_DATA] Employment Self Employment" at bounding box center [83, 69] width 116 height 21
click at [25, 59] on select "Select Full or [DEMOGRAPHIC_DATA] Employment Self Employment" at bounding box center [83, 69] width 116 height 21
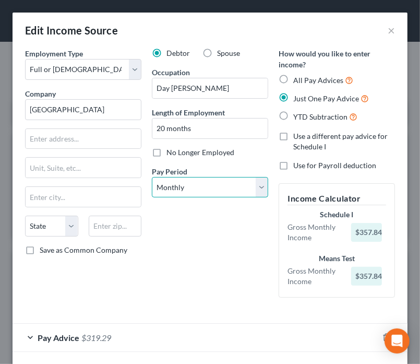
click at [210, 169] on div "Pay Period * Select Monthly Twice Monthly Every Other Week Weekly" at bounding box center [210, 182] width 116 height 32
click at [152, 177] on select "Select Monthly Twice Monthly Every Other Week Weekly" at bounding box center [210, 187] width 116 height 21
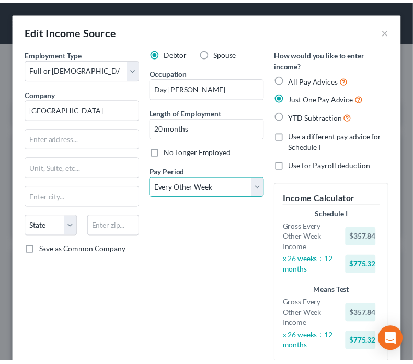
scroll to position [111, 0]
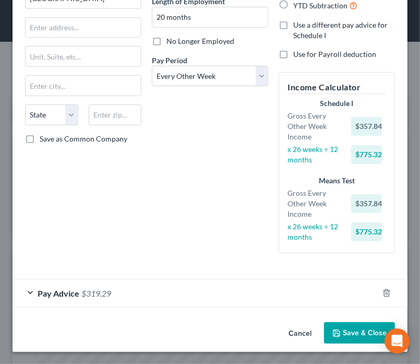
click at [365, 333] on button "Save & Close" at bounding box center [359, 333] width 71 height 22
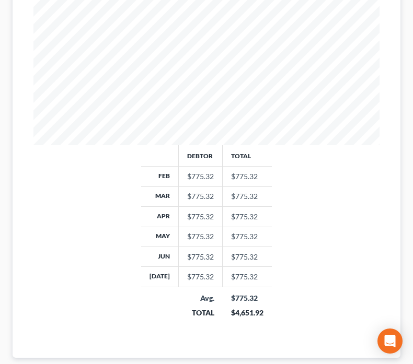
scroll to position [407, 0]
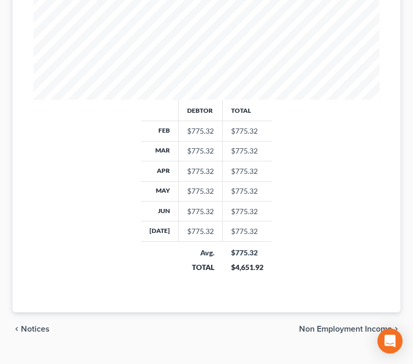
click at [338, 325] on span "Non Employment Income" at bounding box center [345, 329] width 93 height 8
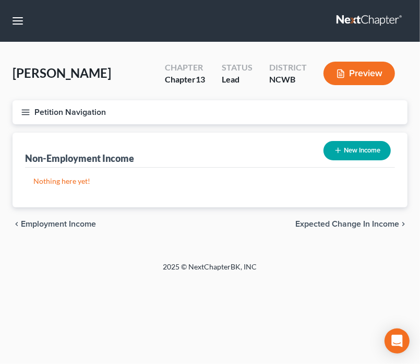
click at [356, 150] on button "New Income" at bounding box center [357, 150] width 67 height 19
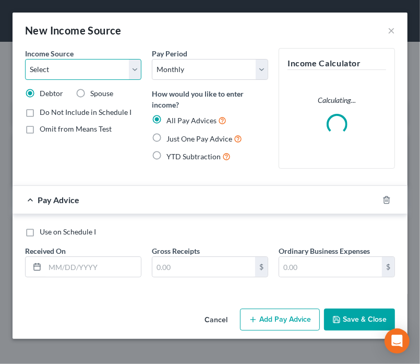
click at [104, 68] on select "Select Unemployment Disability (from employer) Pension Retirement Social Securi…" at bounding box center [83, 69] width 116 height 21
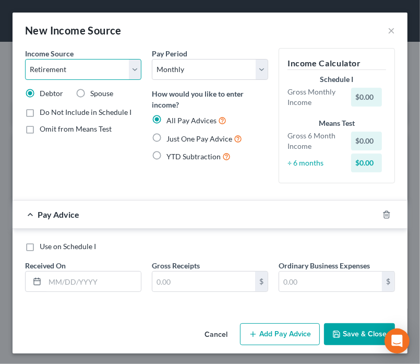
click at [25, 59] on select "Select Unemployment Disability (from employer) Pension Retirement Social Securi…" at bounding box center [83, 69] width 116 height 21
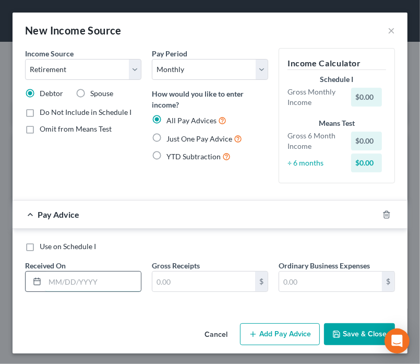
click at [51, 279] on input "text" at bounding box center [93, 282] width 96 height 20
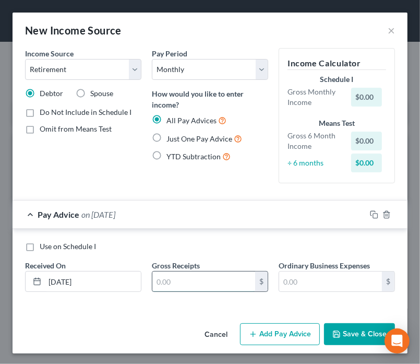
click at [213, 281] on input "text" at bounding box center [203, 282] width 103 height 20
click at [342, 336] on button "Save & Close" at bounding box center [359, 334] width 71 height 22
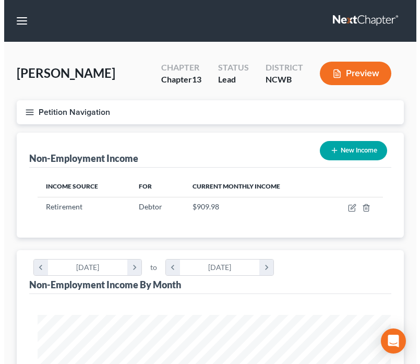
scroll to position [522065, 521872]
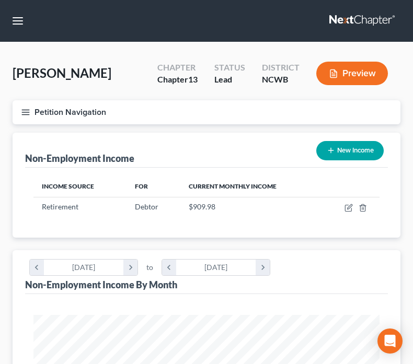
click at [342, 150] on button "New Income" at bounding box center [349, 150] width 67 height 19
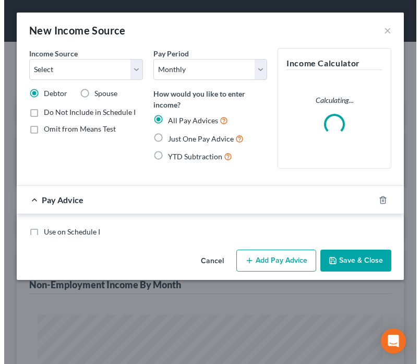
scroll to position [177, 374]
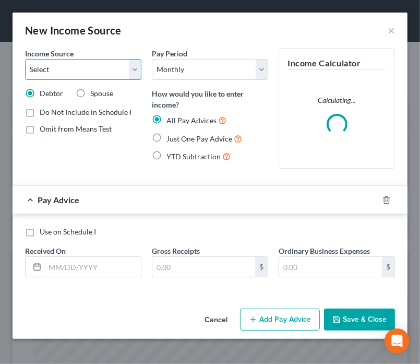
click at [68, 68] on select "Select Unemployment Disability (from employer) Pension Retirement Social Securi…" at bounding box center [83, 69] width 116 height 21
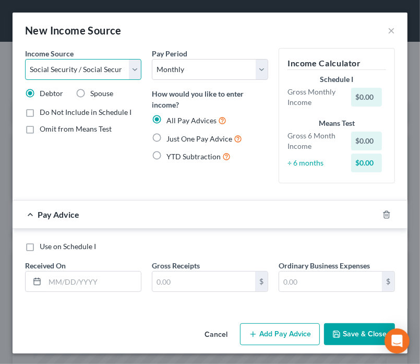
click at [25, 59] on select "Select Unemployment Disability (from employer) Pension Retirement Social Securi…" at bounding box center [83, 69] width 116 height 21
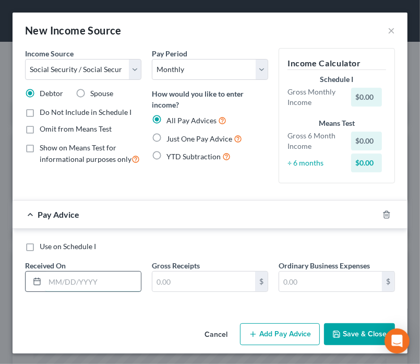
click at [87, 281] on input "text" at bounding box center [93, 282] width 96 height 20
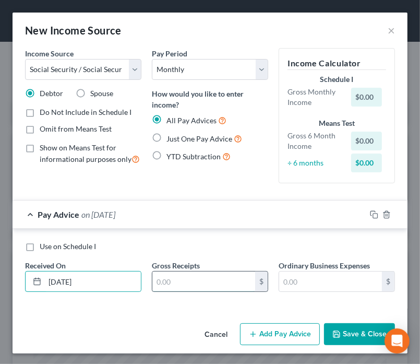
click at [167, 280] on input "text" at bounding box center [203, 282] width 103 height 20
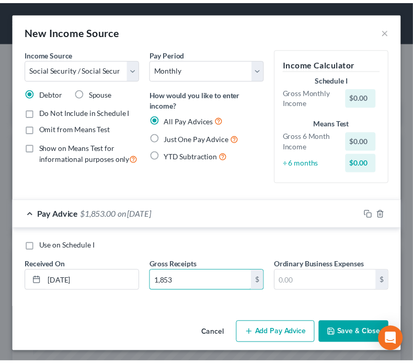
scroll to position [1, 0]
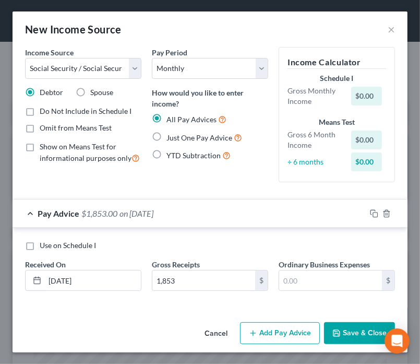
click at [333, 333] on icon "button" at bounding box center [337, 333] width 8 height 8
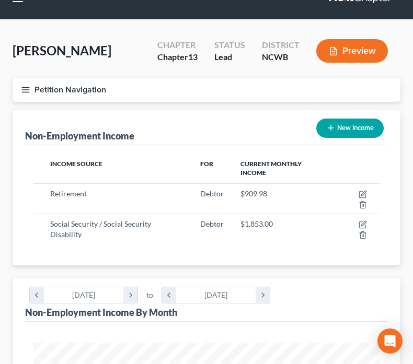
scroll to position [0, 0]
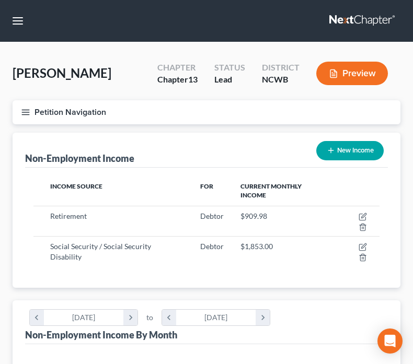
click at [27, 113] on icon "button" at bounding box center [25, 112] width 9 height 9
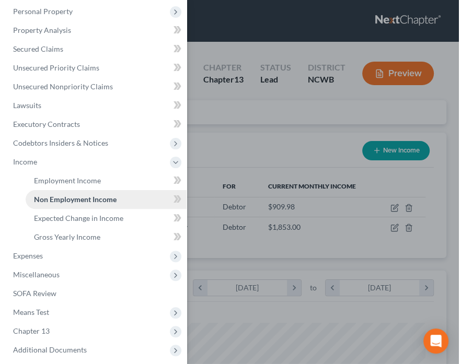
scroll to position [104, 0]
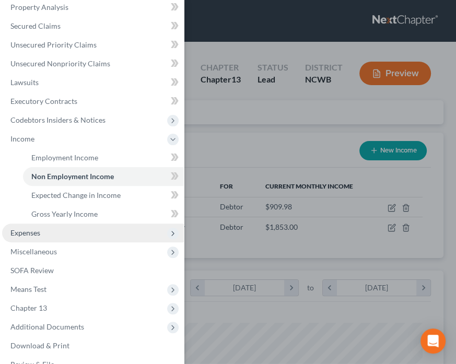
click at [41, 232] on span "Expenses" at bounding box center [93, 233] width 182 height 19
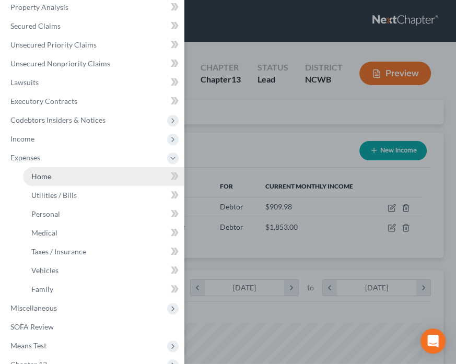
click at [63, 177] on link "Home" at bounding box center [103, 176] width 161 height 19
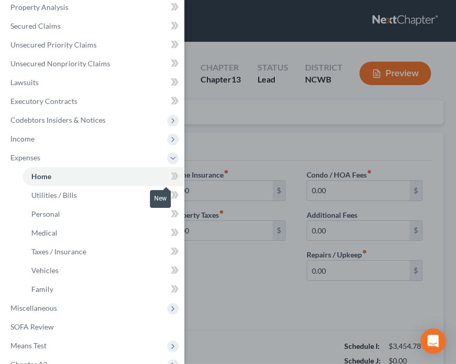
click at [171, 175] on icon at bounding box center [175, 176] width 8 height 13
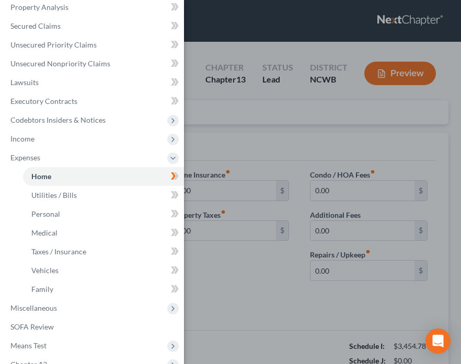
click at [196, 34] on div "Case Dashboard Payments Invoices Payments Payments Credit Report Client Profile" at bounding box center [230, 182] width 461 height 364
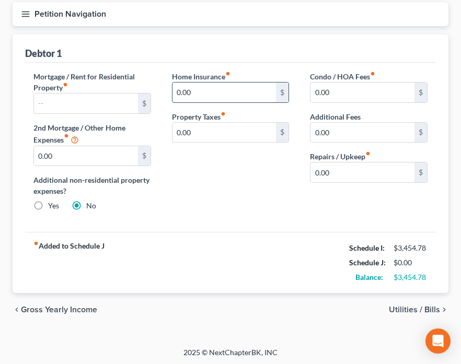
scroll to position [99, 0]
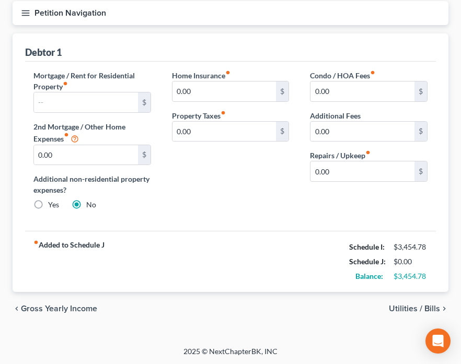
click at [401, 308] on span "Utilities / Bills" at bounding box center [414, 308] width 51 height 8
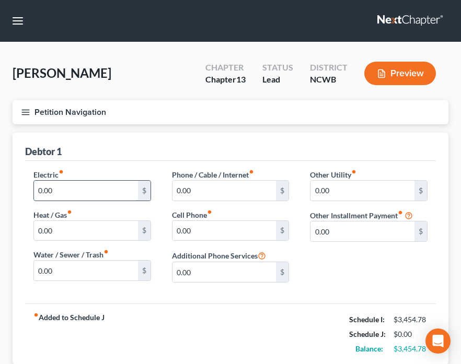
click at [78, 190] on input "0.00" at bounding box center [86, 191] width 104 height 20
click at [114, 271] on input "0.00" at bounding box center [86, 271] width 104 height 20
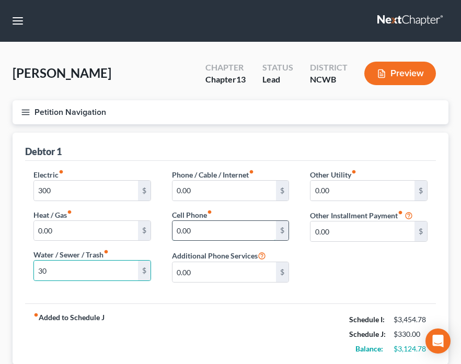
click at [187, 227] on input "0.00" at bounding box center [224, 231] width 104 height 20
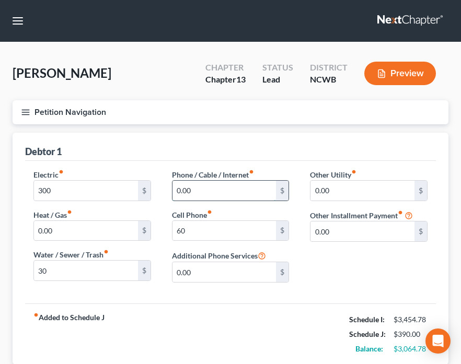
click at [216, 194] on input "0.00" at bounding box center [224, 191] width 104 height 20
click at [315, 193] on input "0.00" at bounding box center [362, 191] width 104 height 20
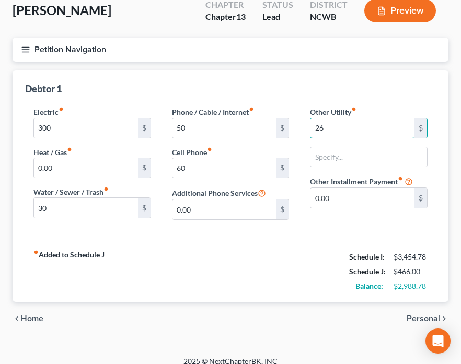
scroll to position [72, 0]
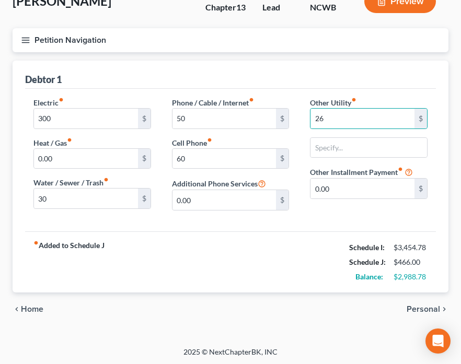
click at [417, 308] on span "Personal" at bounding box center [422, 309] width 33 height 8
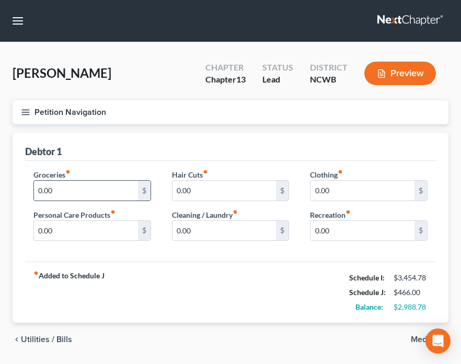
click at [64, 186] on input "0.00" at bounding box center [86, 191] width 104 height 20
click at [218, 237] on input "0.00" at bounding box center [224, 231] width 104 height 20
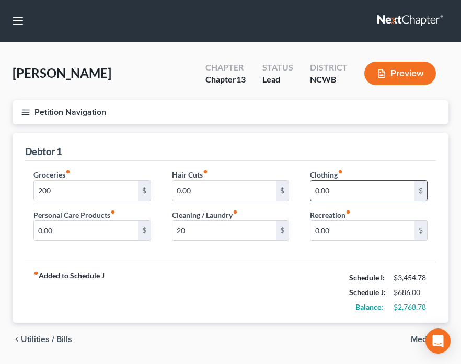
click at [325, 180] on div "0.00 $" at bounding box center [369, 190] width 118 height 21
click at [320, 195] on input "0.00" at bounding box center [362, 191] width 104 height 20
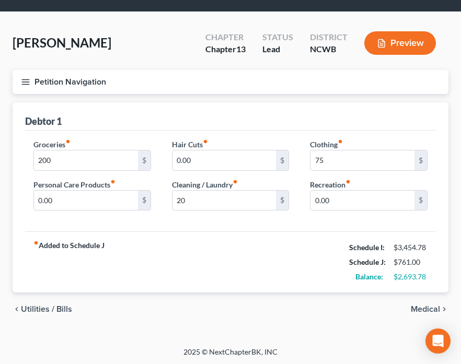
click at [58, 308] on span "Utilities / Bills" at bounding box center [46, 309] width 51 height 8
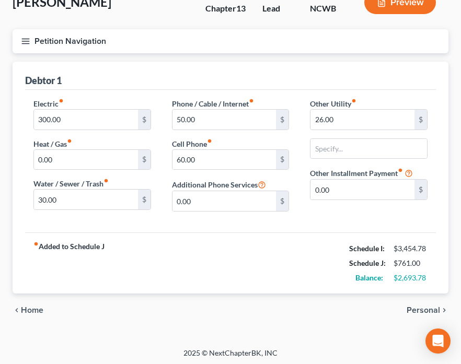
scroll to position [72, 0]
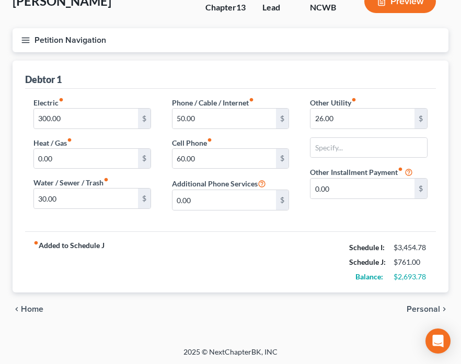
click at [24, 38] on icon "button" at bounding box center [25, 40] width 9 height 9
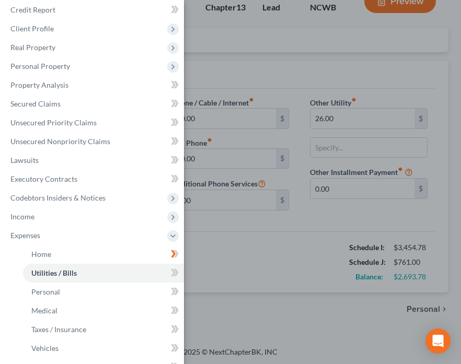
scroll to position [22, 0]
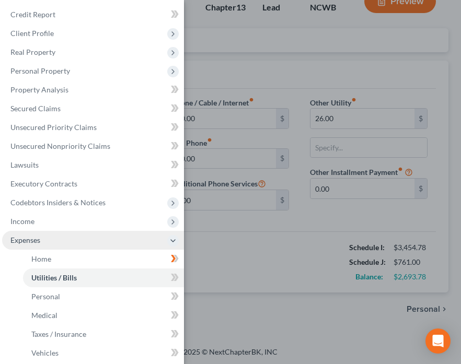
click at [39, 240] on span "Expenses" at bounding box center [25, 240] width 30 height 9
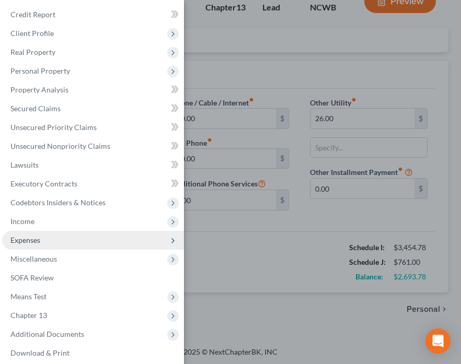
click at [49, 237] on span "Expenses" at bounding box center [93, 240] width 182 height 19
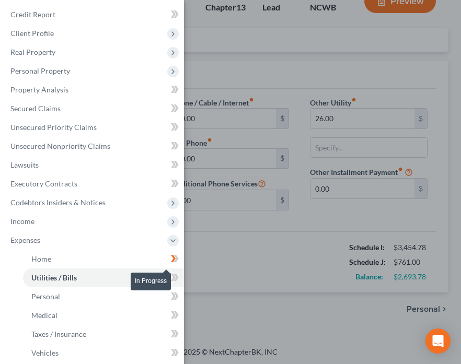
click at [171, 254] on icon at bounding box center [175, 258] width 8 height 13
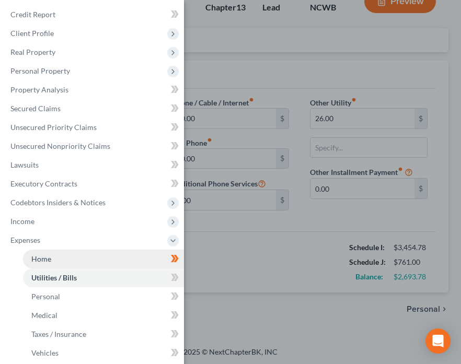
click at [64, 261] on link "Home" at bounding box center [103, 259] width 161 height 19
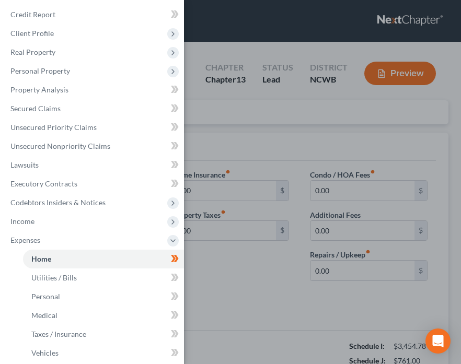
click at [231, 303] on div "Case Dashboard Payments Invoices Payments Payments Credit Report Client Profile" at bounding box center [230, 182] width 461 height 364
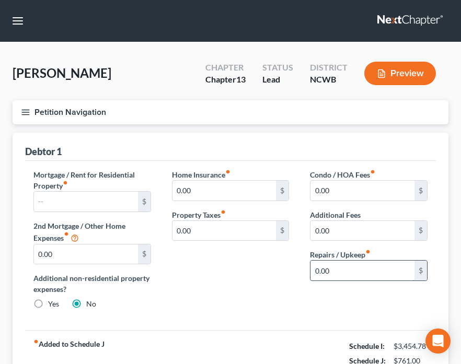
click at [337, 272] on input "0.00" at bounding box center [362, 271] width 104 height 20
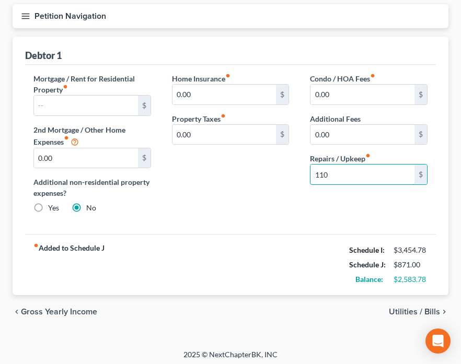
scroll to position [99, 0]
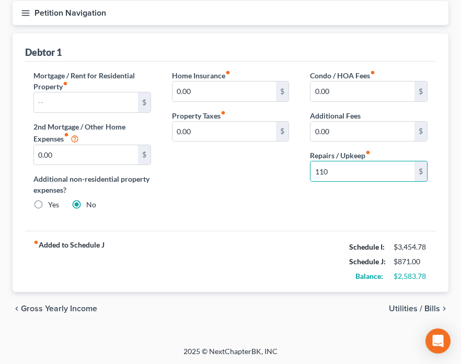
click at [414, 309] on span "Utilities / Bills" at bounding box center [414, 308] width 51 height 8
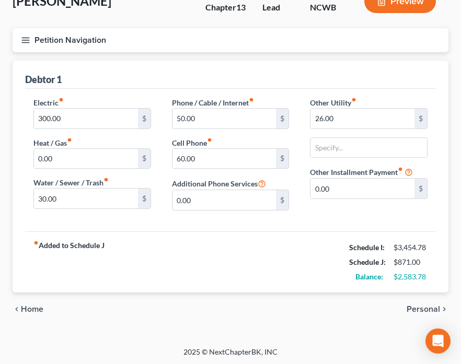
scroll to position [72, 0]
click at [413, 308] on span "Personal" at bounding box center [422, 309] width 33 height 8
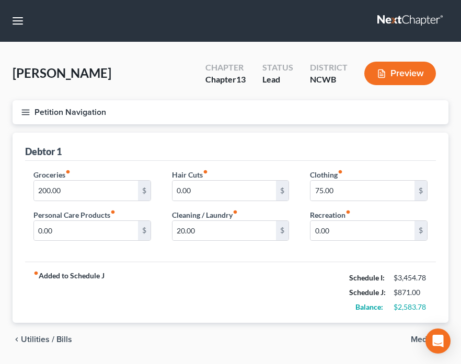
scroll to position [30, 0]
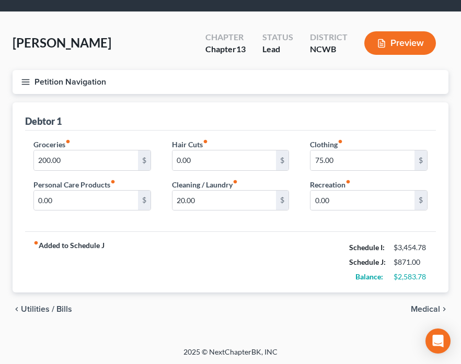
click at [425, 309] on span "Medical" at bounding box center [424, 309] width 29 height 8
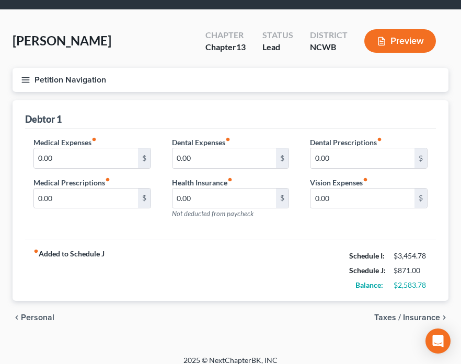
scroll to position [41, 0]
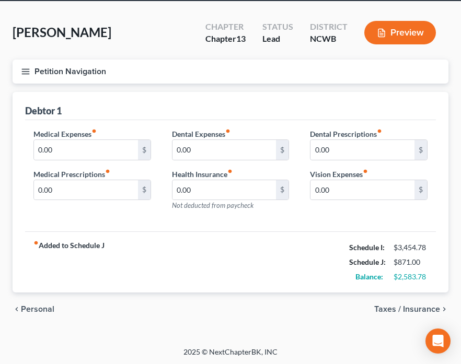
click at [411, 306] on span "Taxes / Insurance" at bounding box center [407, 309] width 66 height 8
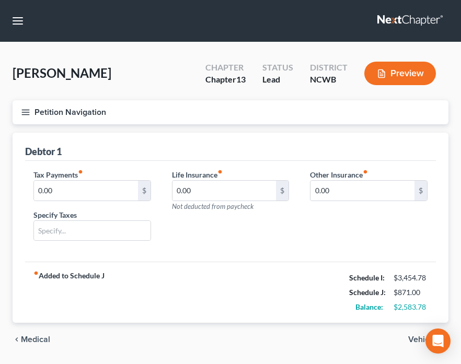
scroll to position [30, 0]
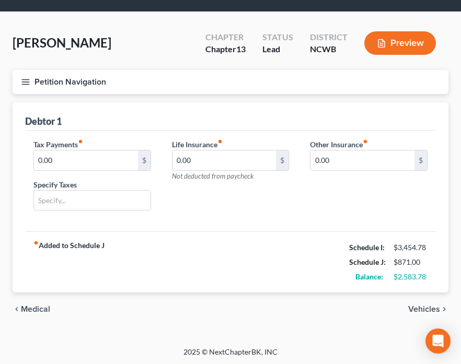
click at [418, 305] on span "Vehicles" at bounding box center [424, 309] width 32 height 8
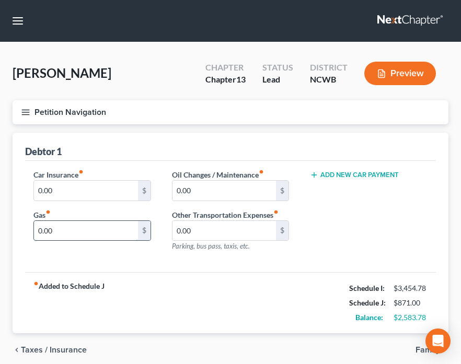
click at [60, 237] on input "0.00" at bounding box center [86, 231] width 104 height 20
click at [421, 348] on span "Family" at bounding box center [427, 350] width 25 height 8
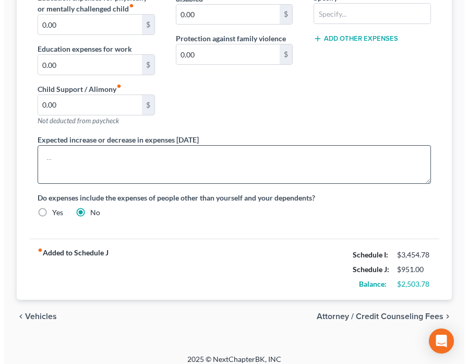
scroll to position [261, 0]
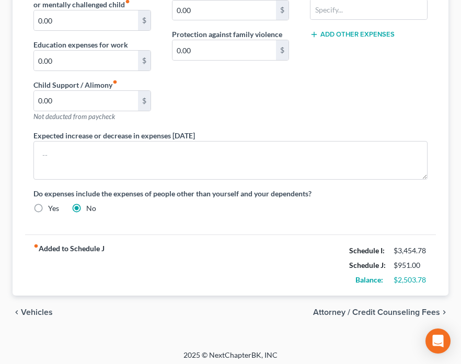
click at [396, 309] on span "Attorney / Credit Counseling Fees" at bounding box center [376, 312] width 127 height 8
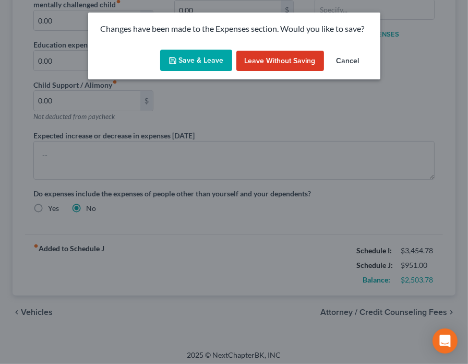
click at [182, 56] on button "Save & Leave" at bounding box center [196, 61] width 72 height 22
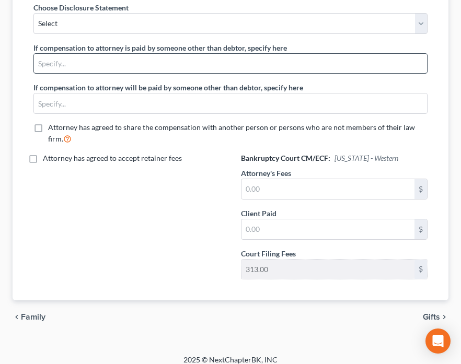
scroll to position [262, 0]
